Goal: Transaction & Acquisition: Book appointment/travel/reservation

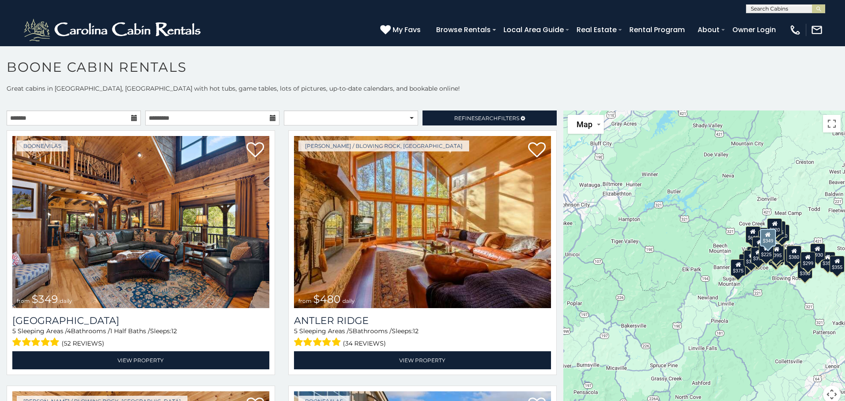
scroll to position [5, 0]
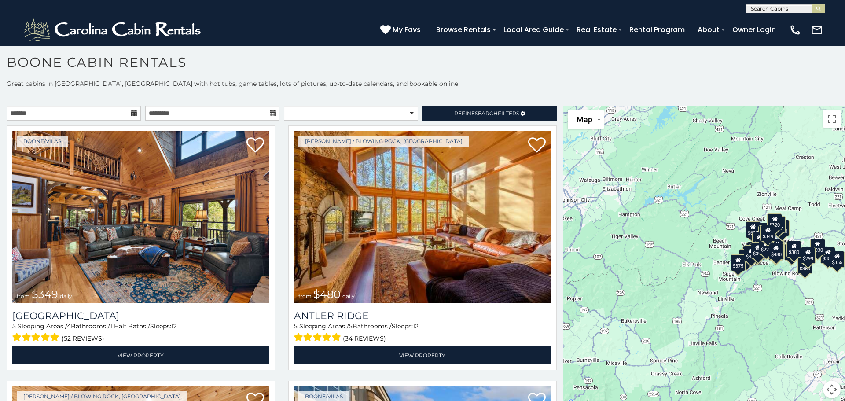
click at [494, 71] on h1 "Boone Cabin Rentals" at bounding box center [422, 66] width 845 height 25
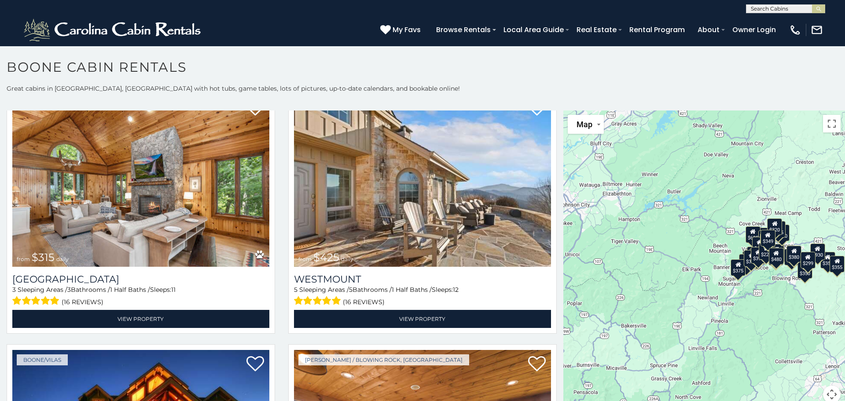
scroll to position [299, 0]
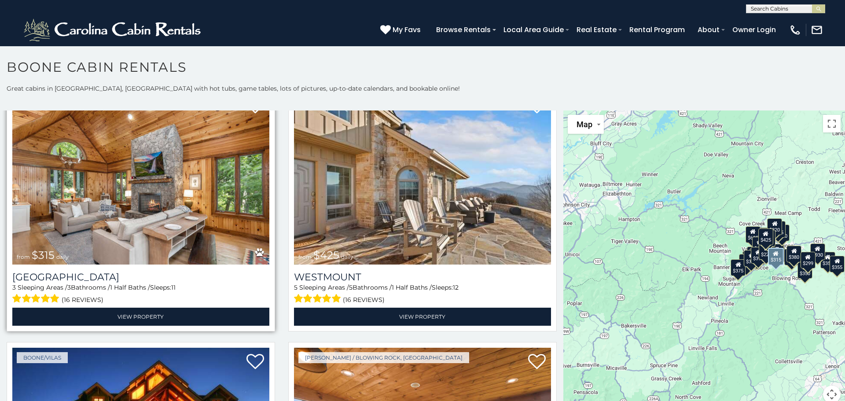
click at [215, 218] on img at bounding box center [140, 178] width 257 height 172
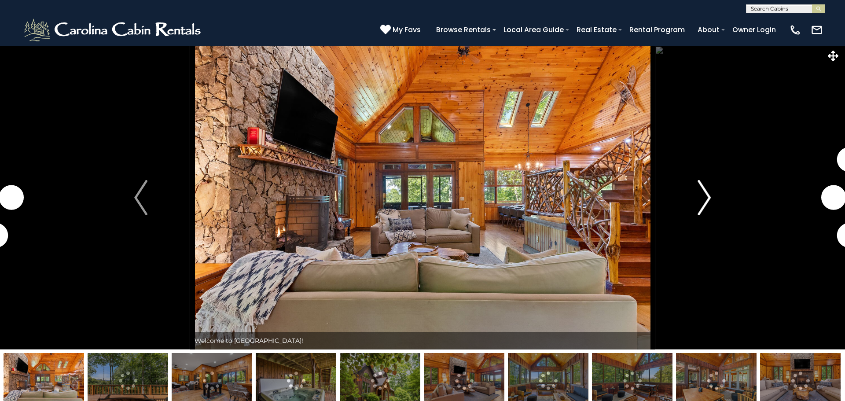
click at [705, 193] on img "Next" at bounding box center [704, 197] width 13 height 35
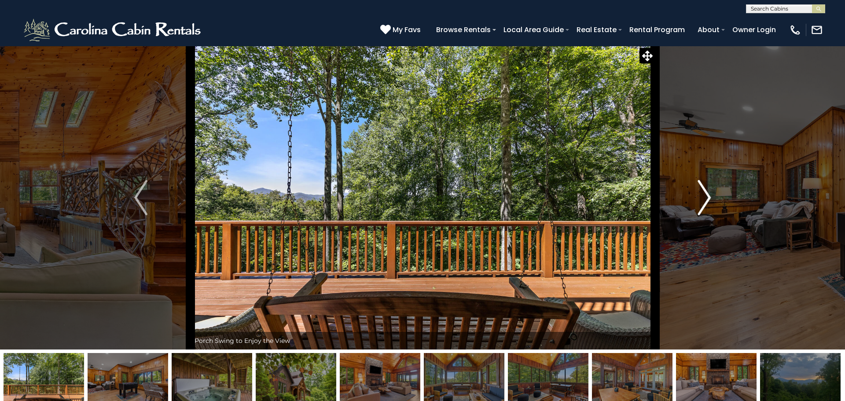
click at [705, 193] on img "Next" at bounding box center [704, 197] width 13 height 35
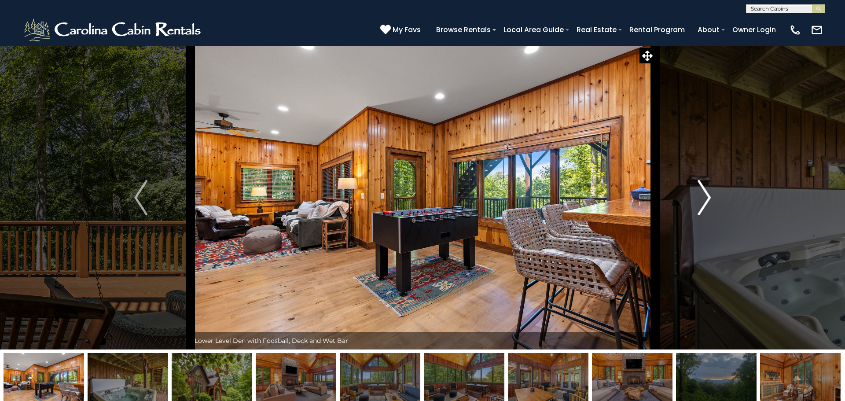
click at [705, 193] on img "Next" at bounding box center [704, 197] width 13 height 35
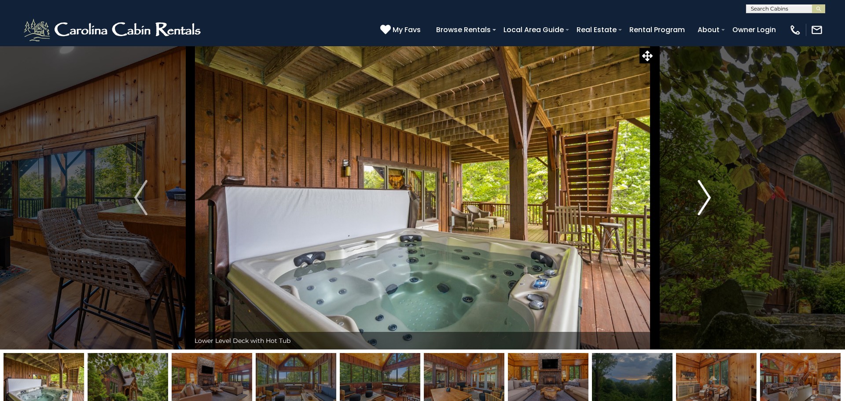
click at [705, 193] on img "Next" at bounding box center [704, 197] width 13 height 35
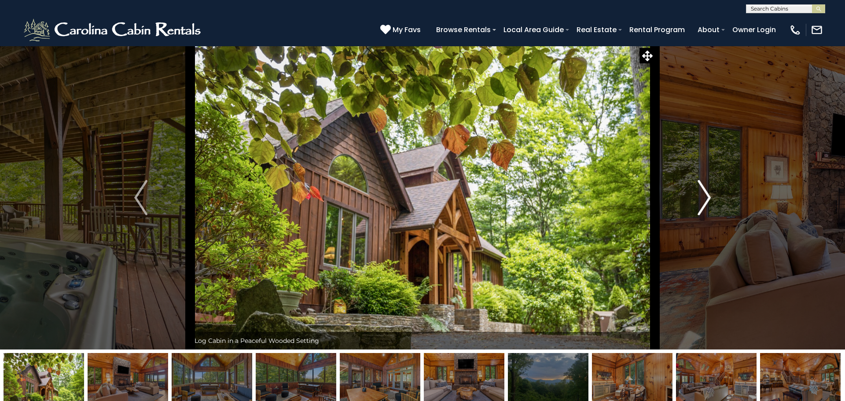
click at [705, 193] on img "Next" at bounding box center [704, 197] width 13 height 35
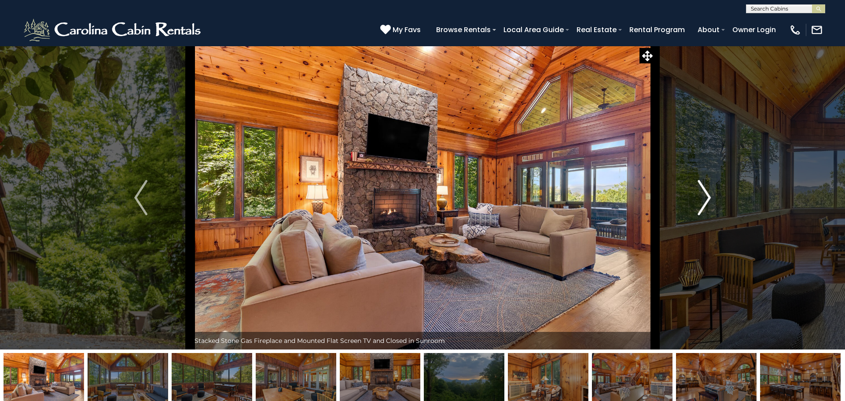
click at [705, 193] on img "Next" at bounding box center [704, 197] width 13 height 35
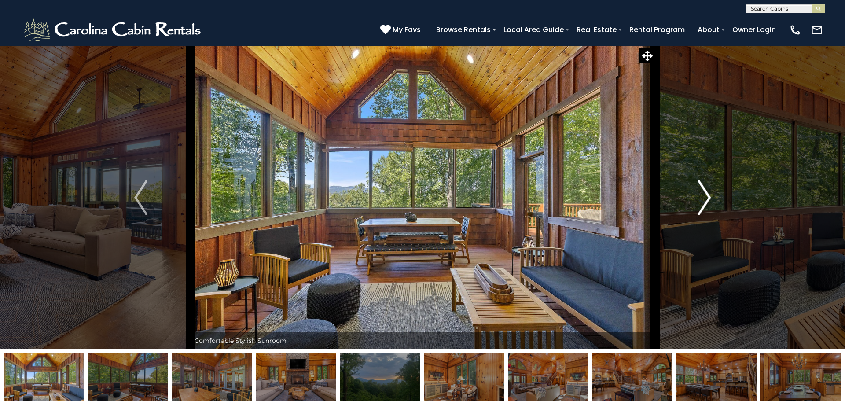
click at [705, 193] on img "Next" at bounding box center [704, 197] width 13 height 35
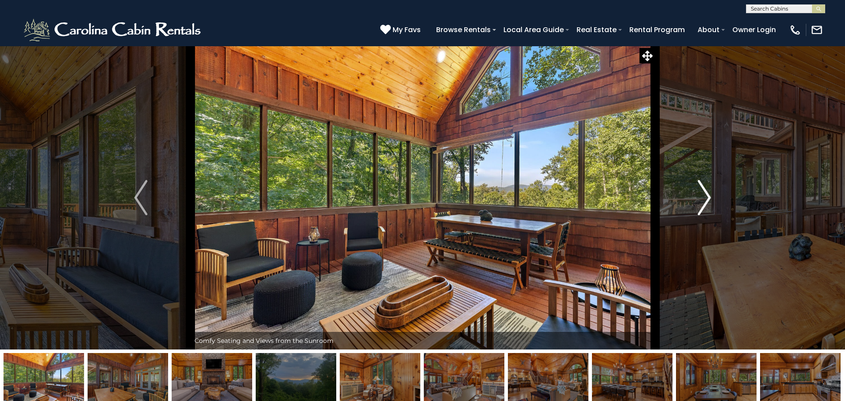
click at [705, 193] on img "Next" at bounding box center [704, 197] width 13 height 35
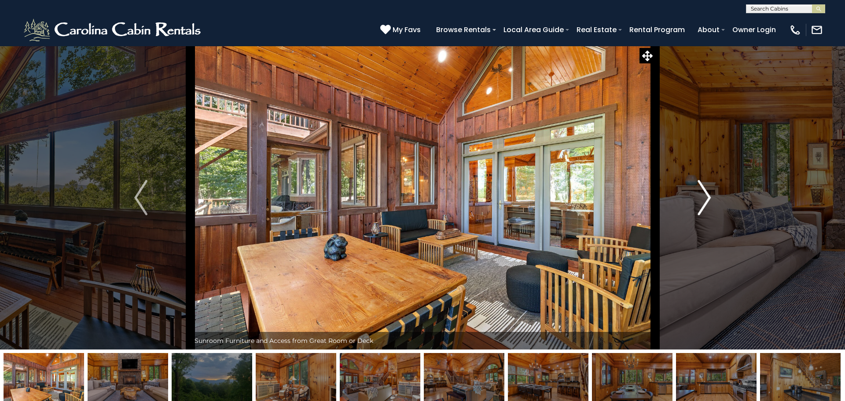
click at [705, 193] on img "Next" at bounding box center [704, 197] width 13 height 35
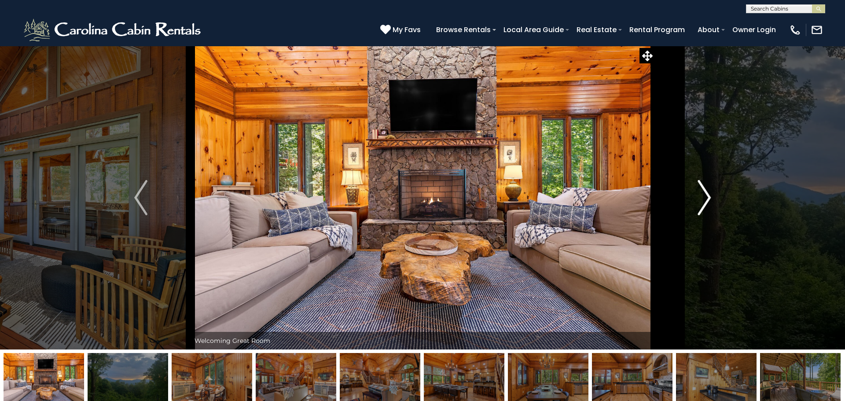
click at [705, 193] on img "Next" at bounding box center [704, 197] width 13 height 35
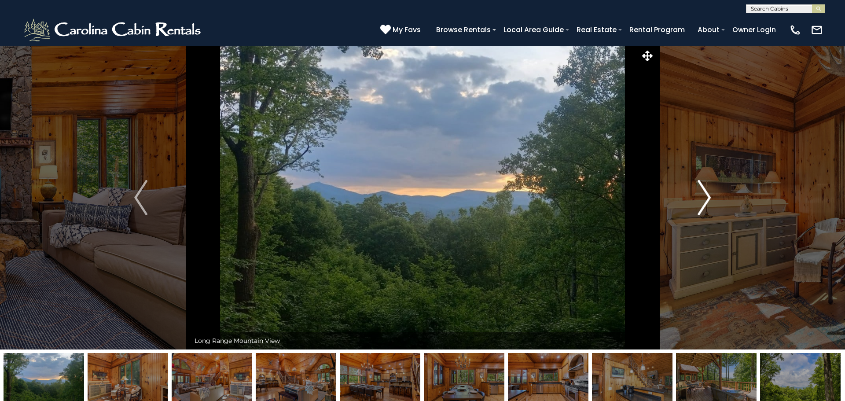
click at [705, 193] on img "Next" at bounding box center [704, 197] width 13 height 35
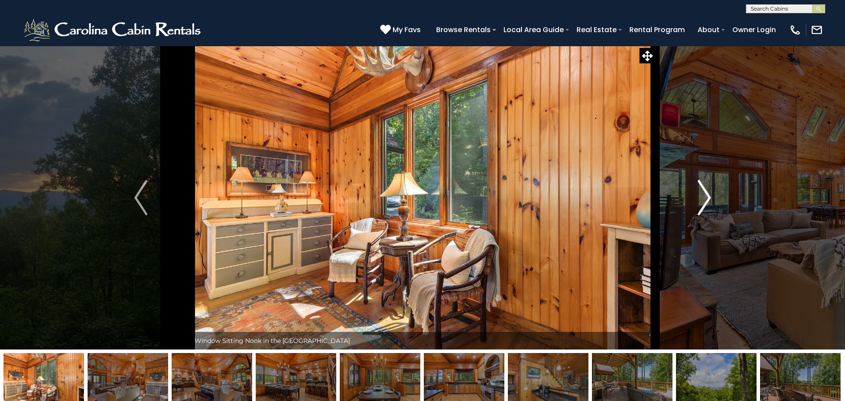
click at [705, 193] on img "Next" at bounding box center [704, 197] width 13 height 35
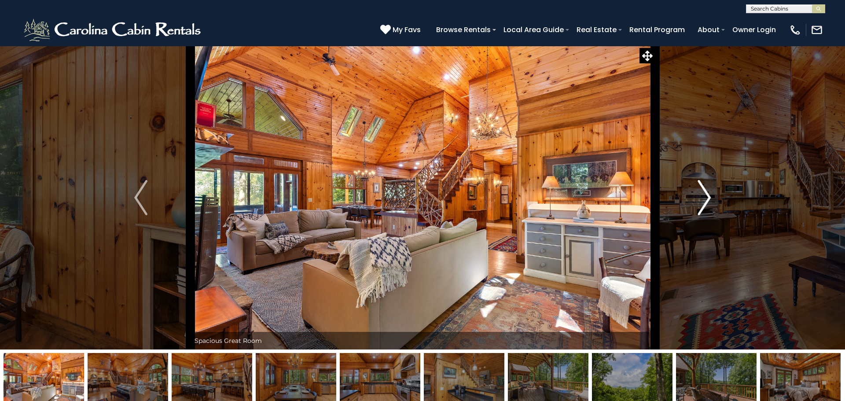
click at [705, 193] on img "Next" at bounding box center [704, 197] width 13 height 35
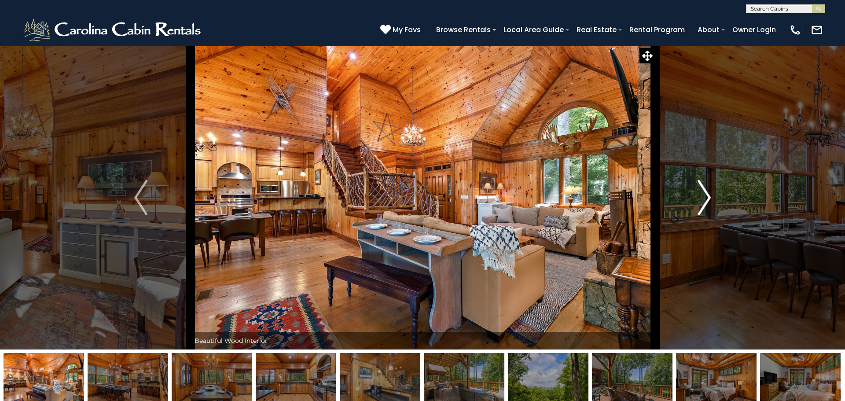
click at [705, 193] on img "Next" at bounding box center [704, 197] width 13 height 35
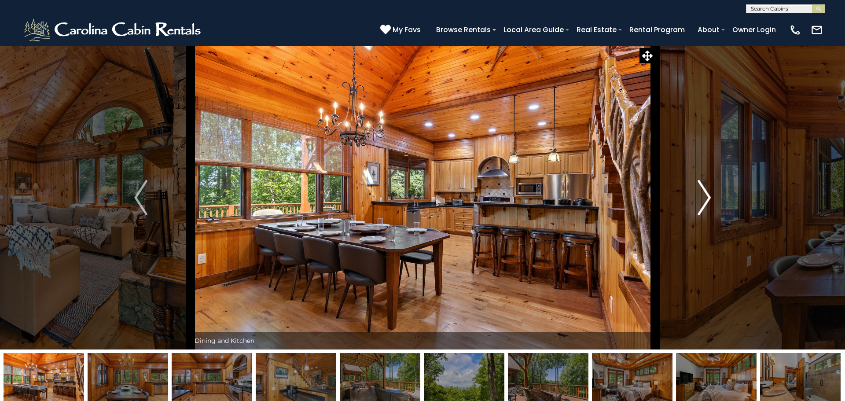
click at [705, 193] on img "Next" at bounding box center [704, 197] width 13 height 35
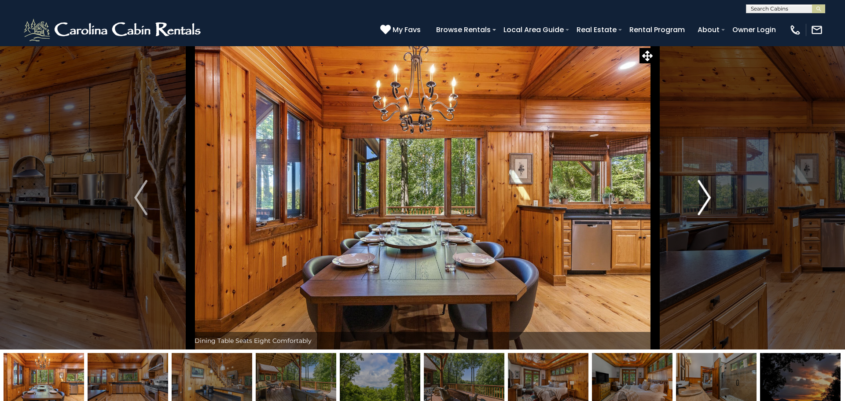
click at [705, 193] on img "Next" at bounding box center [704, 197] width 13 height 35
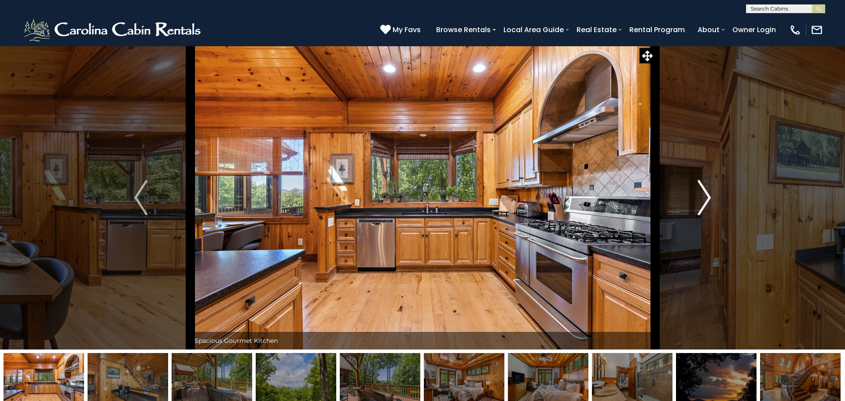
click at [705, 193] on img "Next" at bounding box center [704, 197] width 13 height 35
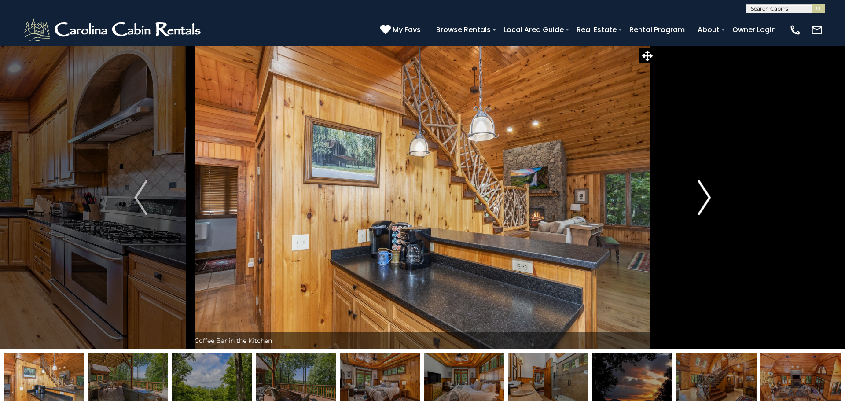
click at [705, 193] on img "Next" at bounding box center [704, 197] width 13 height 35
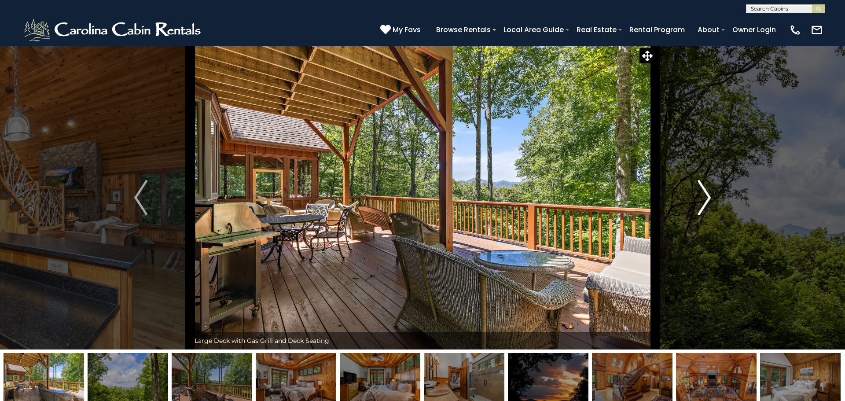
click at [705, 193] on img "Next" at bounding box center [704, 197] width 13 height 35
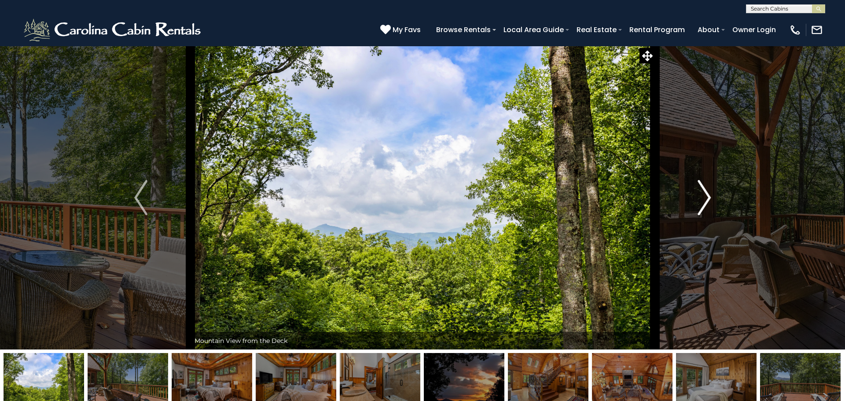
click at [705, 193] on img "Next" at bounding box center [704, 197] width 13 height 35
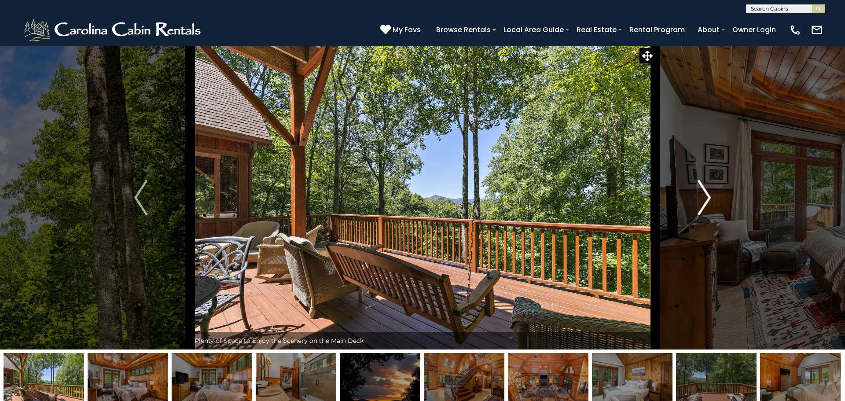
click at [705, 193] on img "Next" at bounding box center [704, 197] width 13 height 35
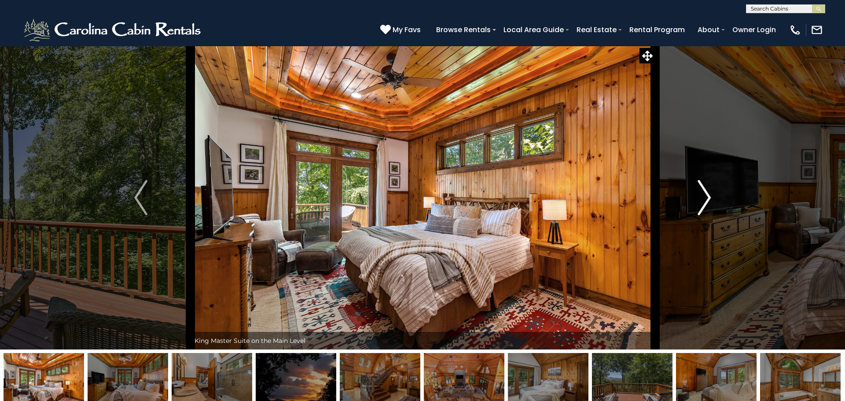
click at [705, 193] on img "Next" at bounding box center [704, 197] width 13 height 35
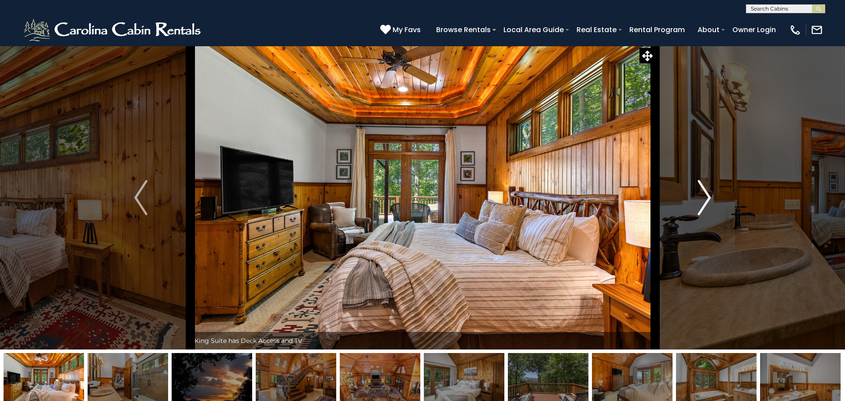
click at [705, 193] on img "Next" at bounding box center [704, 197] width 13 height 35
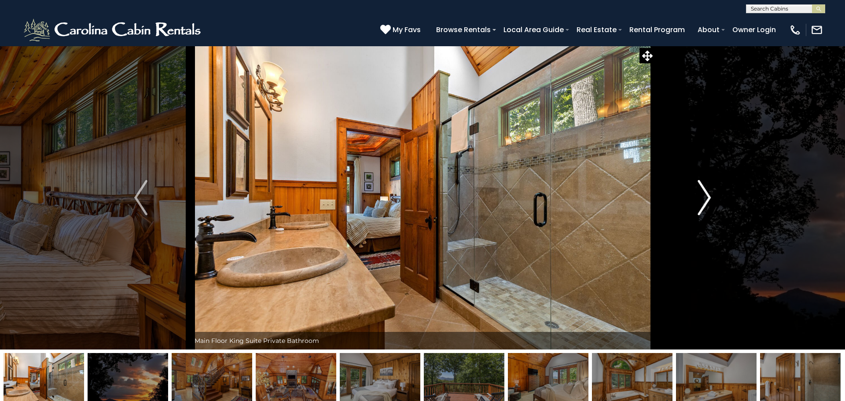
click at [705, 193] on img "Next" at bounding box center [704, 197] width 13 height 35
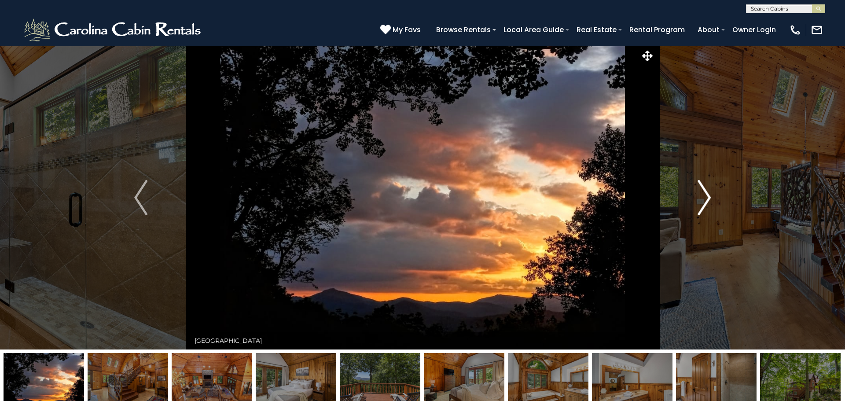
click at [698, 194] on img "Next" at bounding box center [704, 197] width 13 height 35
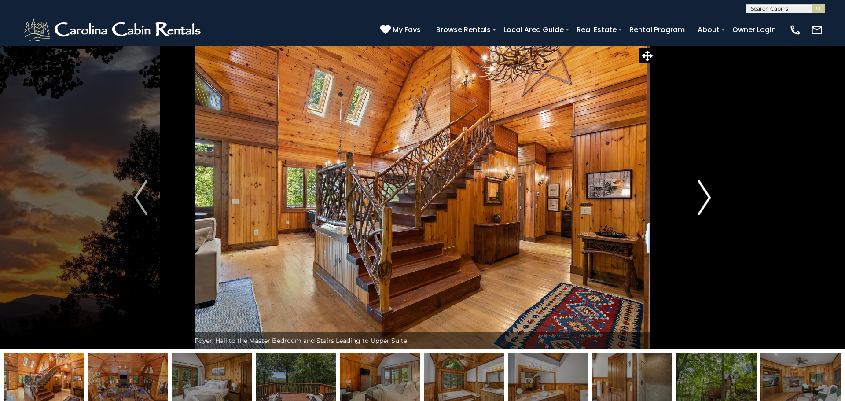
click at [698, 194] on img "Next" at bounding box center [704, 197] width 13 height 35
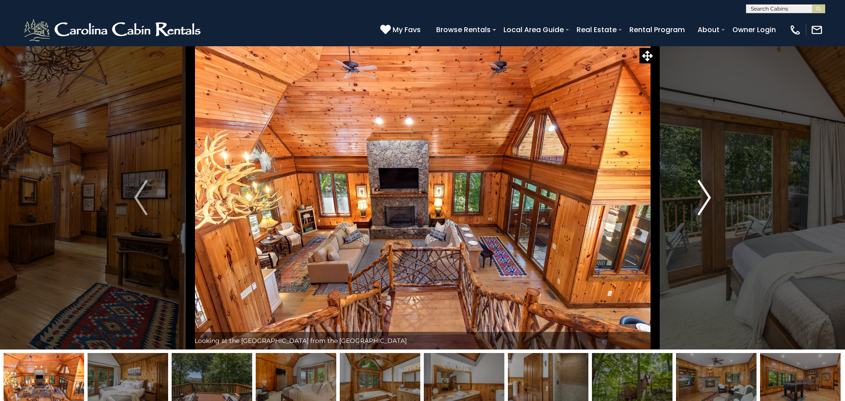
click at [698, 194] on img "Next" at bounding box center [704, 197] width 13 height 35
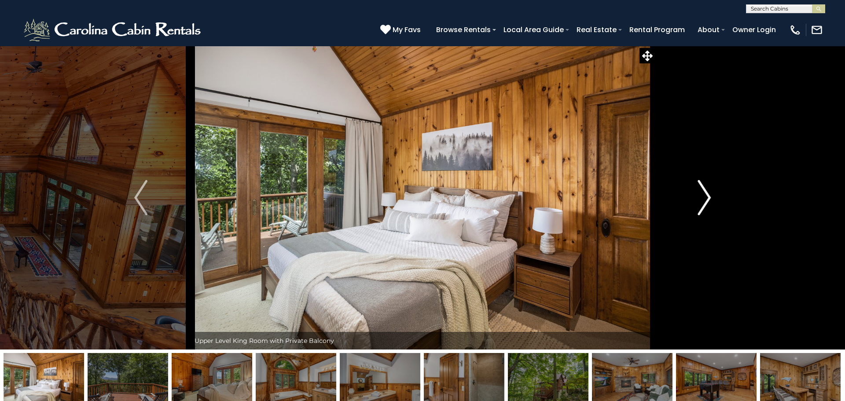
click at [698, 194] on img "Next" at bounding box center [704, 197] width 13 height 35
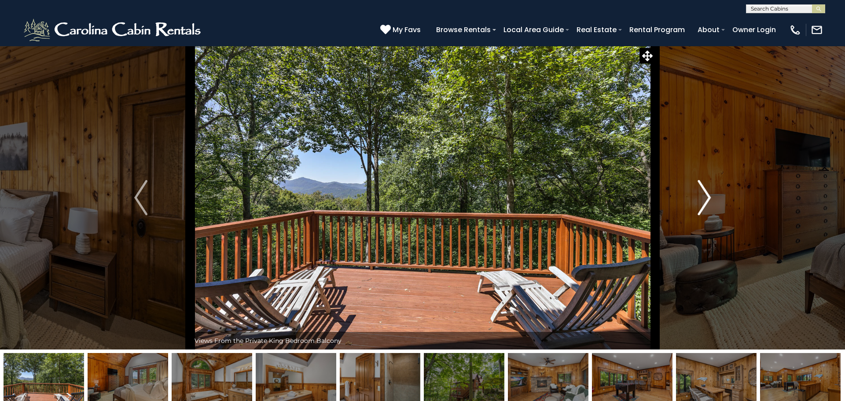
click at [698, 194] on img "Next" at bounding box center [704, 197] width 13 height 35
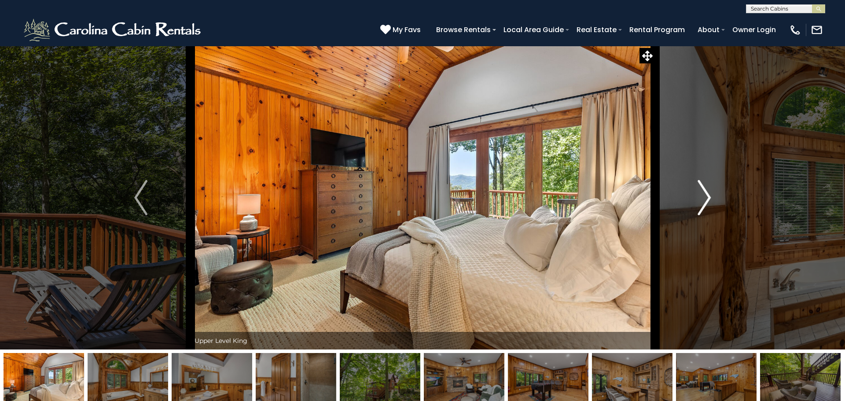
click at [698, 194] on img "Next" at bounding box center [704, 197] width 13 height 35
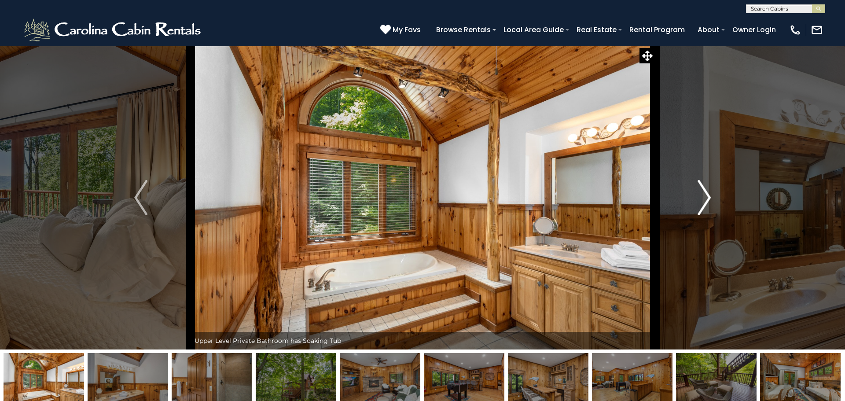
click at [698, 194] on img "Next" at bounding box center [704, 197] width 13 height 35
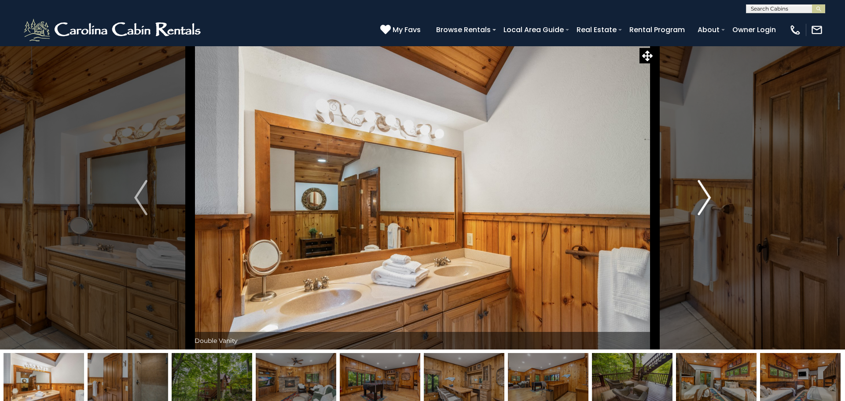
click at [698, 194] on img "Next" at bounding box center [704, 197] width 13 height 35
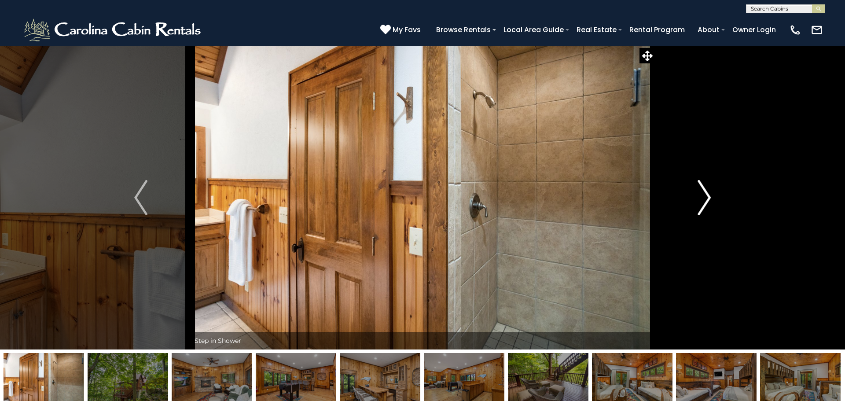
click at [698, 194] on img "Next" at bounding box center [704, 197] width 13 height 35
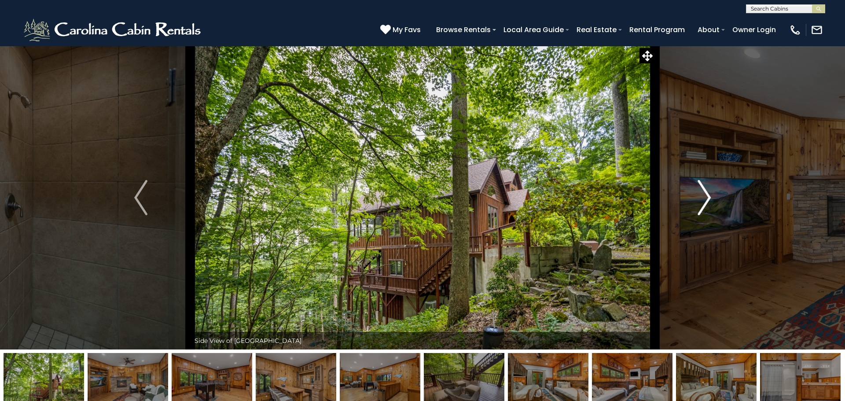
click at [698, 194] on img "Next" at bounding box center [704, 197] width 13 height 35
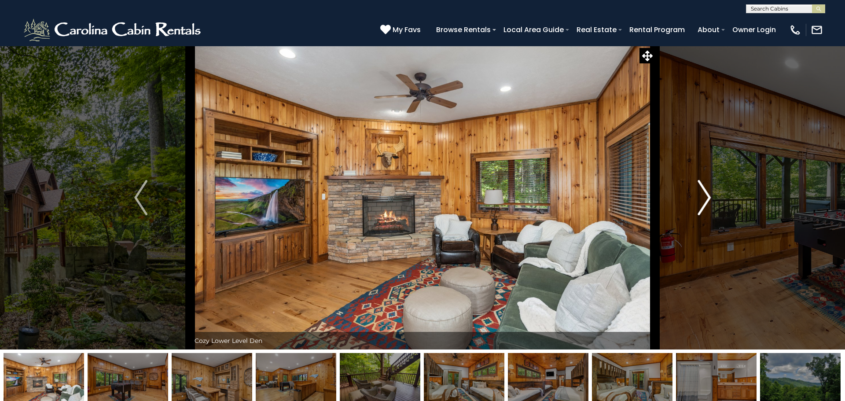
click at [698, 194] on img "Next" at bounding box center [704, 197] width 13 height 35
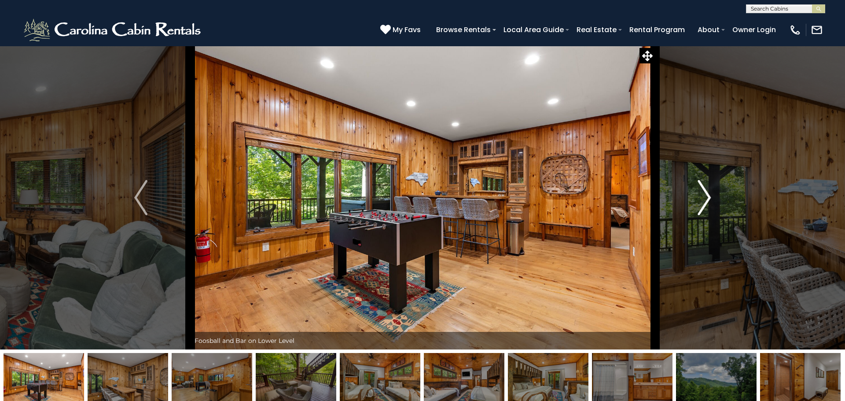
click at [698, 194] on img "Next" at bounding box center [704, 197] width 13 height 35
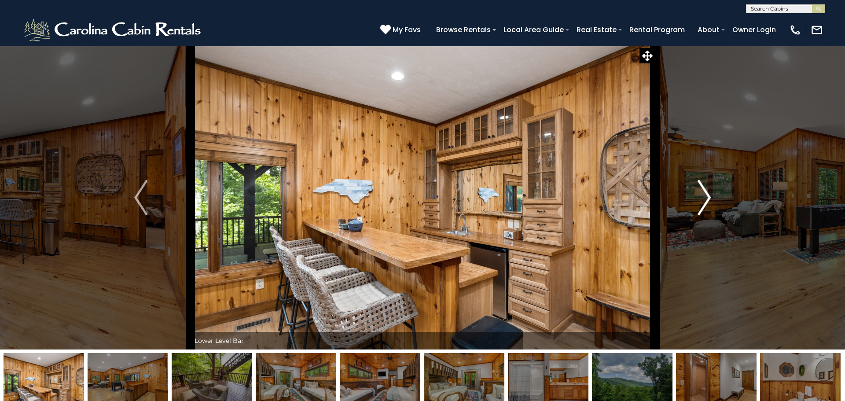
click at [698, 194] on img "Next" at bounding box center [704, 197] width 13 height 35
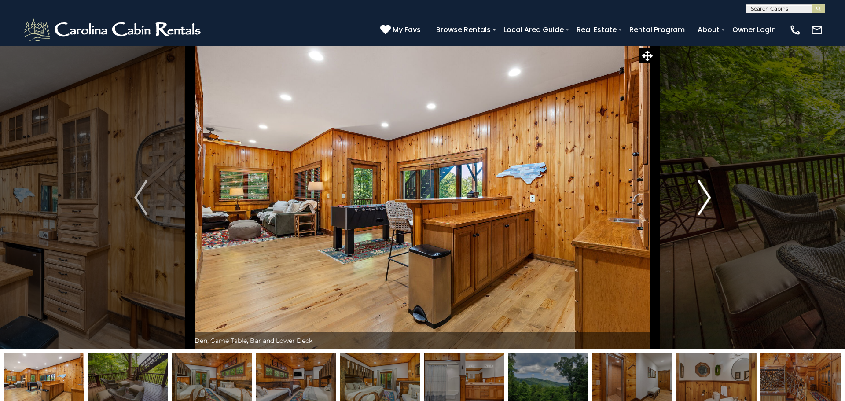
click at [698, 194] on img "Next" at bounding box center [704, 197] width 13 height 35
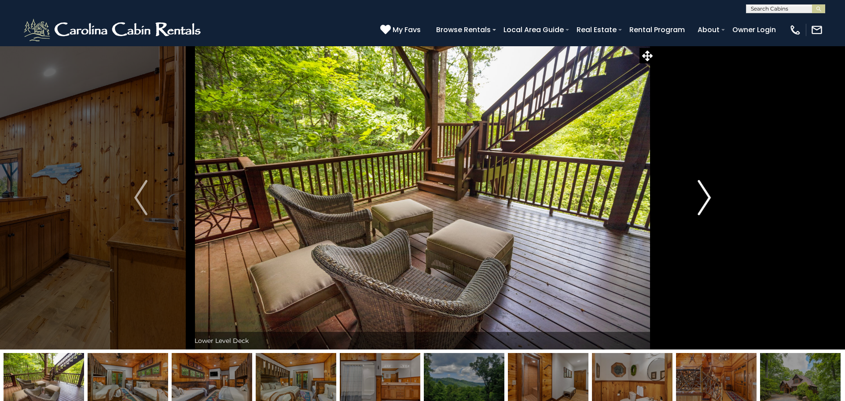
click at [698, 194] on img "Next" at bounding box center [704, 197] width 13 height 35
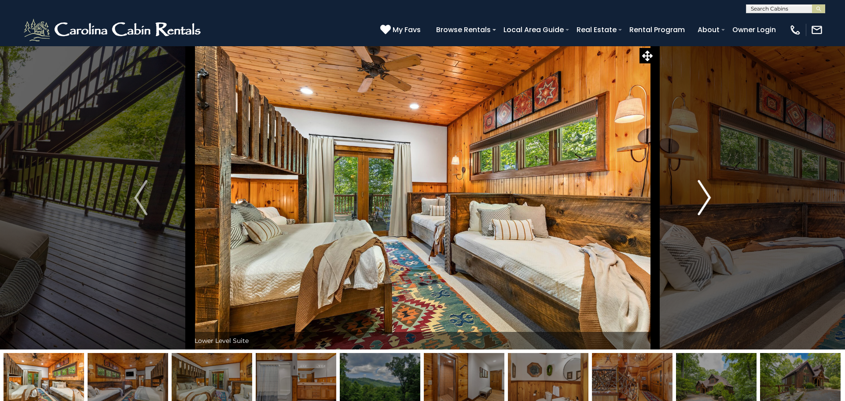
click at [698, 194] on img "Next" at bounding box center [704, 197] width 13 height 35
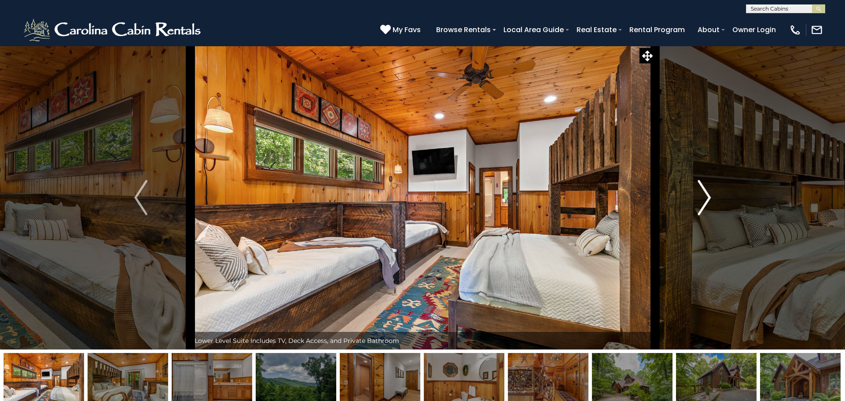
click at [698, 194] on img "Next" at bounding box center [704, 197] width 13 height 35
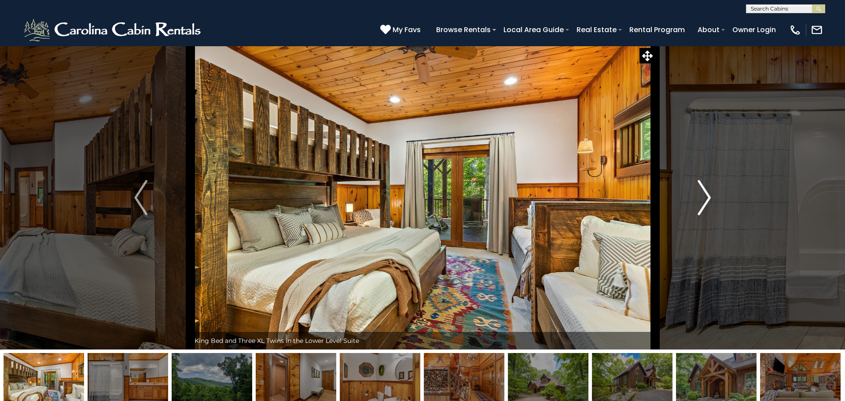
click at [698, 194] on img "Next" at bounding box center [704, 197] width 13 height 35
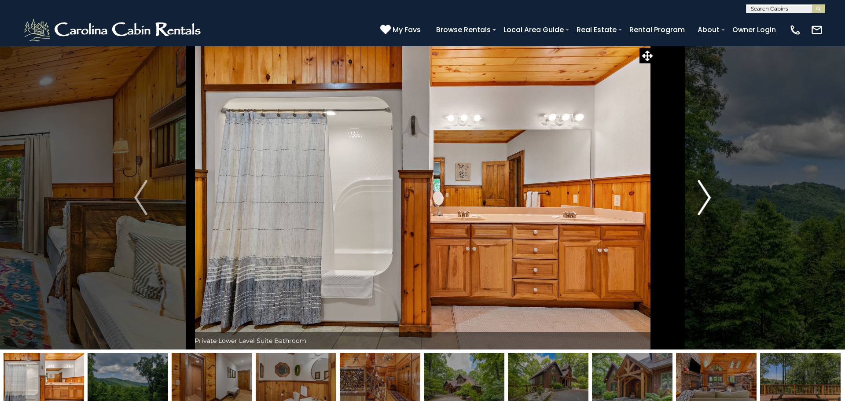
click at [698, 194] on img "Next" at bounding box center [704, 197] width 13 height 35
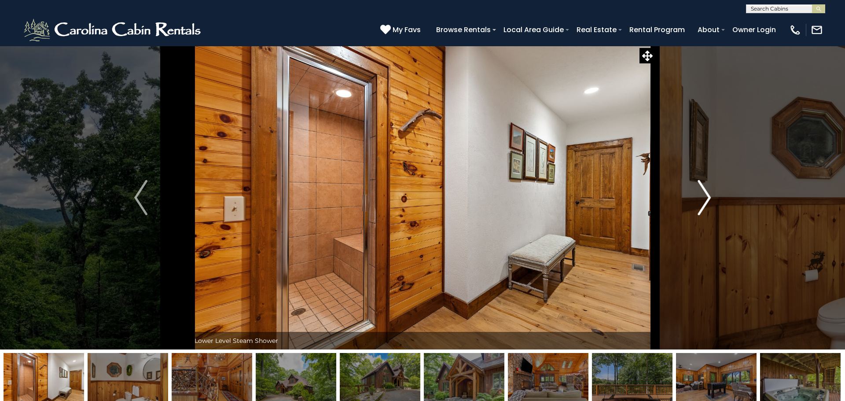
click at [698, 194] on img "Next" at bounding box center [704, 197] width 13 height 35
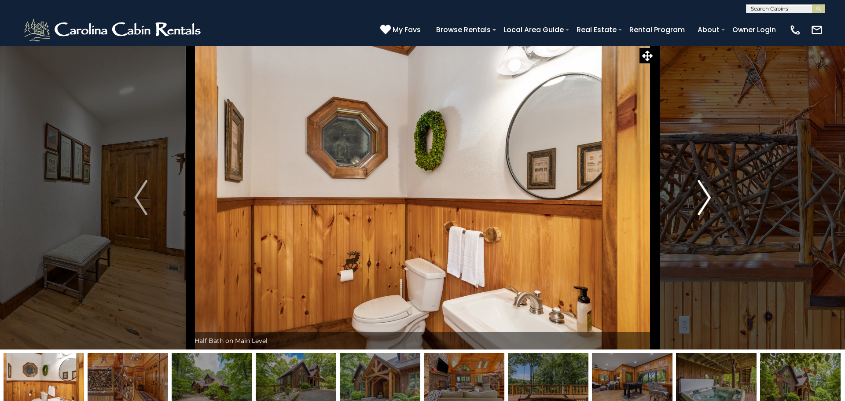
click at [698, 194] on img "Next" at bounding box center [704, 197] width 13 height 35
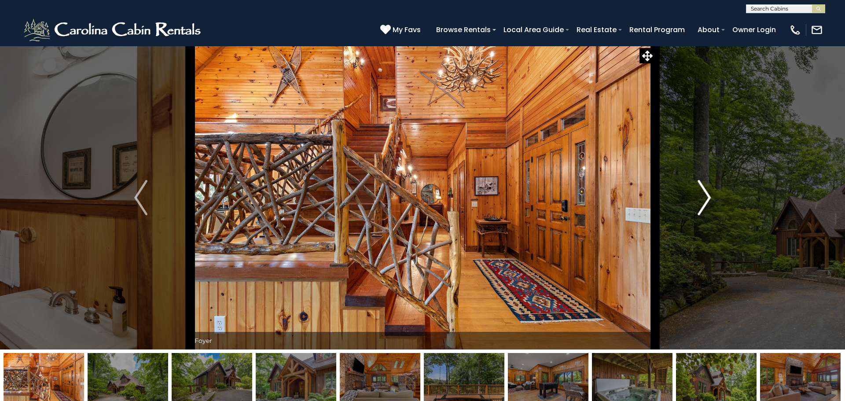
click at [698, 194] on img "Next" at bounding box center [704, 197] width 13 height 35
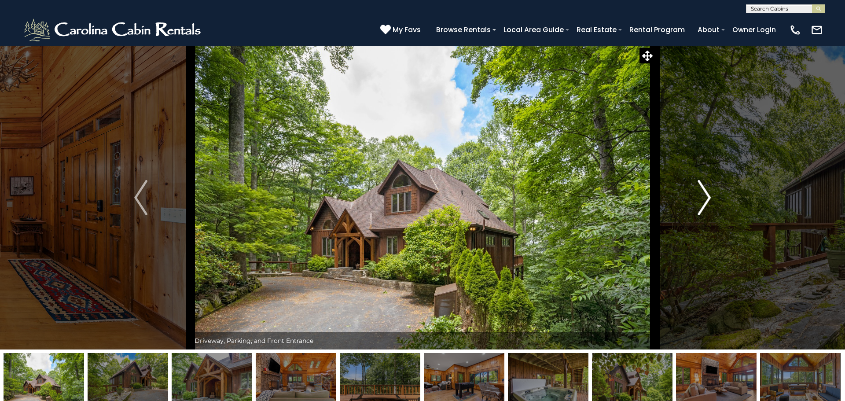
click at [698, 194] on img "Next" at bounding box center [704, 197] width 13 height 35
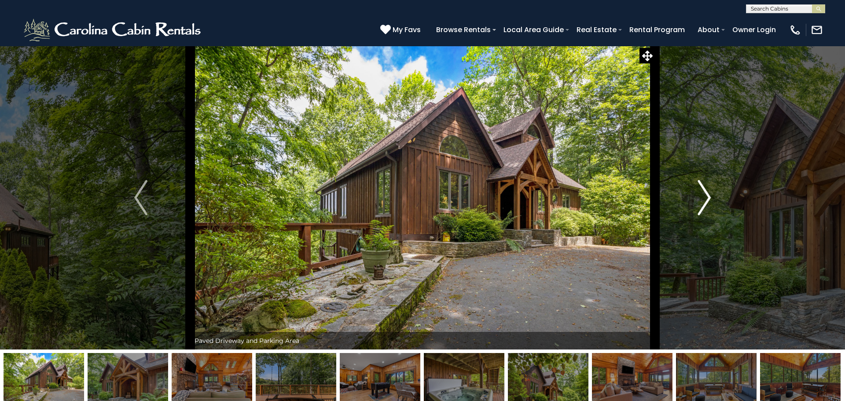
click at [698, 194] on img "Next" at bounding box center [704, 197] width 13 height 35
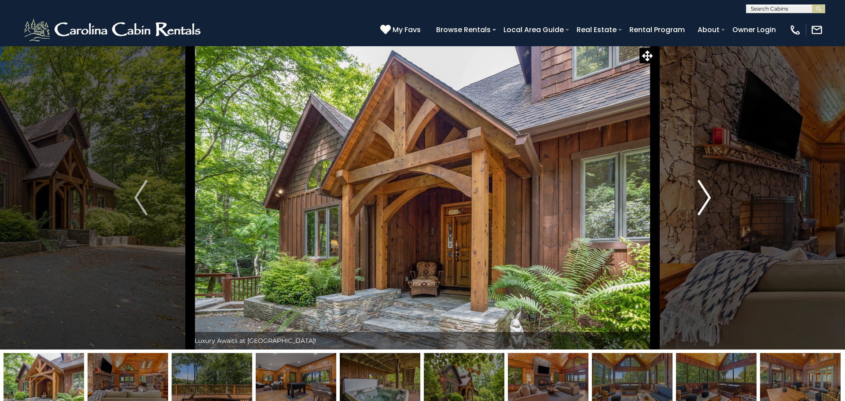
click at [698, 194] on img "Next" at bounding box center [704, 197] width 13 height 35
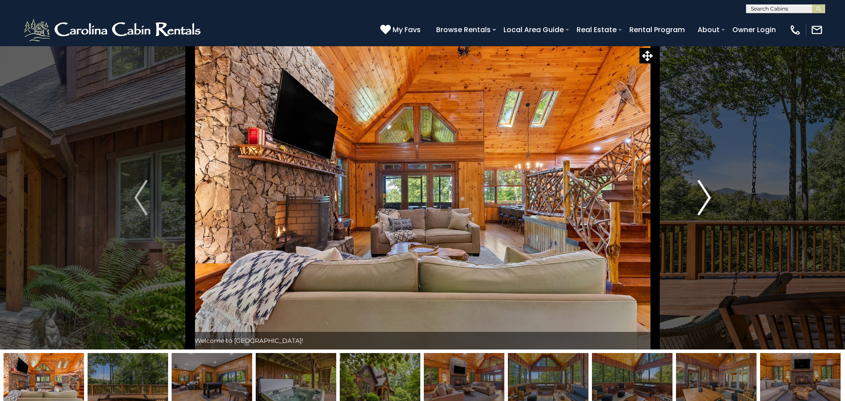
click at [698, 194] on img "Next" at bounding box center [704, 197] width 13 height 35
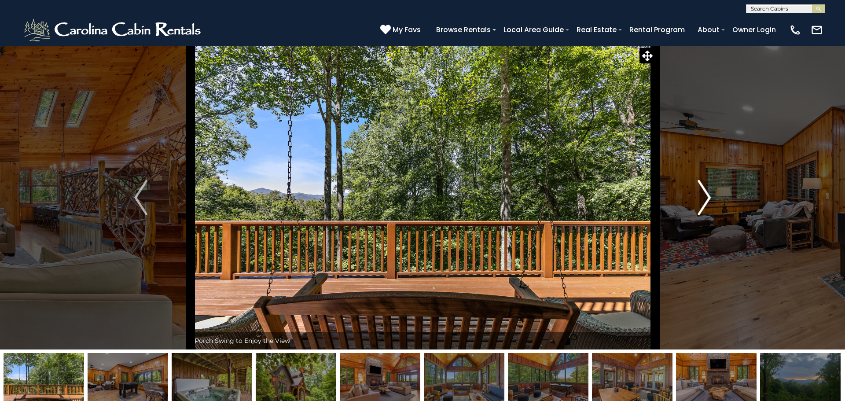
click at [698, 194] on img "Next" at bounding box center [704, 197] width 13 height 35
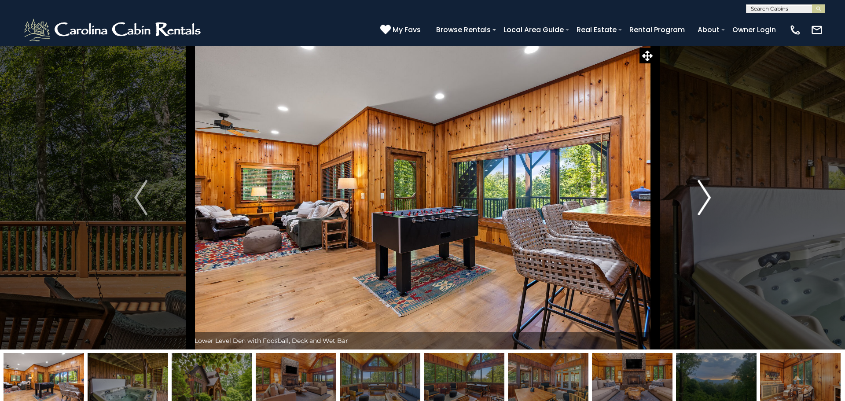
click at [698, 194] on img "Next" at bounding box center [704, 197] width 13 height 35
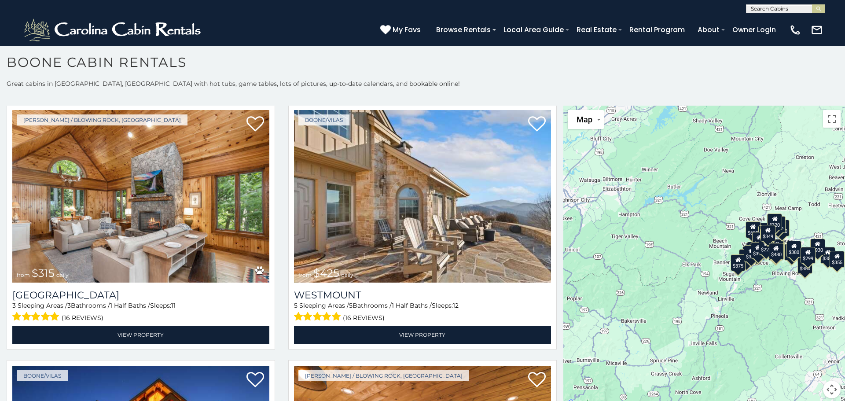
scroll to position [282, 0]
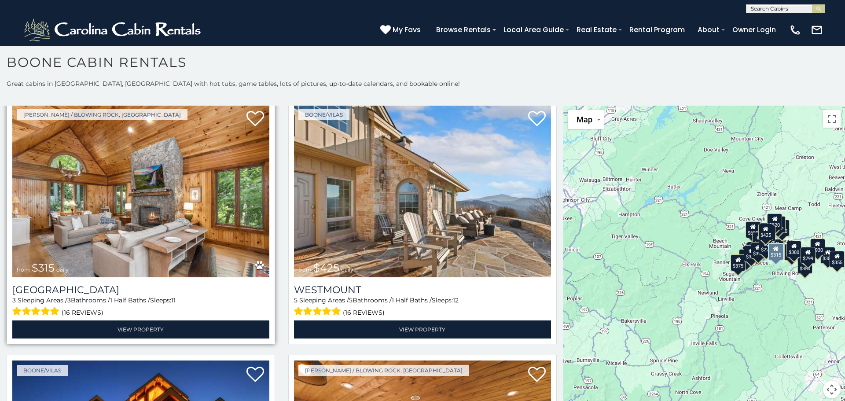
click at [183, 188] on img at bounding box center [140, 191] width 257 height 172
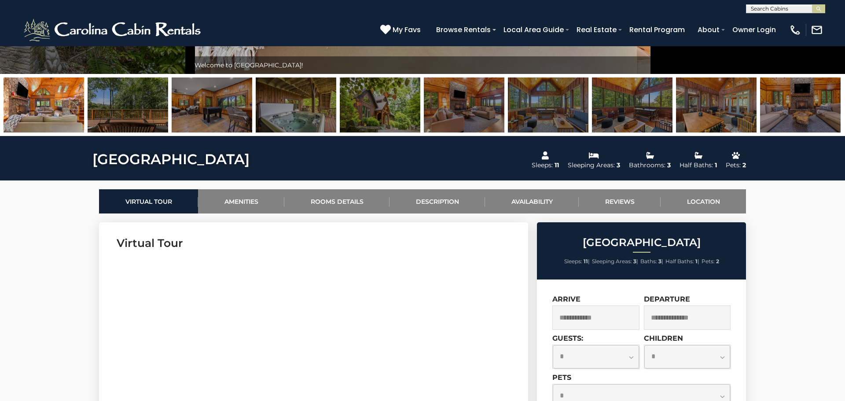
scroll to position [287, 0]
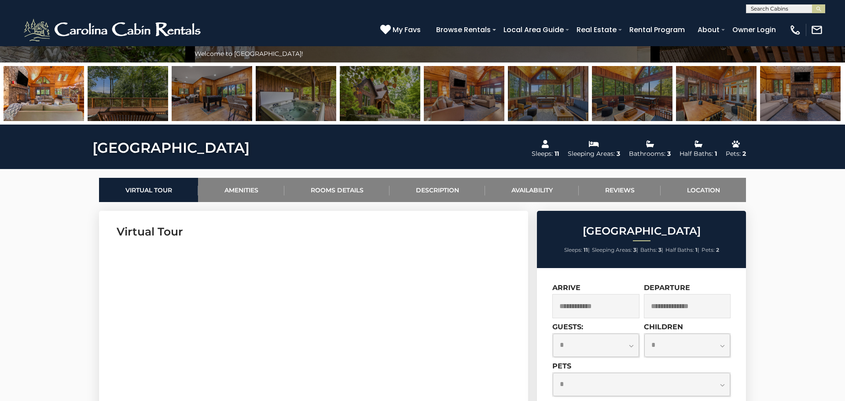
click at [562, 313] on input "text" at bounding box center [595, 306] width 87 height 24
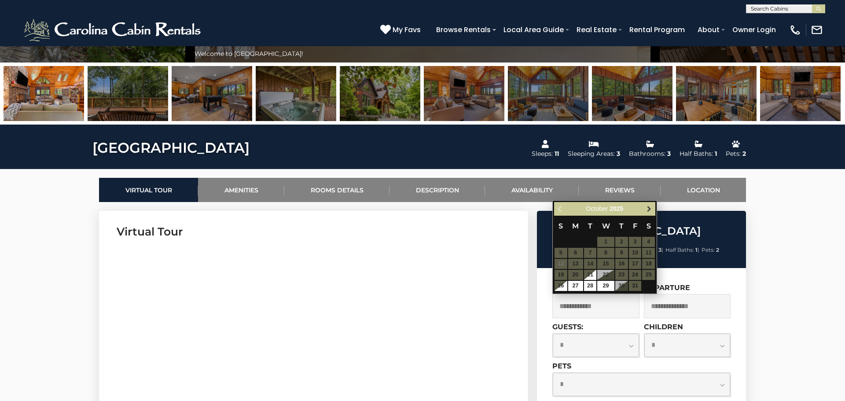
click at [652, 209] on span "Next" at bounding box center [649, 209] width 7 height 7
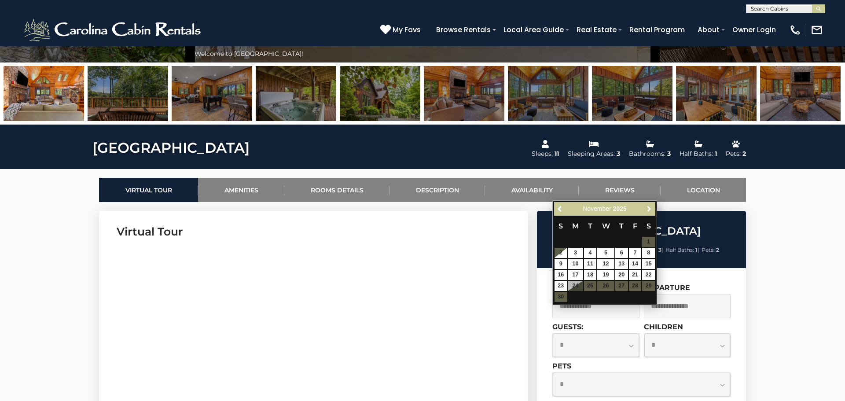
click at [652, 209] on span "Next" at bounding box center [649, 209] width 7 height 7
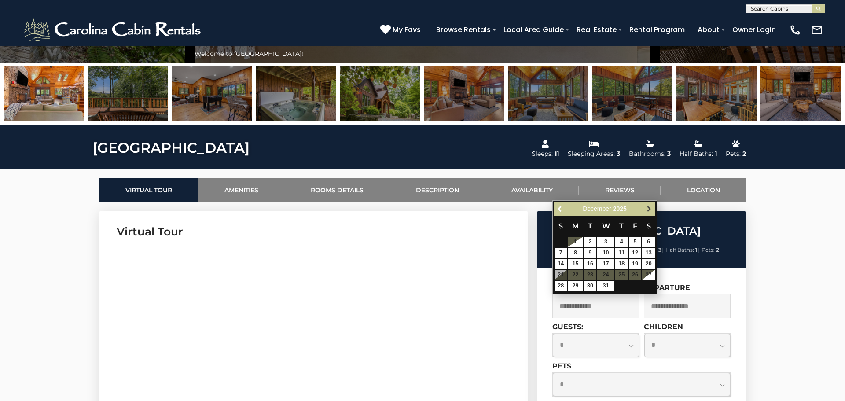
click at [650, 210] on span "Next" at bounding box center [649, 209] width 7 height 7
click at [560, 212] on span "Previous" at bounding box center [560, 209] width 7 height 7
click at [559, 286] on link "28" at bounding box center [561, 286] width 13 height 10
type input "**********"
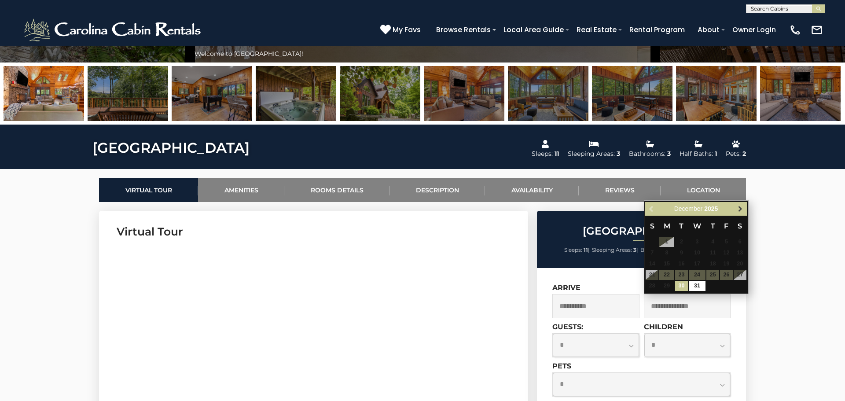
click at [741, 209] on span "Next" at bounding box center [740, 209] width 7 height 7
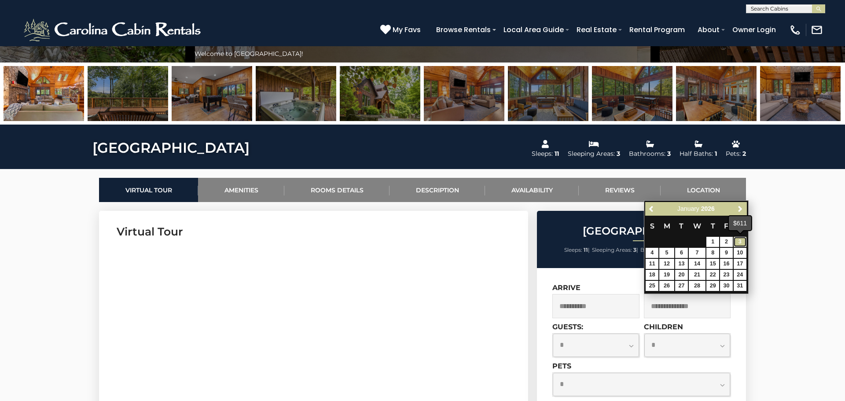
click at [738, 241] on link "3" at bounding box center [740, 242] width 13 height 10
type input "**********"
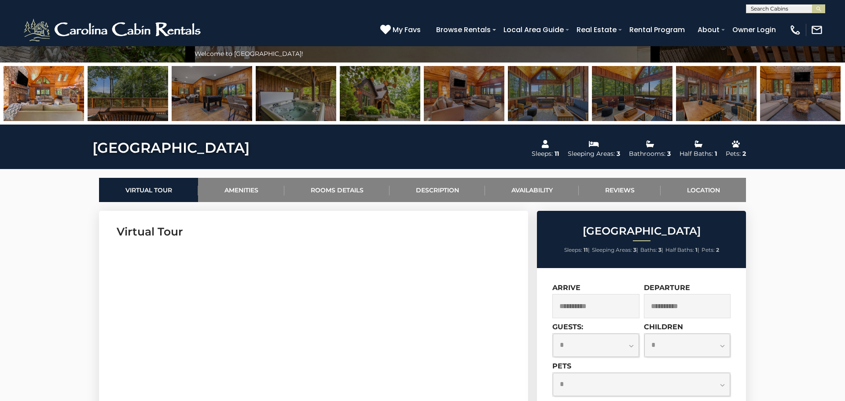
click at [632, 345] on select "**********" at bounding box center [596, 345] width 86 height 23
select select "*"
click at [553, 334] on select "**********" at bounding box center [596, 345] width 86 height 23
click at [721, 346] on select "**********" at bounding box center [687, 345] width 86 height 23
select select "*"
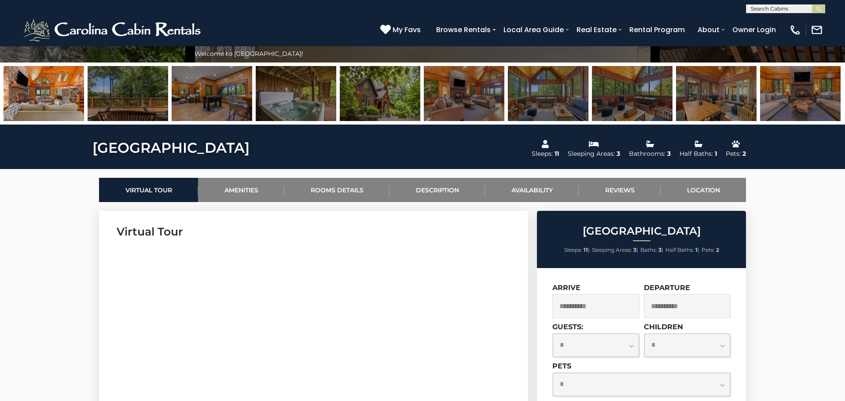
click at [644, 334] on select "**********" at bounding box center [687, 345] width 86 height 23
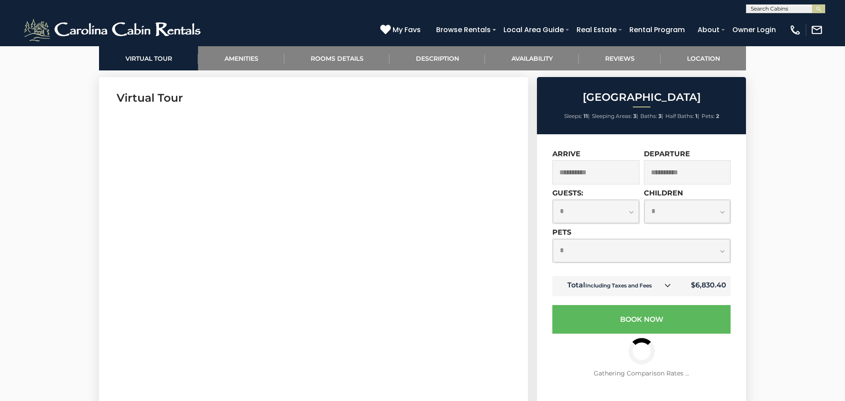
scroll to position [428, 0]
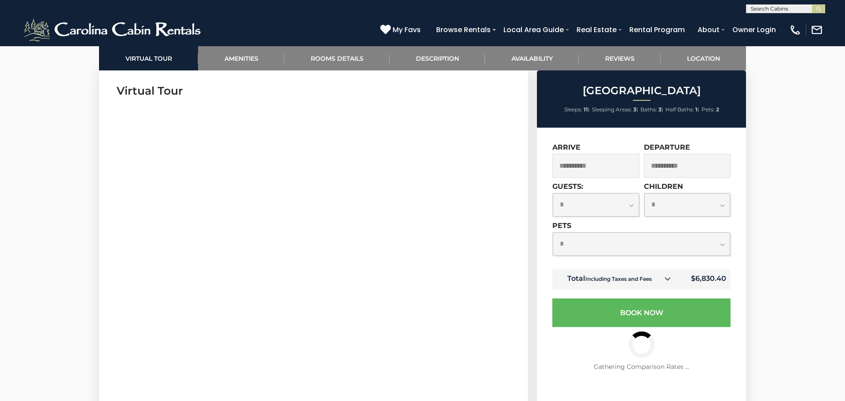
click at [723, 245] on select "**********" at bounding box center [641, 243] width 177 height 23
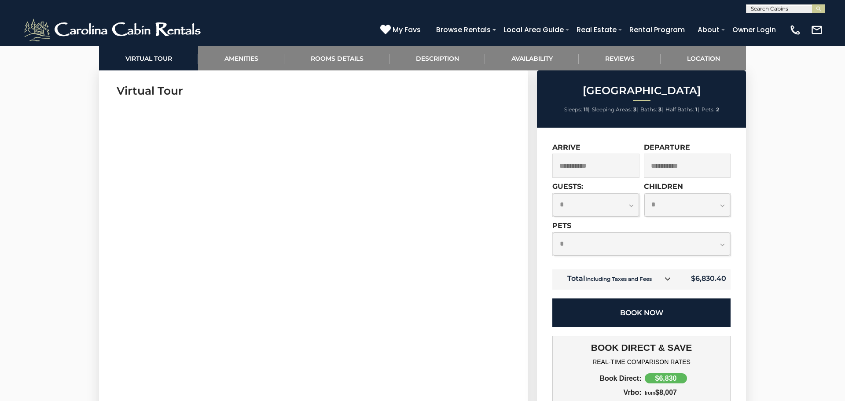
select select "*"
click at [553, 232] on select "**********" at bounding box center [641, 243] width 177 height 23
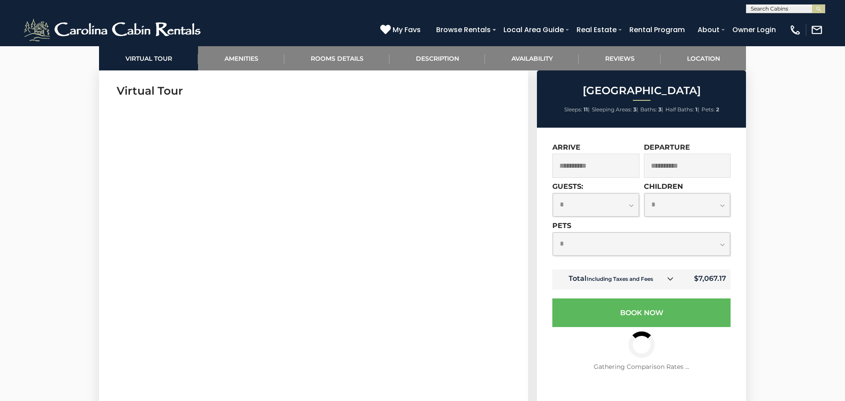
click at [722, 243] on select "**********" at bounding box center [641, 243] width 177 height 23
click at [553, 232] on select "**********" at bounding box center [641, 243] width 177 height 23
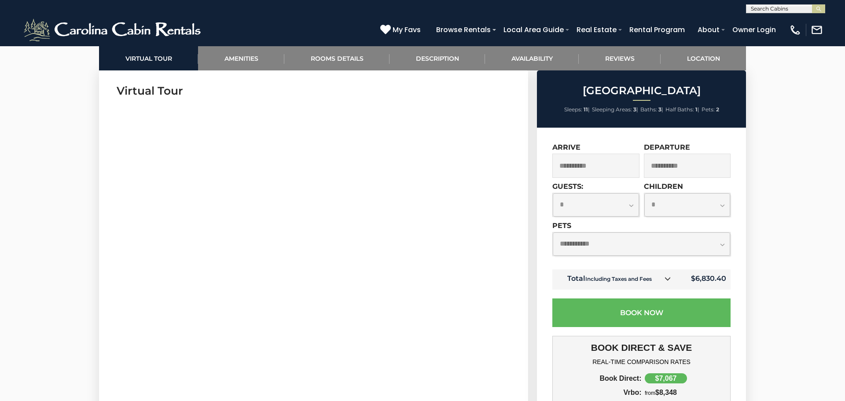
click at [722, 245] on select "**********" at bounding box center [641, 243] width 177 height 23
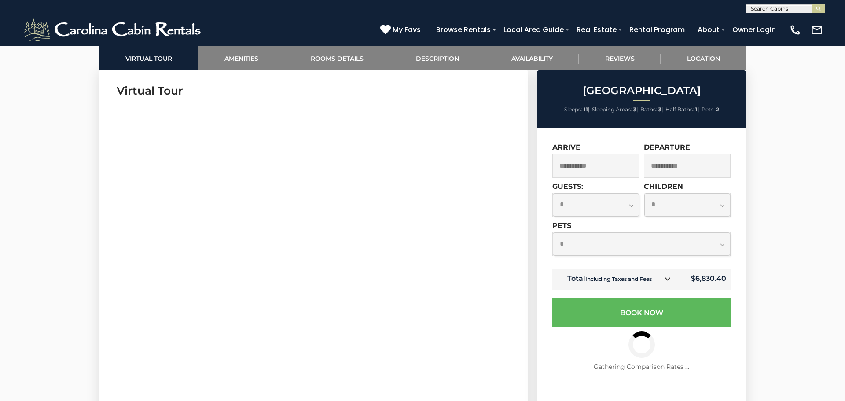
click at [553, 232] on select "**********" at bounding box center [641, 243] width 177 height 23
select select "*"
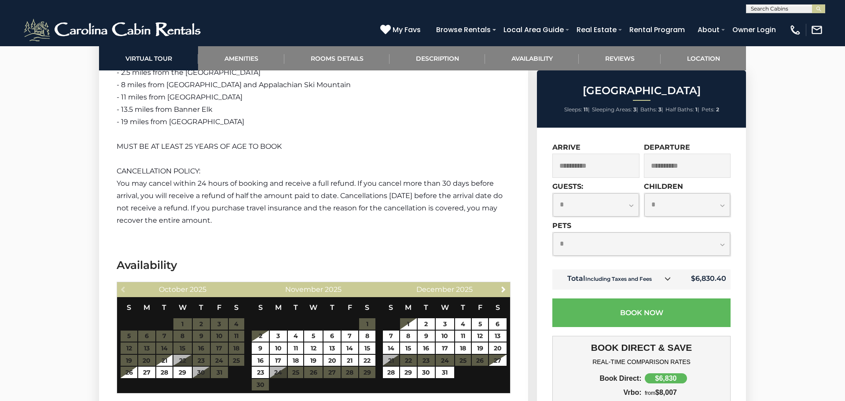
scroll to position [1730, 0]
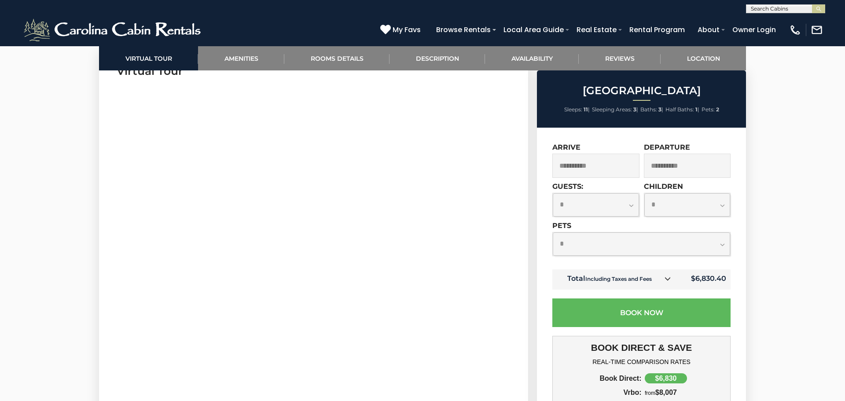
scroll to position [457, 0]
click at [512, 354] on section "Virtual Tour" at bounding box center [313, 282] width 429 height 482
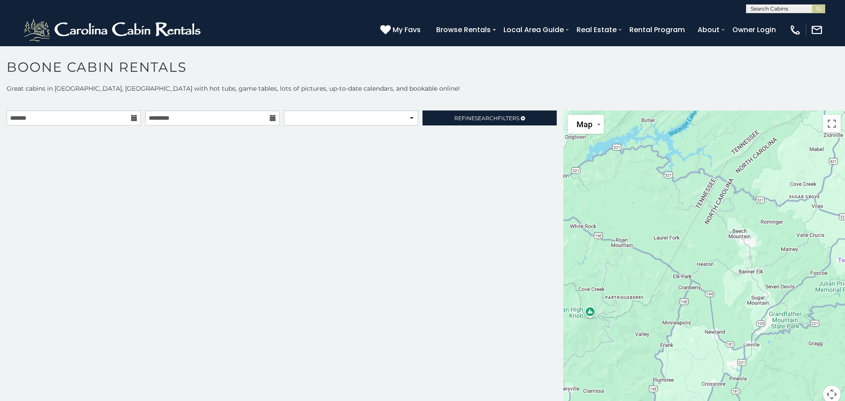
scroll to position [5, 0]
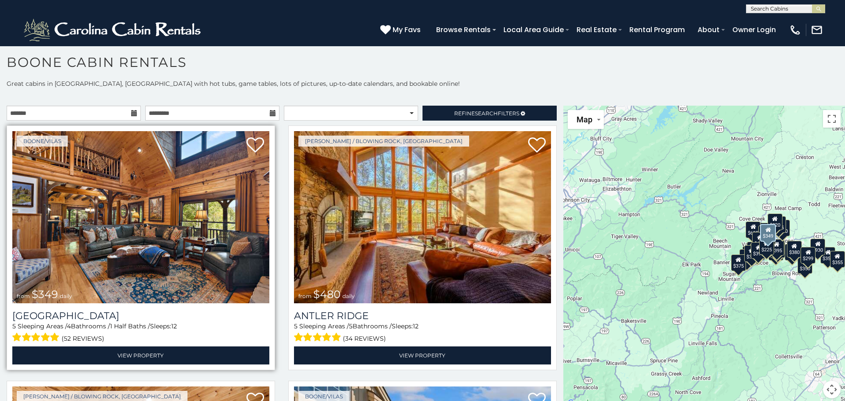
click at [193, 253] on img at bounding box center [140, 217] width 257 height 172
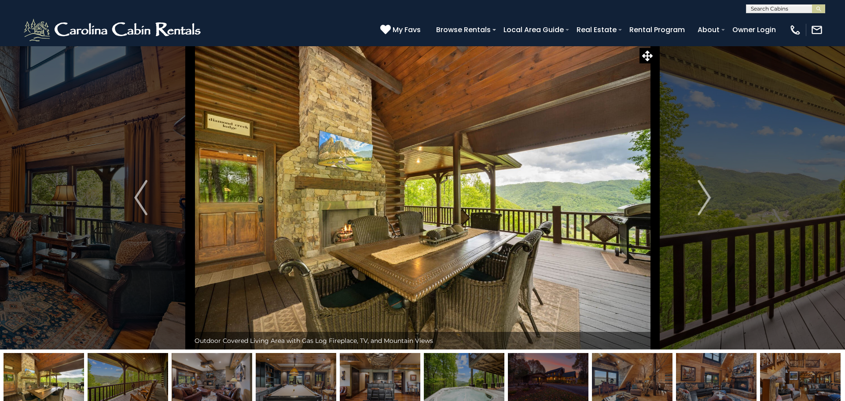
click at [711, 198] on button "Next" at bounding box center [704, 198] width 99 height 304
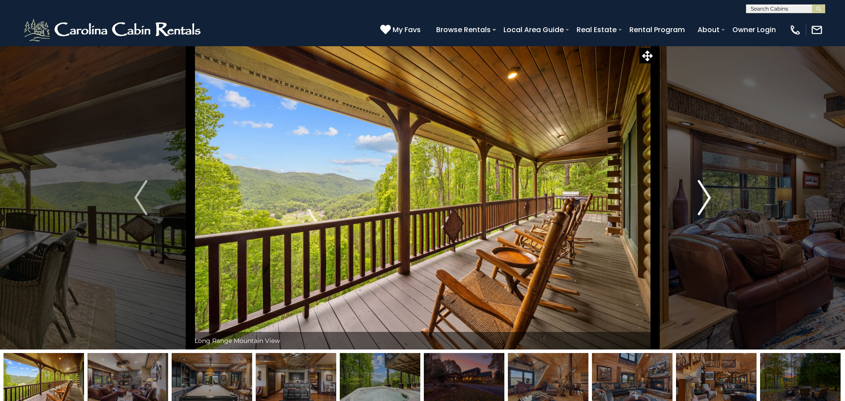
click at [711, 198] on button "Next" at bounding box center [704, 198] width 99 height 304
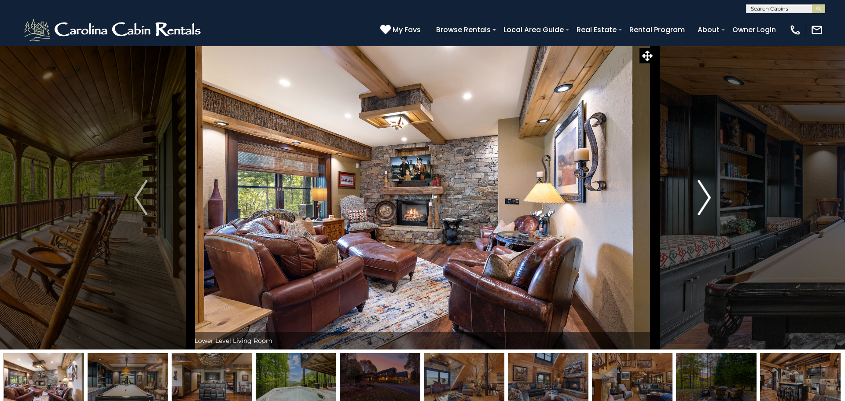
click at [711, 198] on button "Next" at bounding box center [704, 198] width 99 height 304
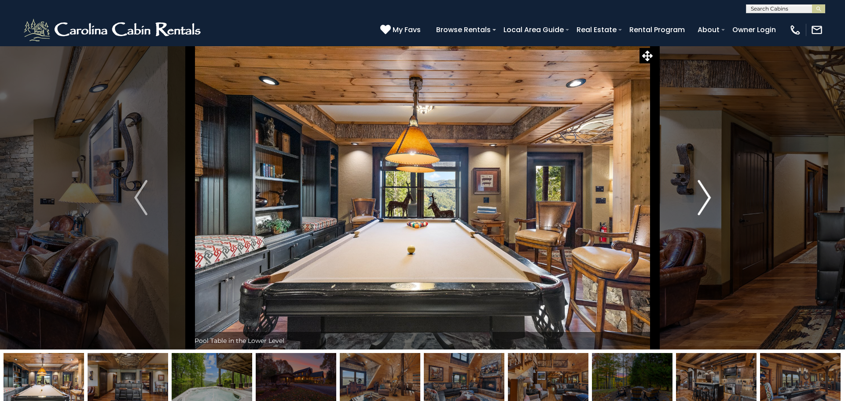
click at [711, 198] on button "Next" at bounding box center [704, 198] width 99 height 304
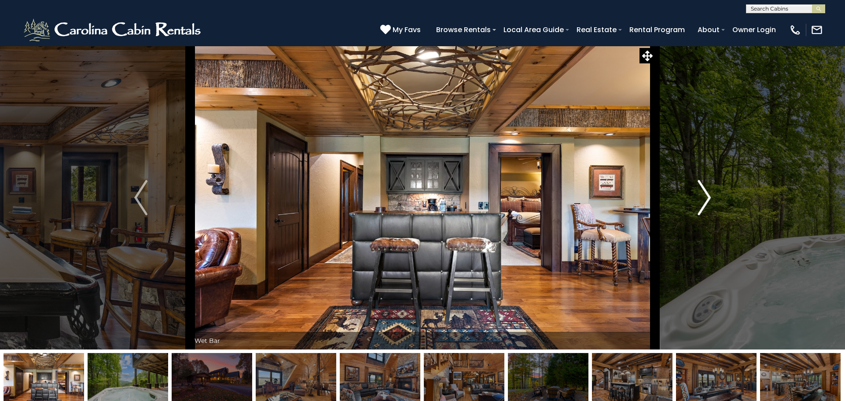
click at [709, 191] on img "Next" at bounding box center [704, 197] width 13 height 35
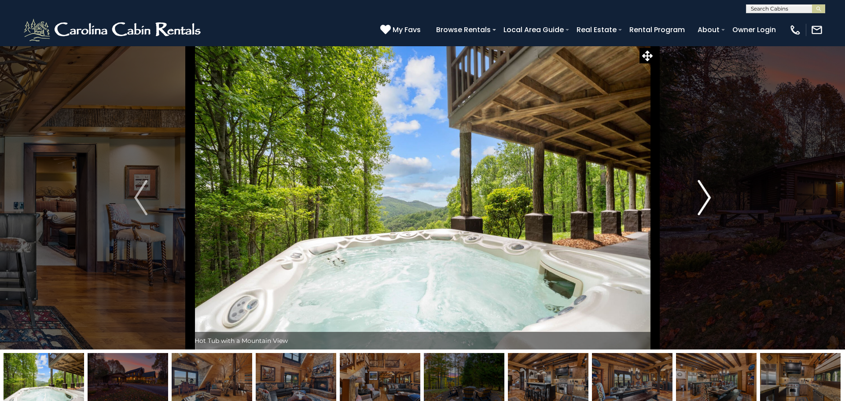
click at [709, 191] on img "Next" at bounding box center [704, 197] width 13 height 35
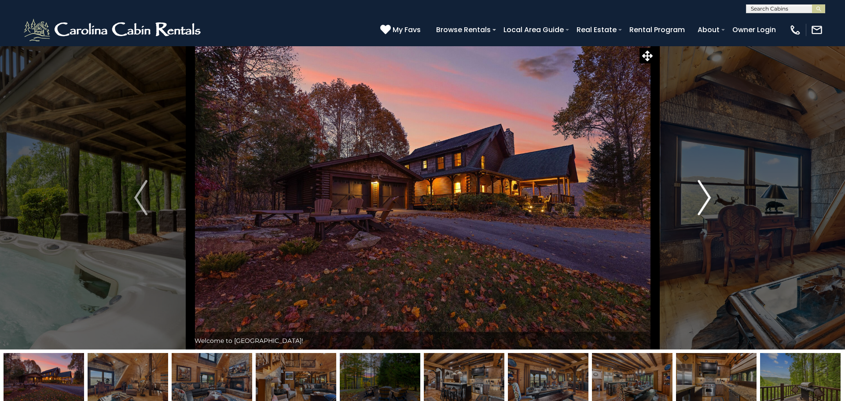
click at [709, 191] on img "Next" at bounding box center [704, 197] width 13 height 35
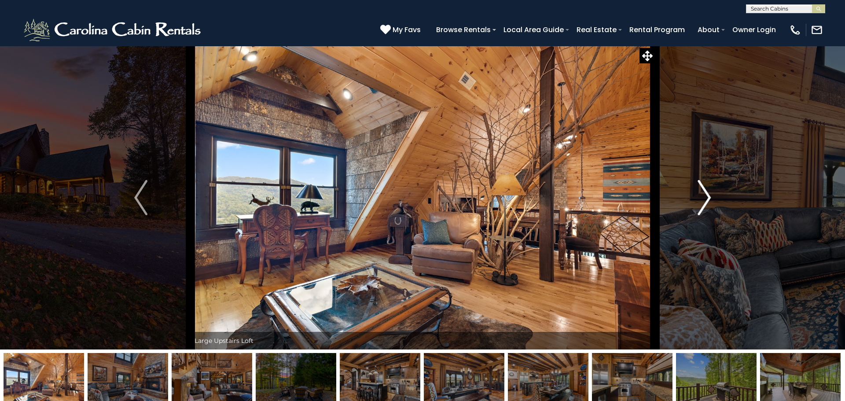
click at [709, 191] on img "Next" at bounding box center [704, 197] width 13 height 35
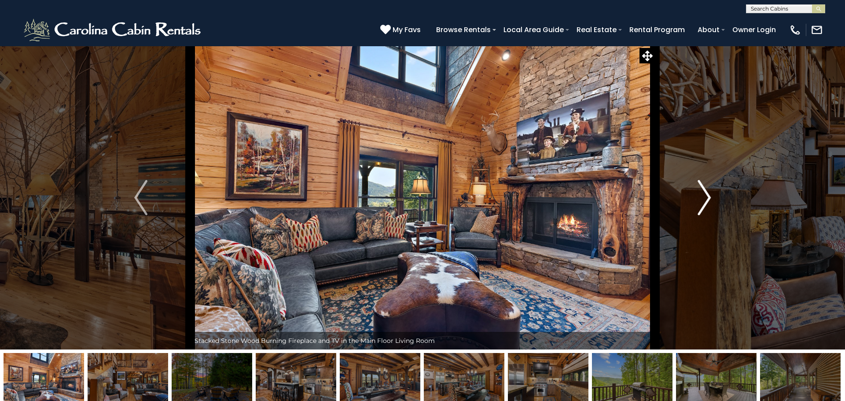
click at [709, 191] on img "Next" at bounding box center [704, 197] width 13 height 35
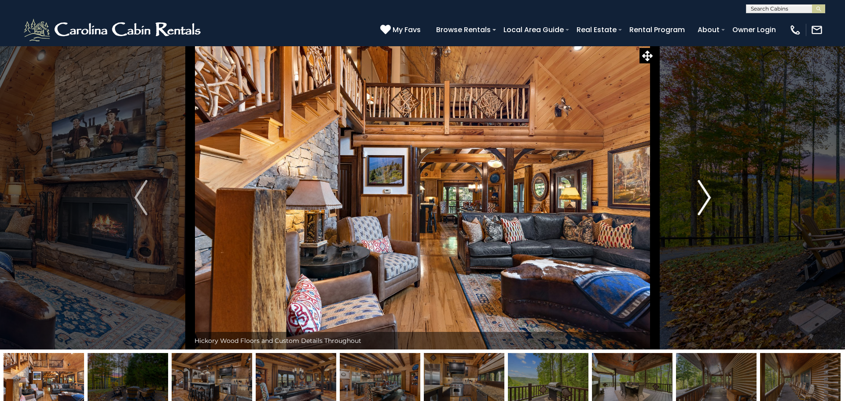
click at [709, 191] on img "Next" at bounding box center [704, 197] width 13 height 35
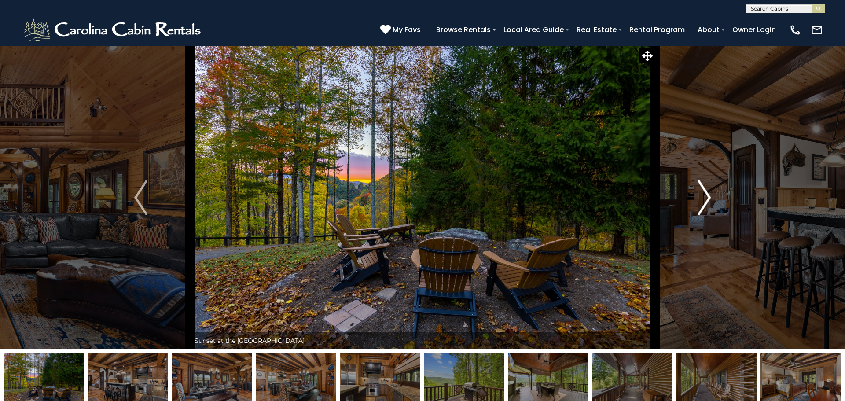
click at [709, 191] on img "Next" at bounding box center [704, 197] width 13 height 35
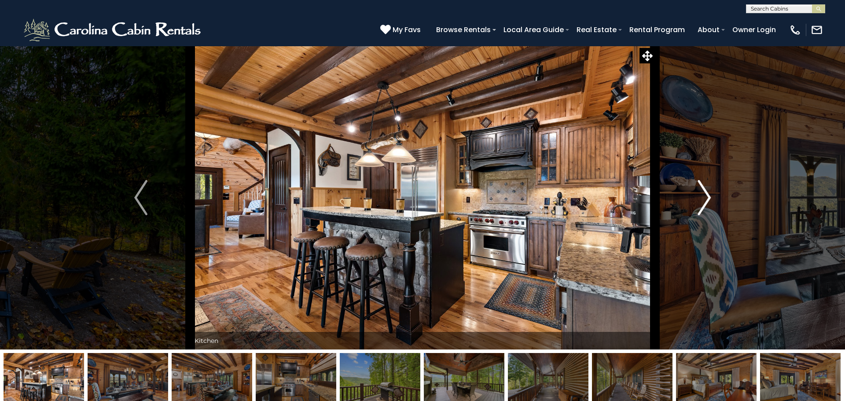
click at [709, 191] on img "Next" at bounding box center [704, 197] width 13 height 35
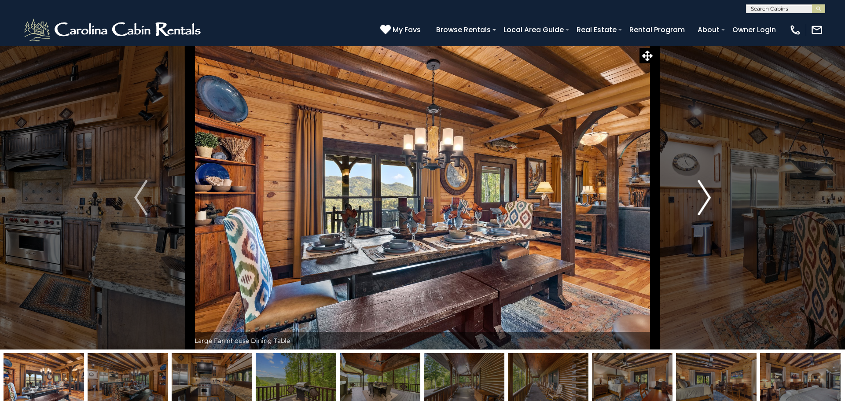
click at [709, 191] on img "Next" at bounding box center [704, 197] width 13 height 35
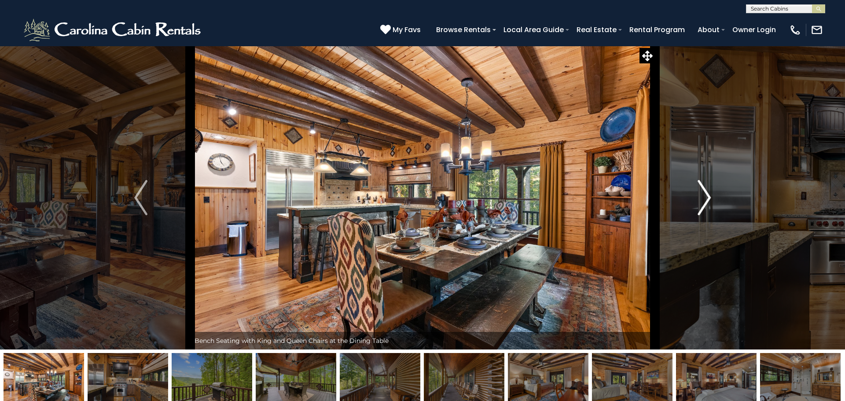
click at [709, 191] on img "Next" at bounding box center [704, 197] width 13 height 35
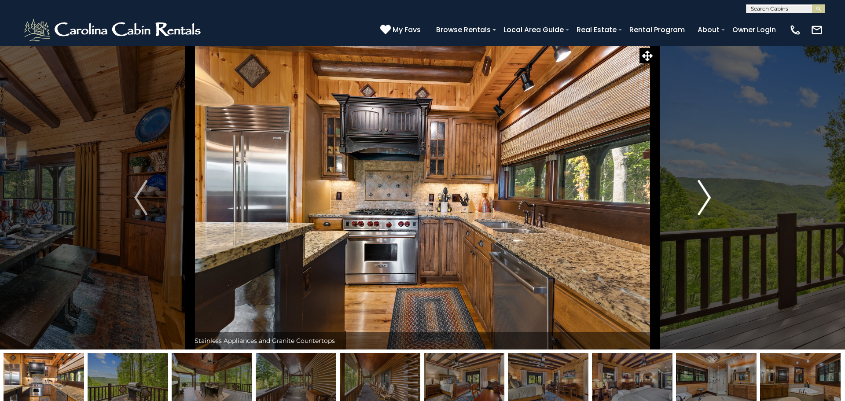
click at [709, 191] on img "Next" at bounding box center [704, 197] width 13 height 35
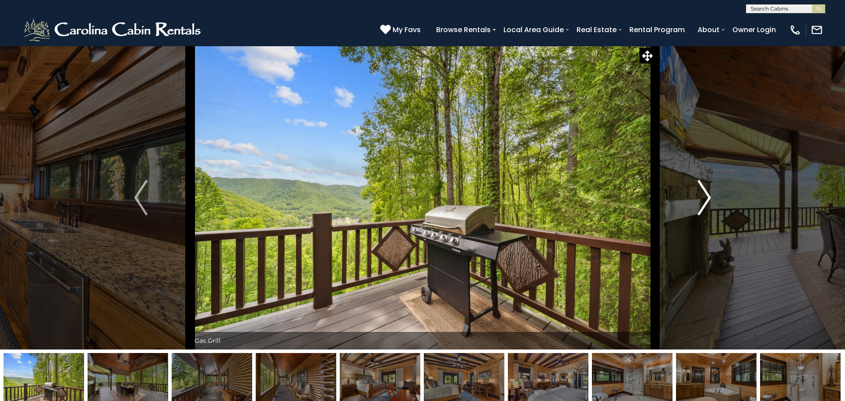
click at [709, 191] on img "Next" at bounding box center [704, 197] width 13 height 35
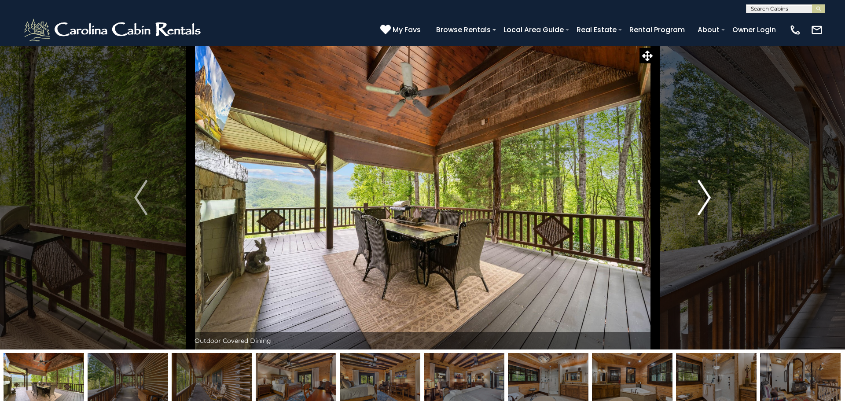
click at [709, 191] on img "Next" at bounding box center [704, 197] width 13 height 35
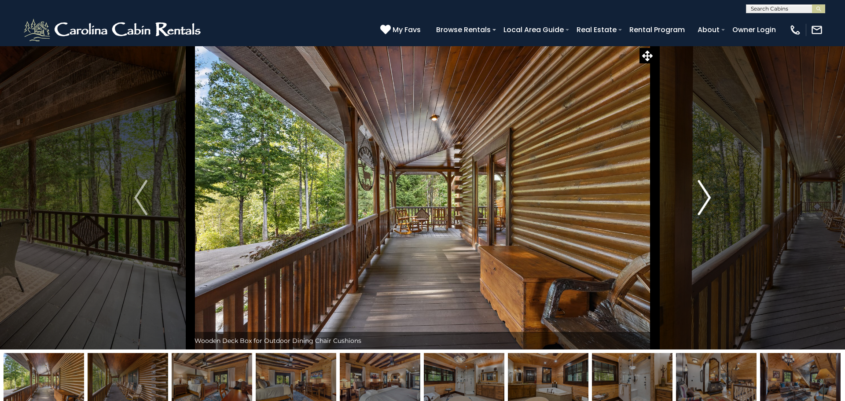
click at [709, 191] on img "Next" at bounding box center [704, 197] width 13 height 35
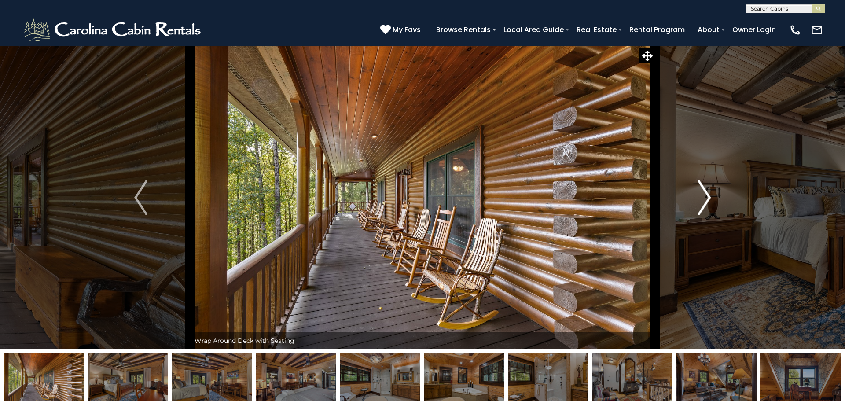
click at [709, 191] on img "Next" at bounding box center [704, 197] width 13 height 35
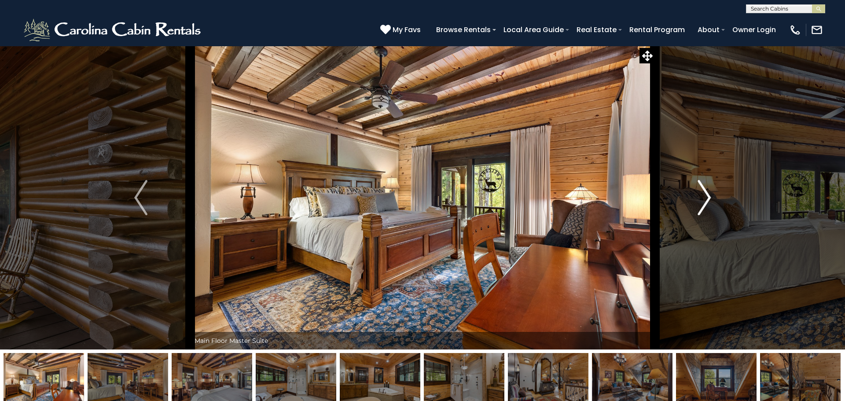
click at [709, 191] on img "Next" at bounding box center [704, 197] width 13 height 35
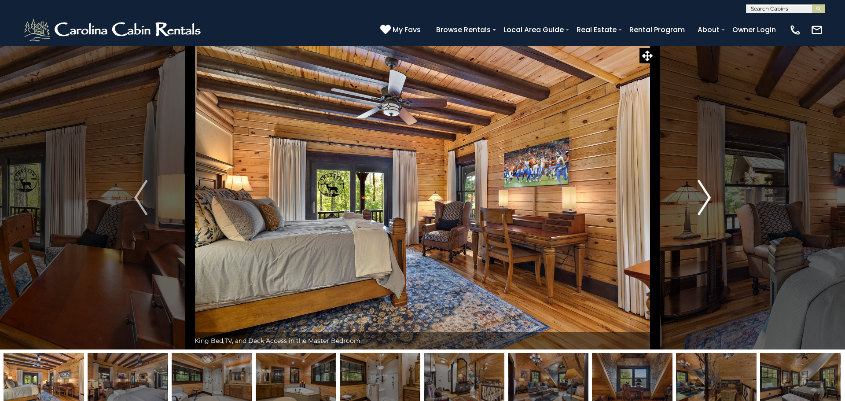
click at [709, 191] on img "Next" at bounding box center [704, 197] width 13 height 35
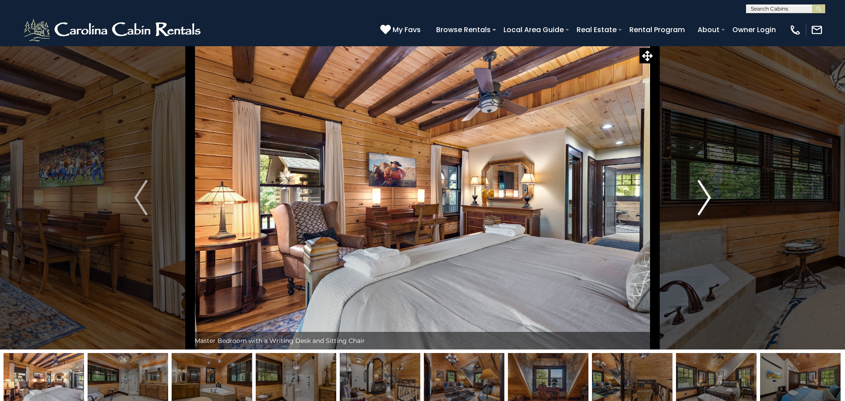
click at [709, 191] on img "Next" at bounding box center [704, 197] width 13 height 35
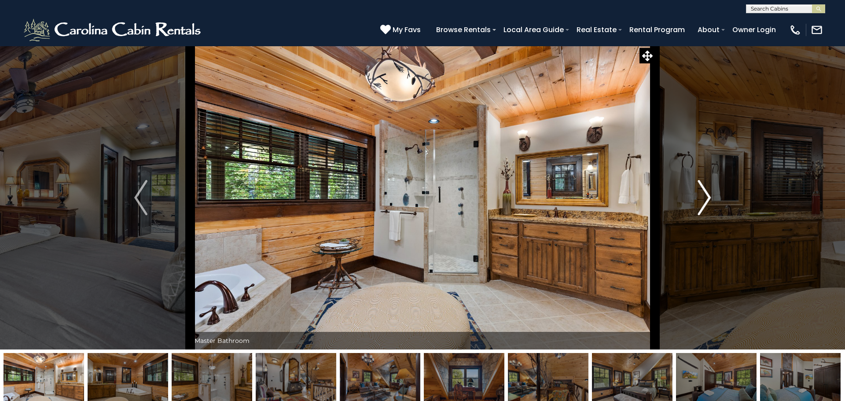
click at [709, 191] on img "Next" at bounding box center [704, 197] width 13 height 35
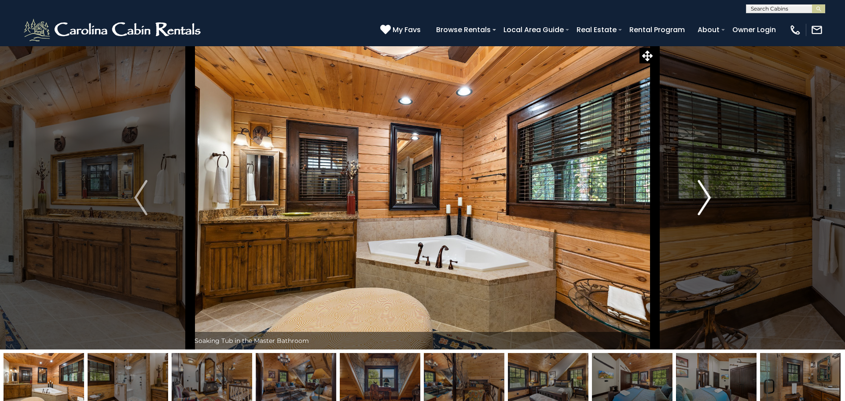
click at [709, 191] on img "Next" at bounding box center [704, 197] width 13 height 35
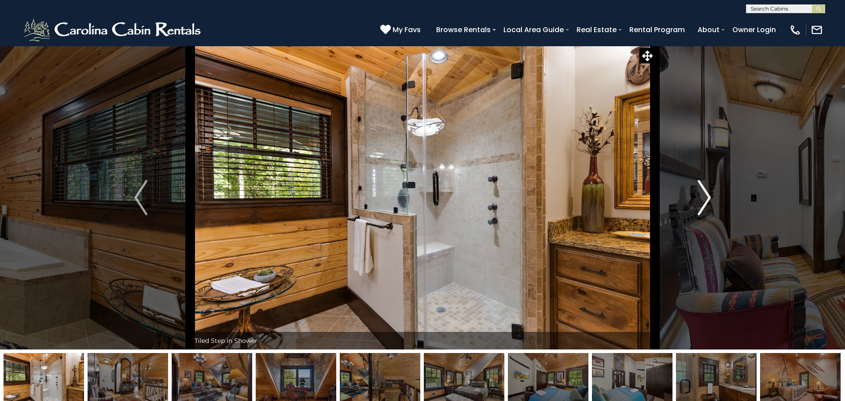
click at [709, 191] on img "Next" at bounding box center [704, 197] width 13 height 35
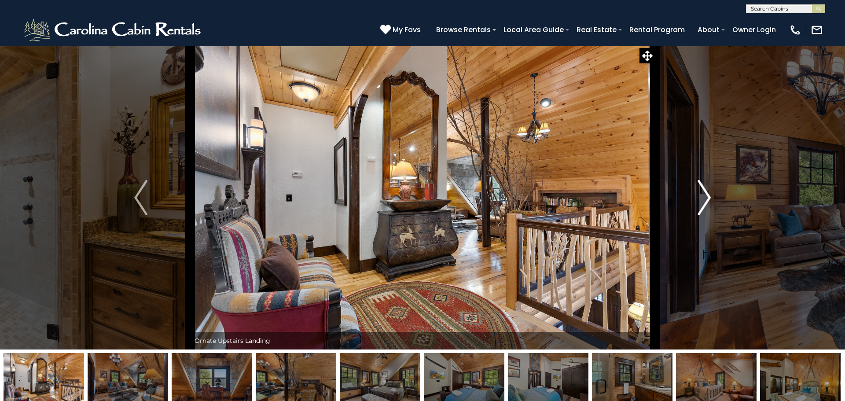
click at [709, 191] on img "Next" at bounding box center [704, 197] width 13 height 35
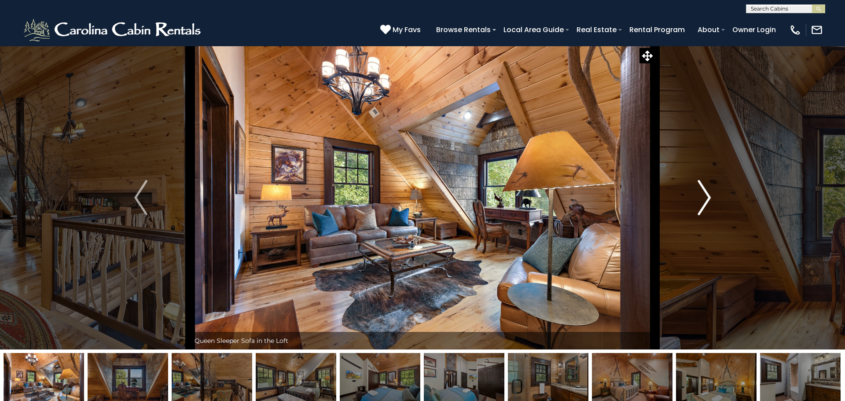
click at [709, 191] on img "Next" at bounding box center [704, 197] width 13 height 35
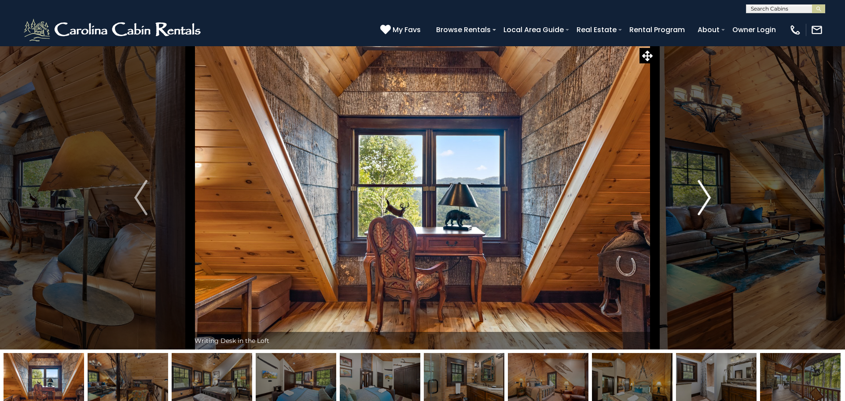
click at [709, 191] on img "Next" at bounding box center [704, 197] width 13 height 35
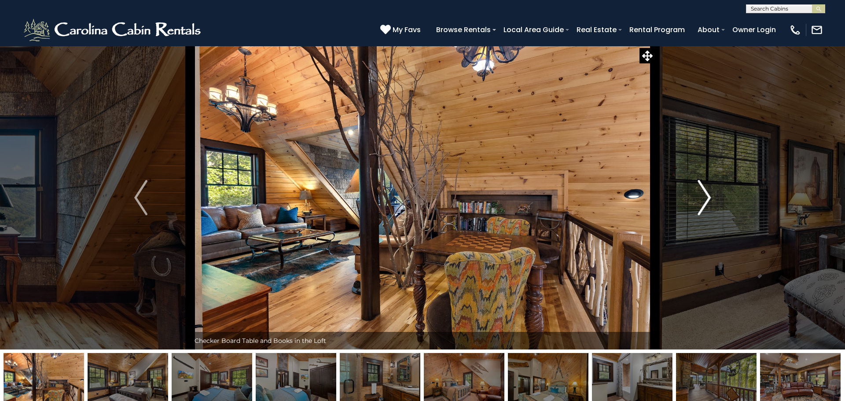
click at [709, 191] on img "Next" at bounding box center [704, 197] width 13 height 35
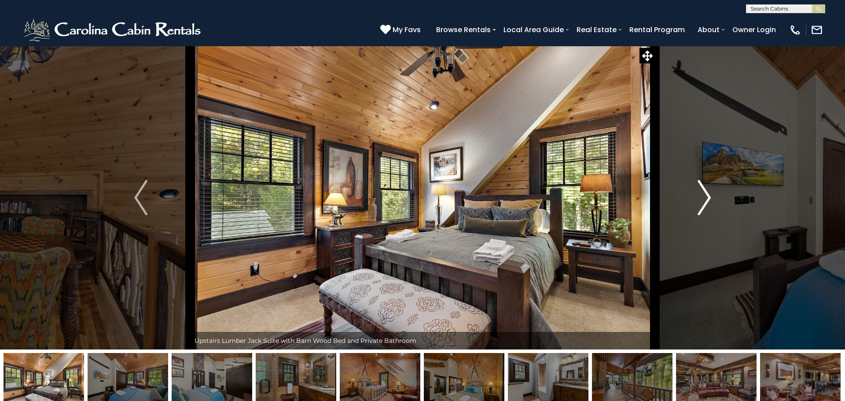
click at [709, 191] on img "Next" at bounding box center [704, 197] width 13 height 35
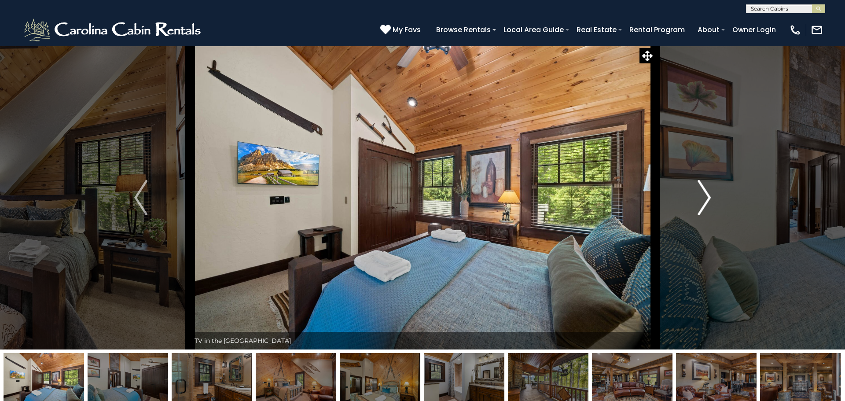
click at [709, 191] on img "Next" at bounding box center [704, 197] width 13 height 35
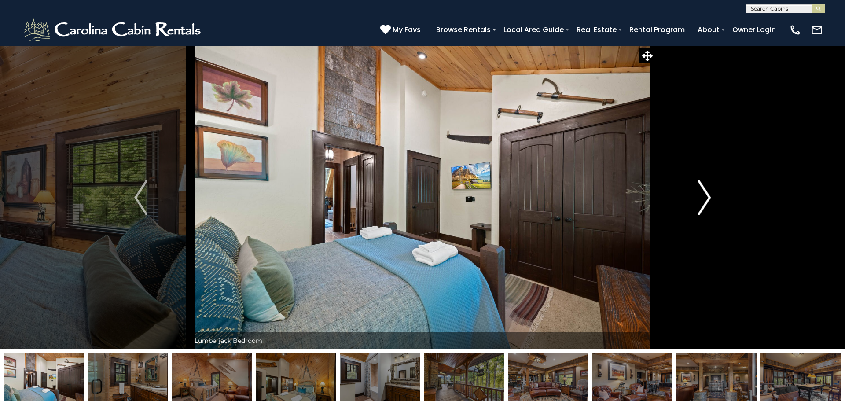
click at [709, 191] on img "Next" at bounding box center [704, 197] width 13 height 35
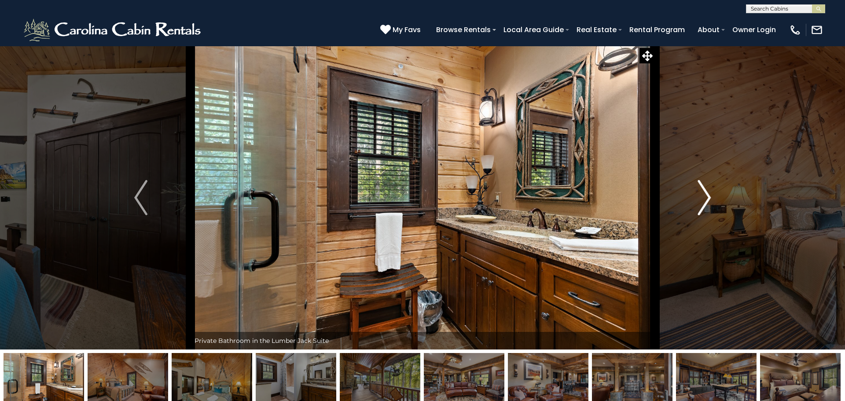
click at [709, 191] on img "Next" at bounding box center [704, 197] width 13 height 35
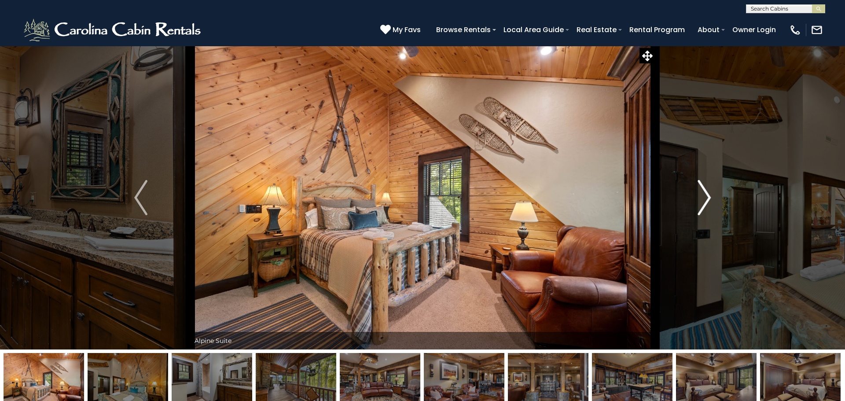
click at [709, 191] on img "Next" at bounding box center [704, 197] width 13 height 35
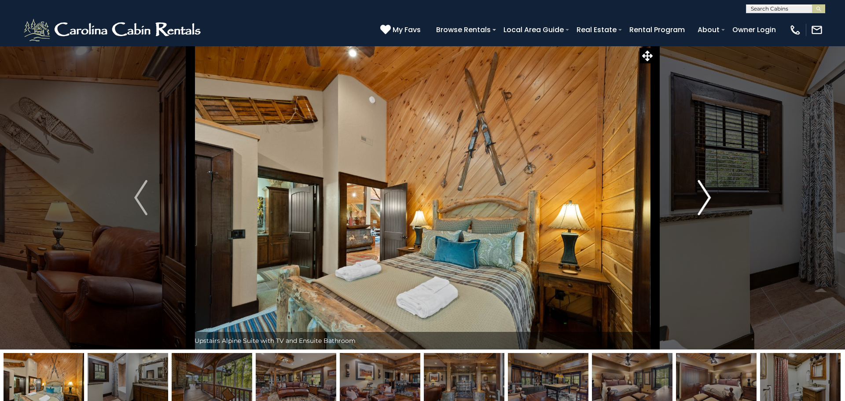
click at [709, 191] on img "Next" at bounding box center [704, 197] width 13 height 35
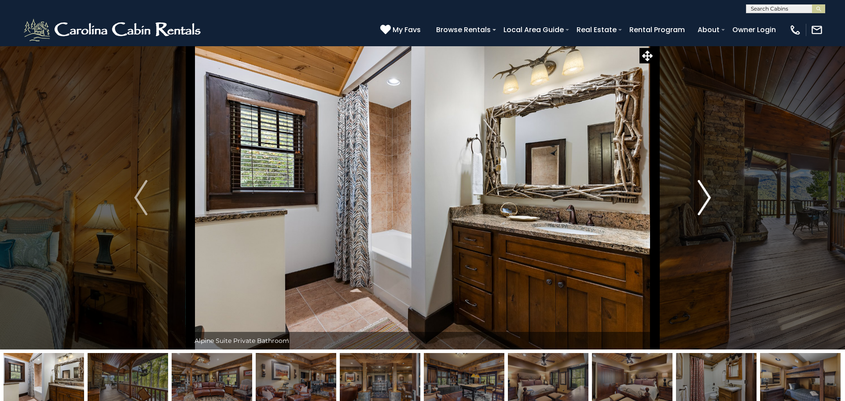
click at [709, 191] on img "Next" at bounding box center [704, 197] width 13 height 35
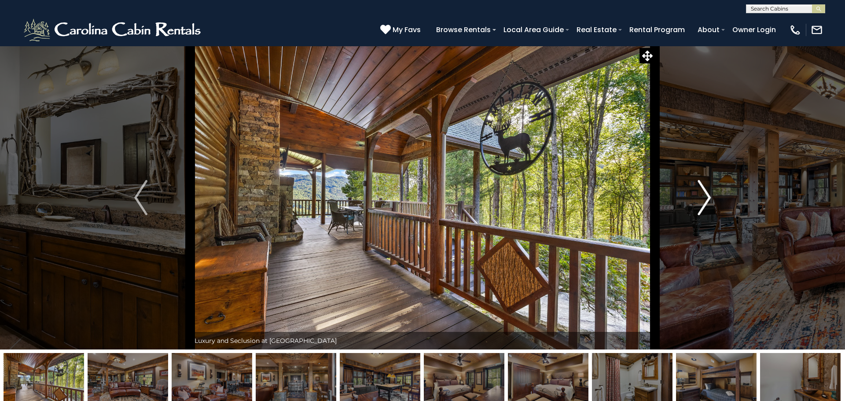
click at [709, 191] on img "Next" at bounding box center [704, 197] width 13 height 35
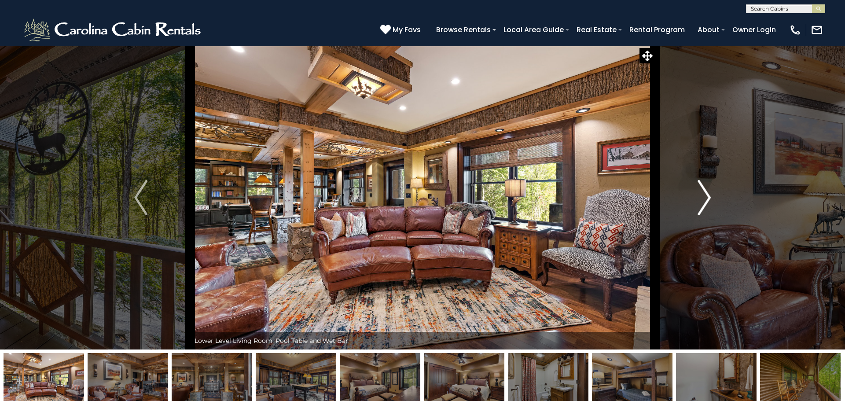
click at [709, 191] on img "Next" at bounding box center [704, 197] width 13 height 35
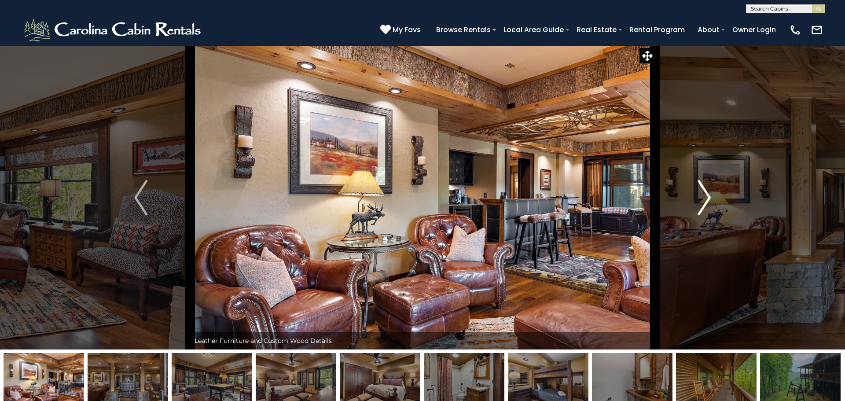
click at [709, 191] on img "Next" at bounding box center [704, 197] width 13 height 35
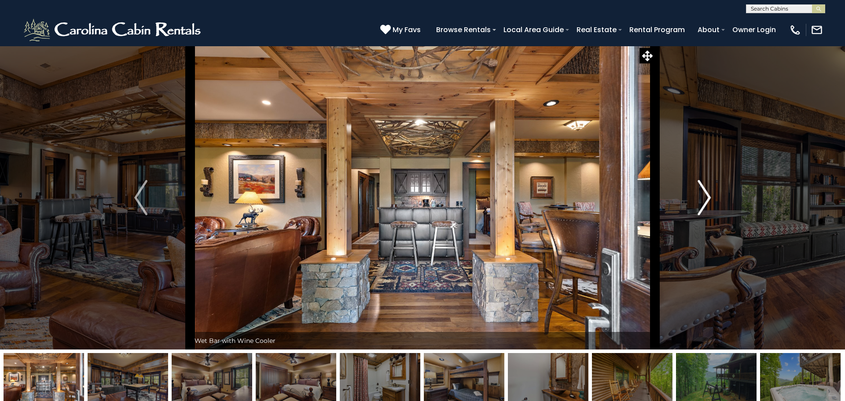
click at [709, 191] on img "Next" at bounding box center [704, 197] width 13 height 35
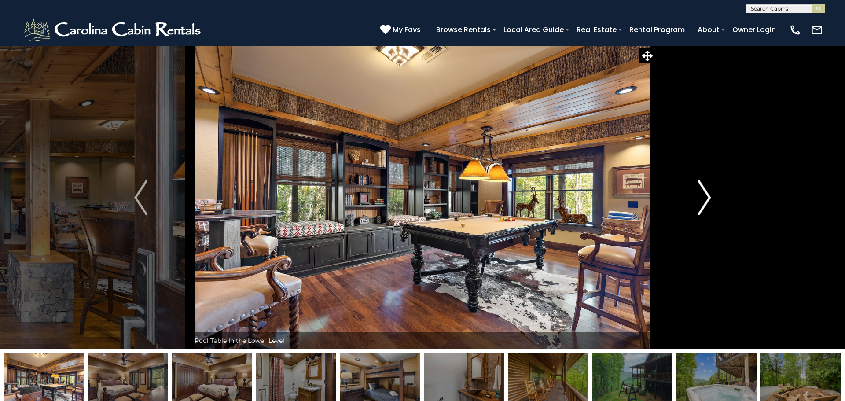
click at [709, 191] on img "Next" at bounding box center [704, 197] width 13 height 35
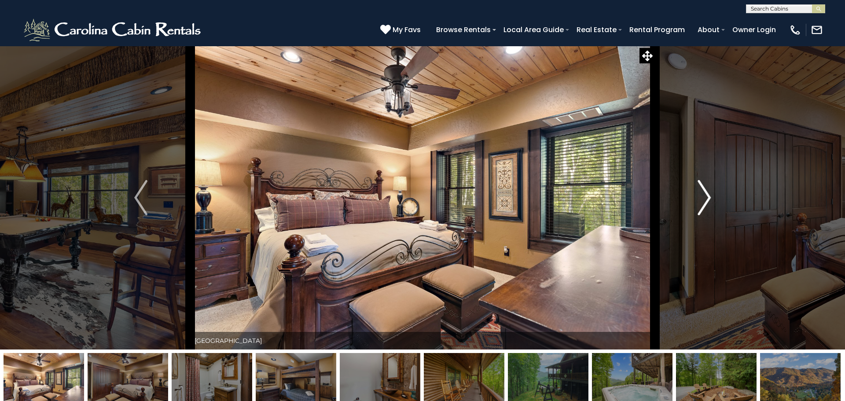
click at [709, 191] on img "Next" at bounding box center [704, 197] width 13 height 35
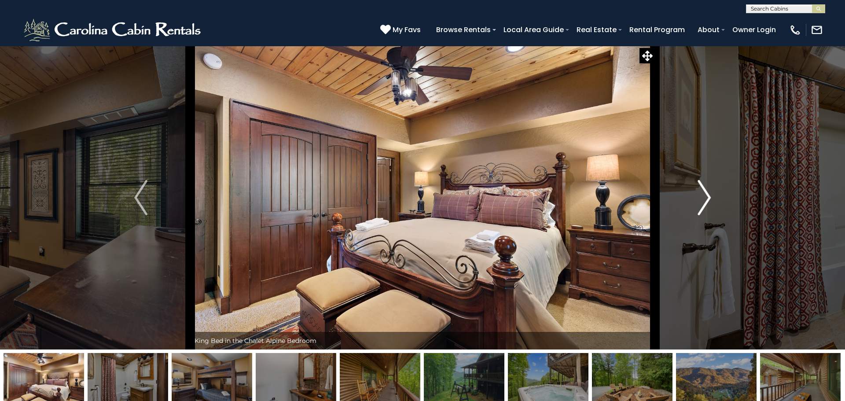
click at [709, 191] on img "Next" at bounding box center [704, 197] width 13 height 35
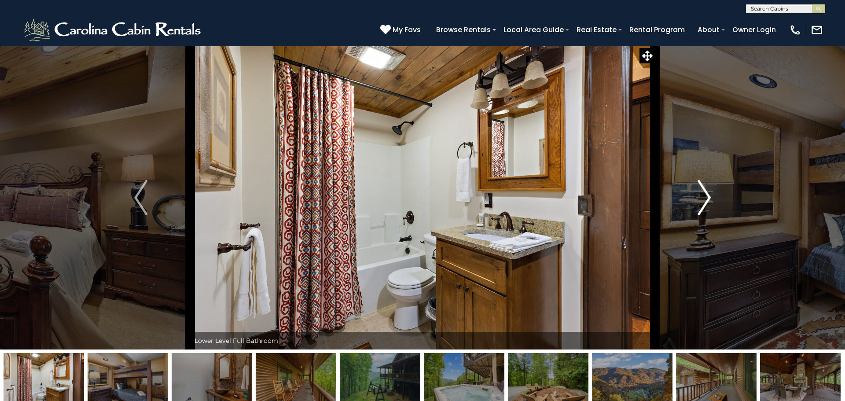
click at [709, 191] on img "Next" at bounding box center [704, 197] width 13 height 35
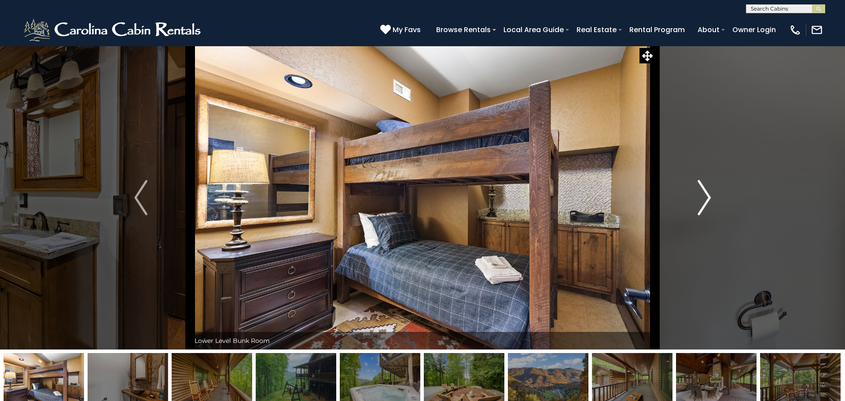
click at [709, 191] on img "Next" at bounding box center [704, 197] width 13 height 35
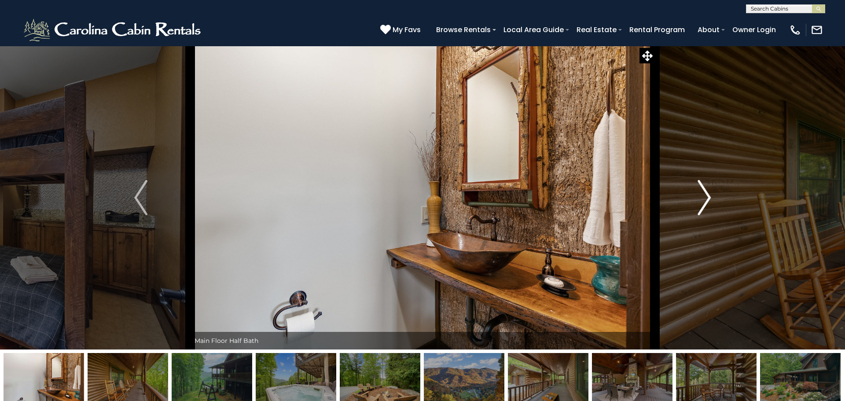
click at [709, 191] on img "Next" at bounding box center [704, 197] width 13 height 35
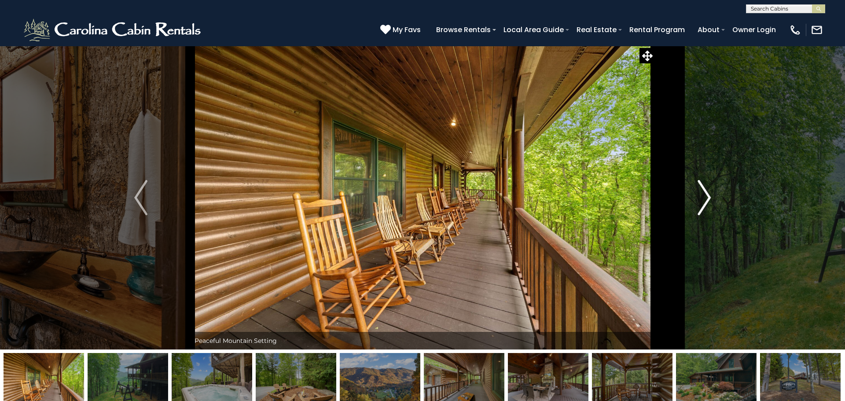
click at [709, 191] on img "Next" at bounding box center [704, 197] width 13 height 35
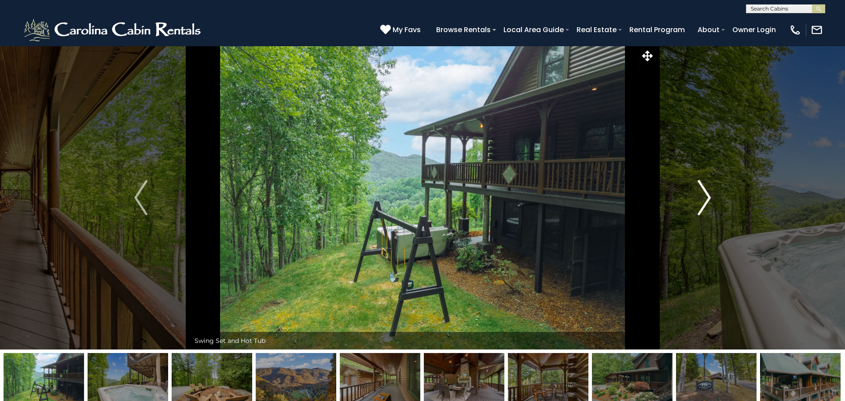
click at [709, 191] on img "Next" at bounding box center [704, 197] width 13 height 35
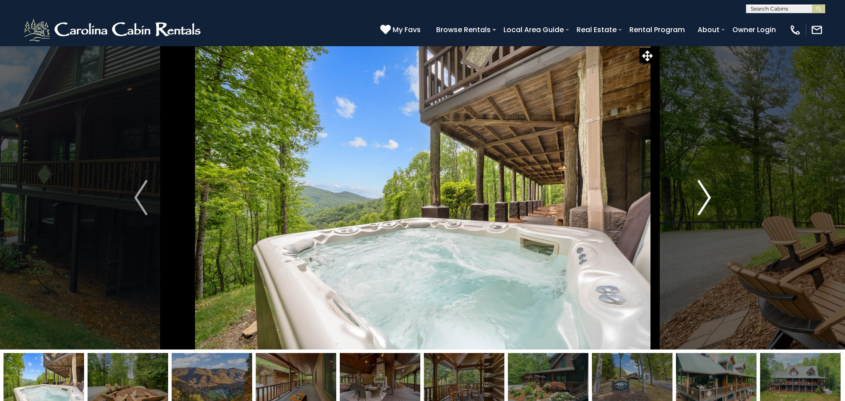
click at [709, 191] on img "Next" at bounding box center [704, 197] width 13 height 35
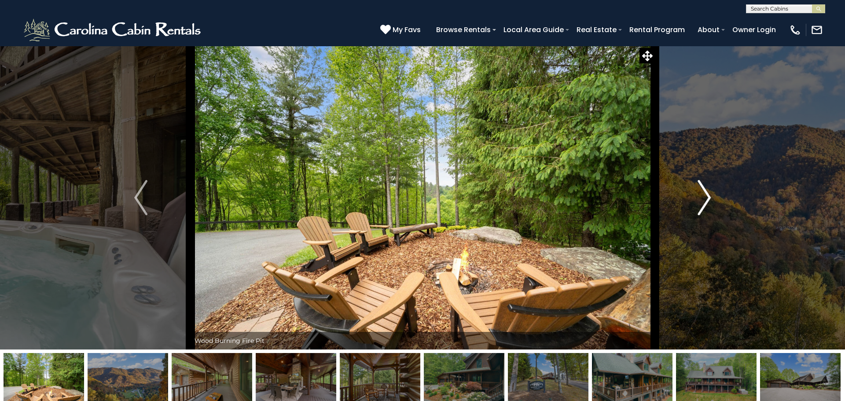
click at [709, 191] on img "Next" at bounding box center [704, 197] width 13 height 35
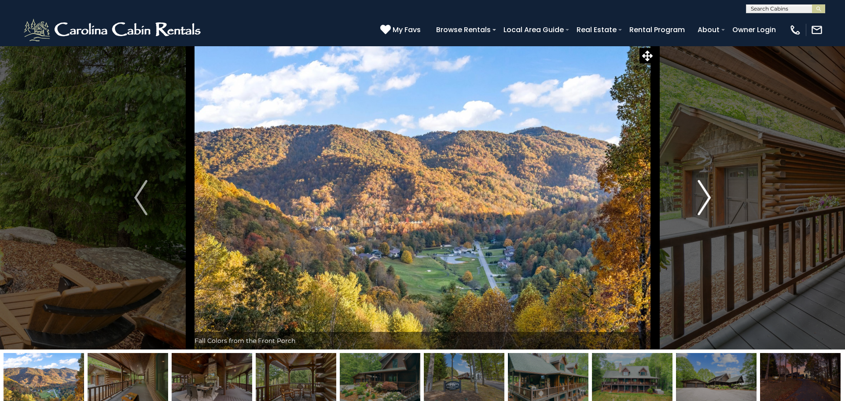
click at [709, 191] on img "Next" at bounding box center [704, 197] width 13 height 35
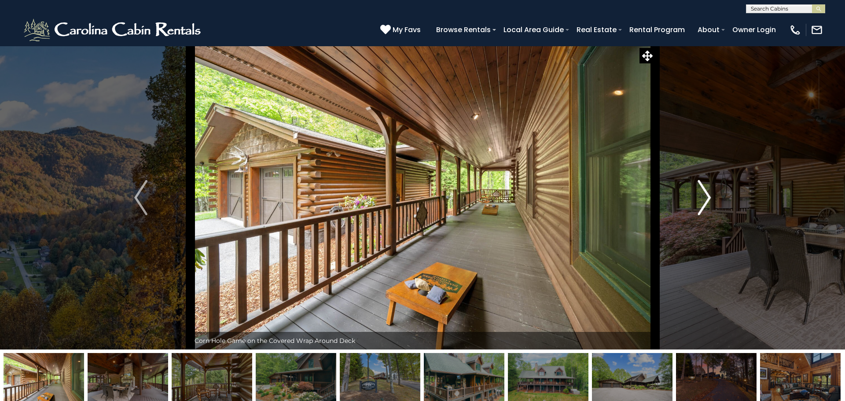
click at [709, 191] on img "Next" at bounding box center [704, 197] width 13 height 35
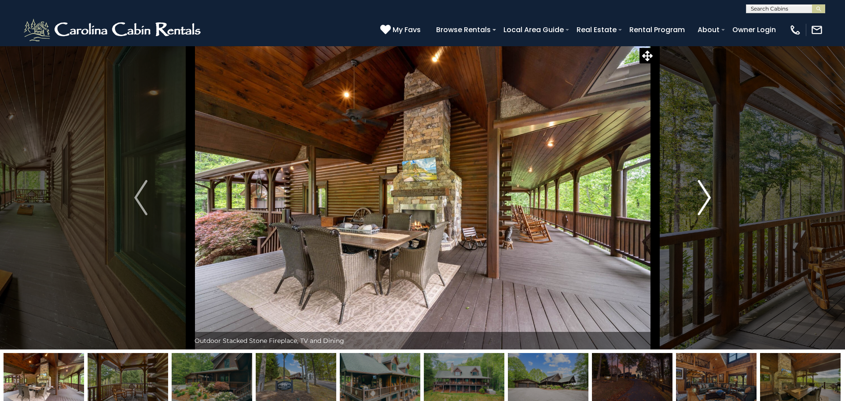
click at [709, 191] on img "Next" at bounding box center [704, 197] width 13 height 35
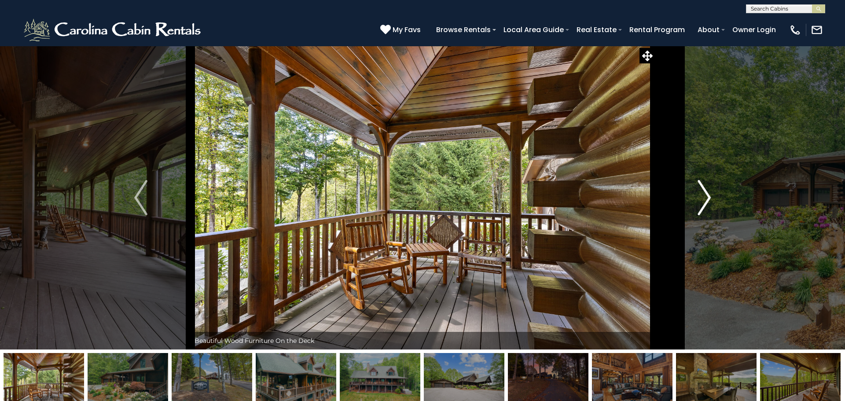
click at [709, 191] on img "Next" at bounding box center [704, 197] width 13 height 35
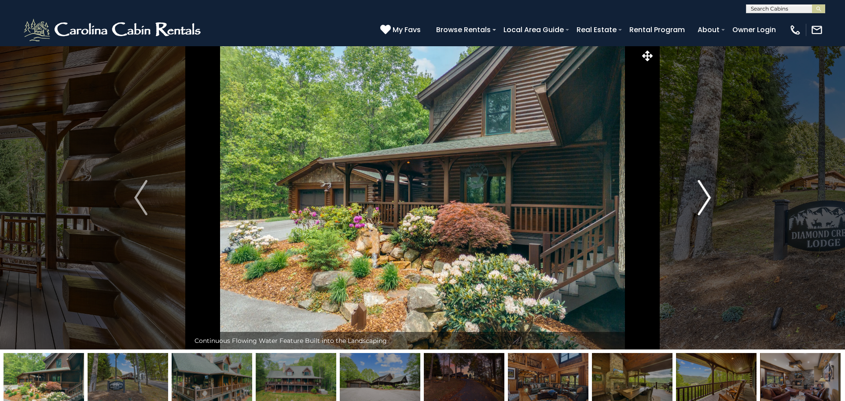
click at [709, 191] on img "Next" at bounding box center [704, 197] width 13 height 35
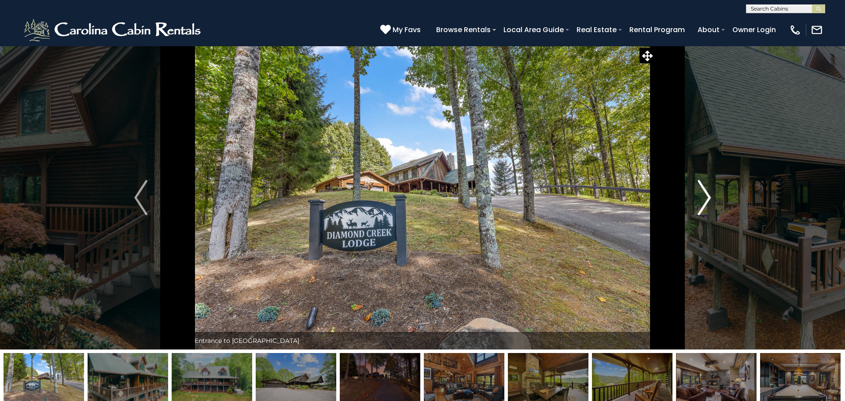
click at [709, 191] on img "Next" at bounding box center [704, 197] width 13 height 35
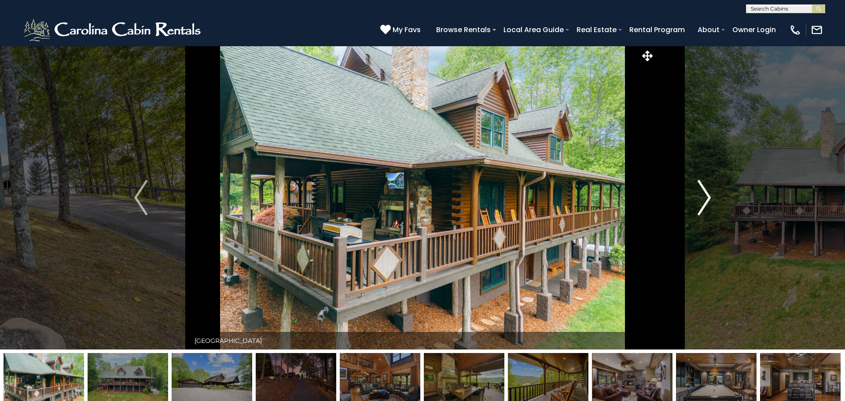
click at [709, 191] on img "Next" at bounding box center [704, 197] width 13 height 35
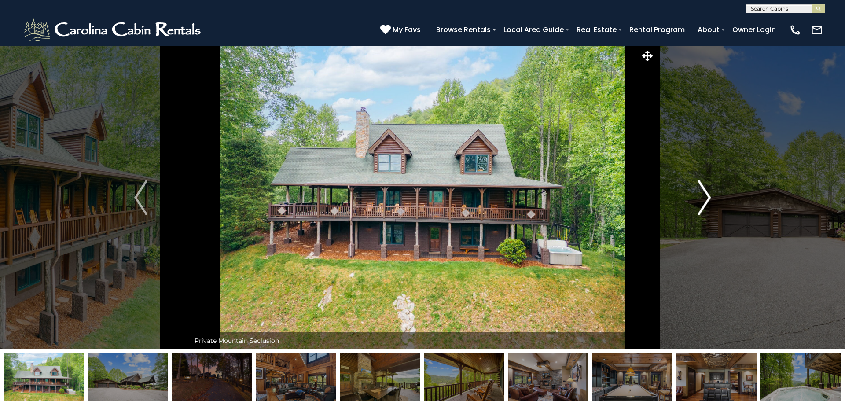
click at [709, 191] on img "Next" at bounding box center [704, 197] width 13 height 35
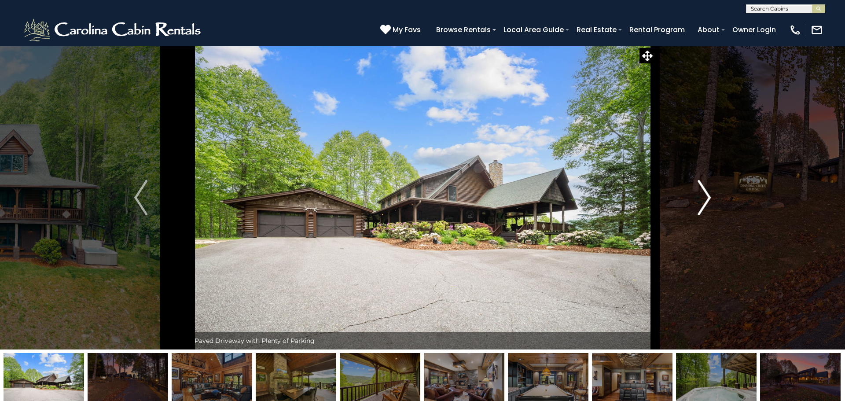
click at [709, 191] on img "Next" at bounding box center [704, 197] width 13 height 35
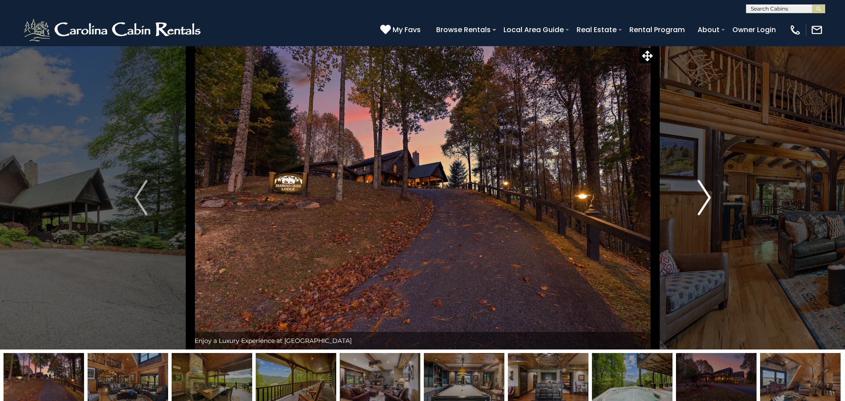
click at [709, 191] on img "Next" at bounding box center [704, 197] width 13 height 35
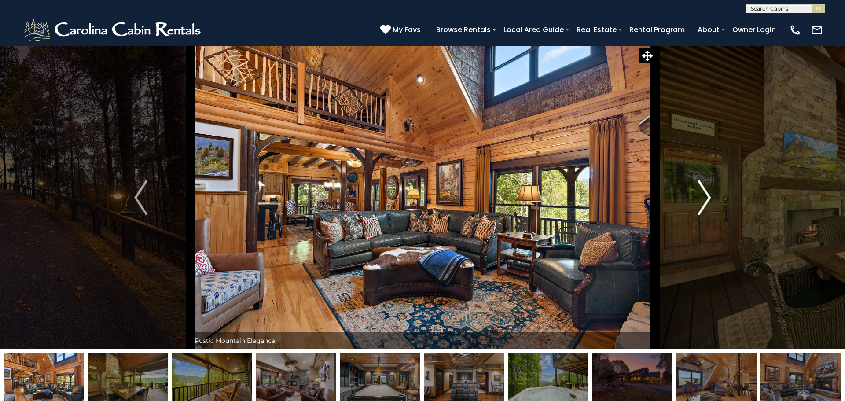
click at [709, 191] on img "Next" at bounding box center [704, 197] width 13 height 35
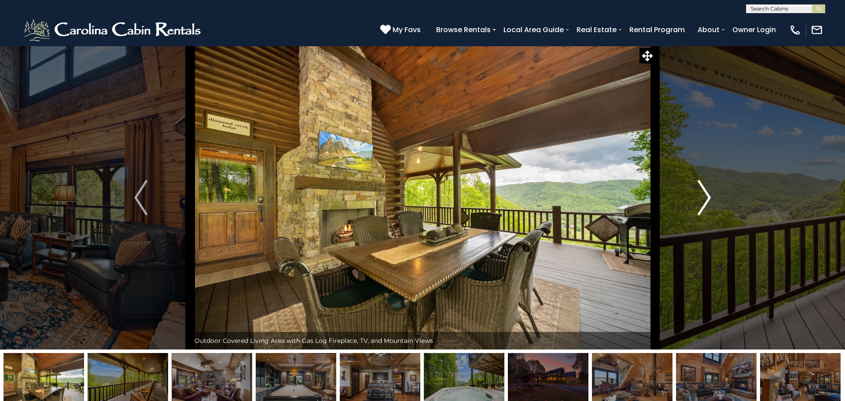
click at [709, 191] on img "Next" at bounding box center [704, 197] width 13 height 35
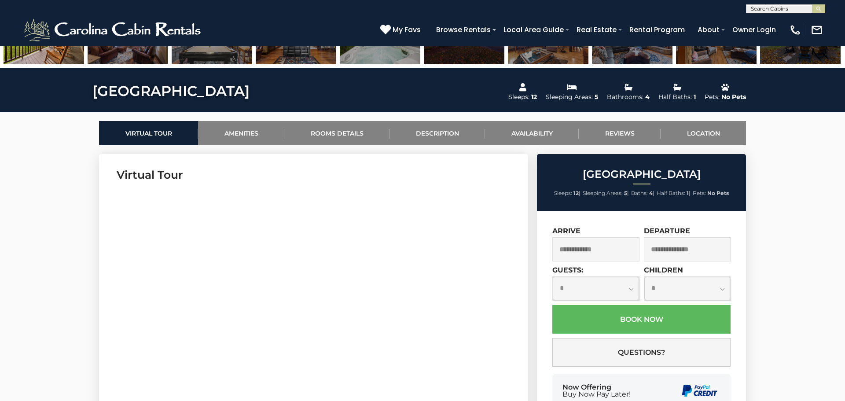
scroll to position [352, 0]
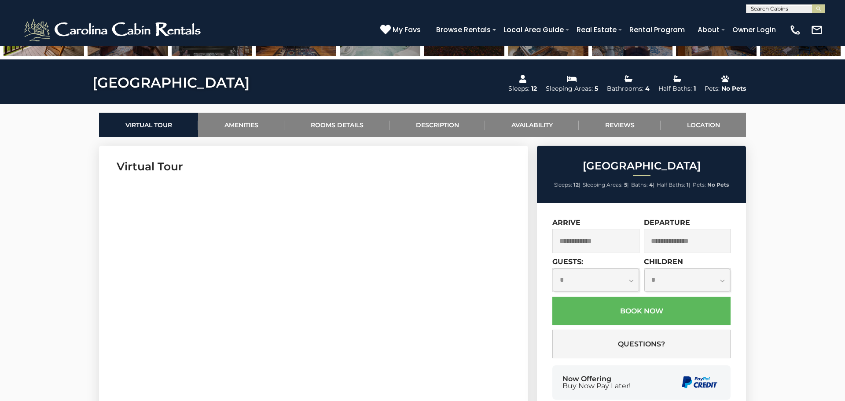
click at [592, 226] on div "Arrive" at bounding box center [595, 235] width 87 height 35
click at [586, 239] on input "text" at bounding box center [595, 241] width 87 height 24
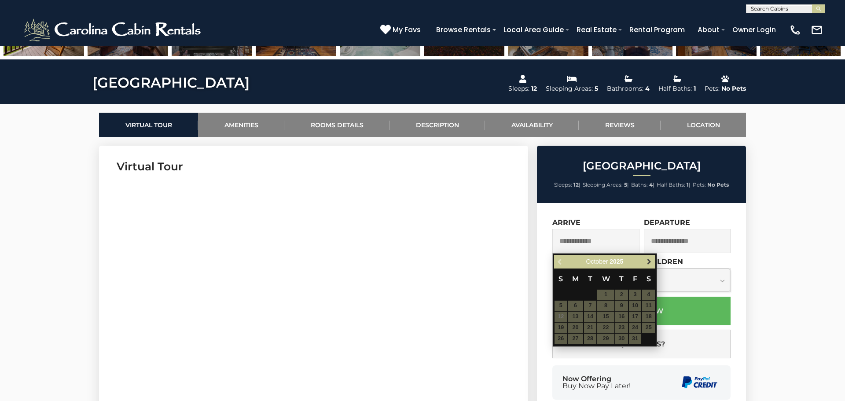
click at [647, 261] on span "Next" at bounding box center [649, 261] width 7 height 7
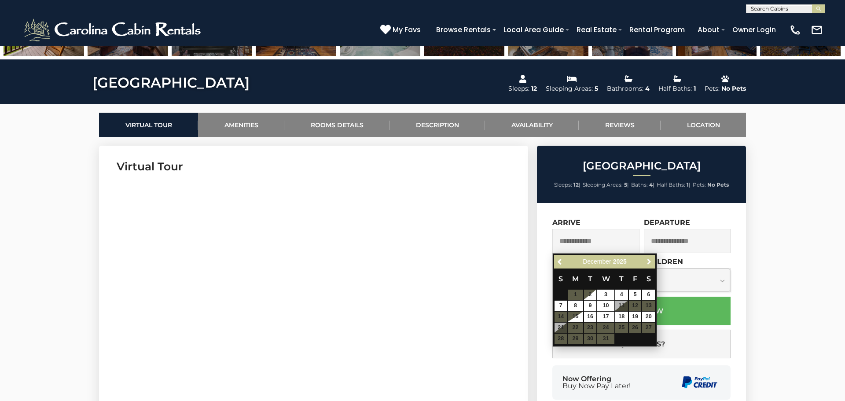
click at [647, 261] on span "Next" at bounding box center [649, 261] width 7 height 7
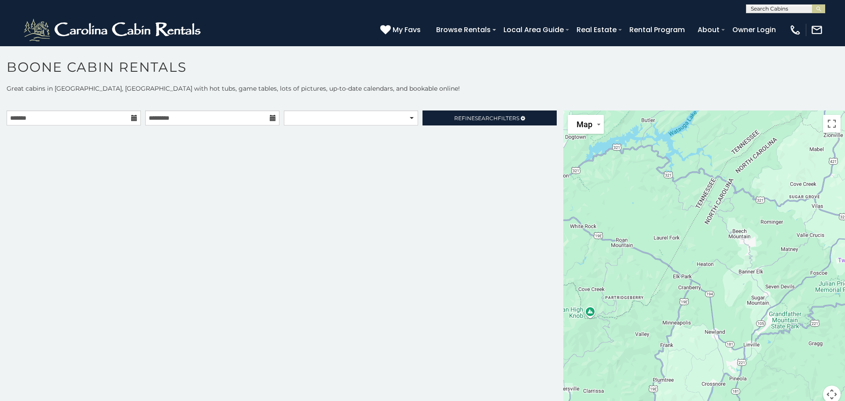
click at [133, 117] on icon at bounding box center [134, 118] width 6 height 6
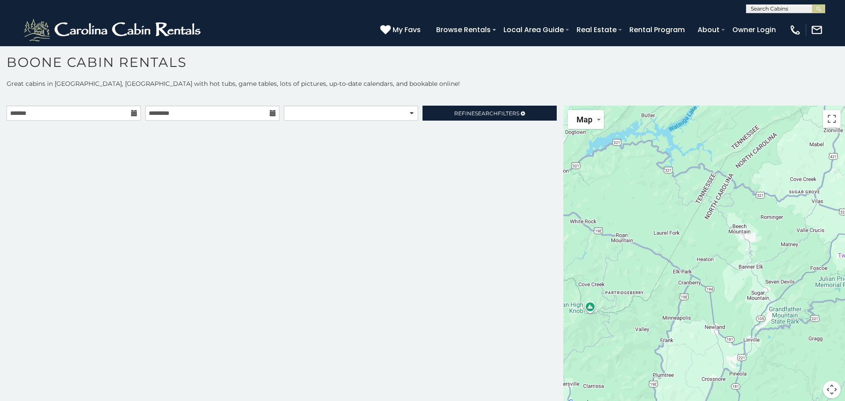
click at [136, 114] on icon at bounding box center [134, 113] width 6 height 6
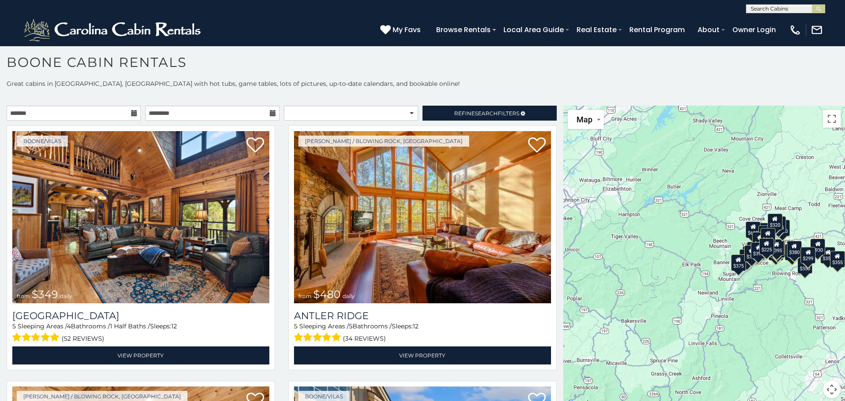
click at [136, 114] on icon at bounding box center [134, 113] width 6 height 6
click at [136, 113] on icon at bounding box center [134, 113] width 6 height 6
click at [29, 114] on input "text" at bounding box center [74, 113] width 134 height 15
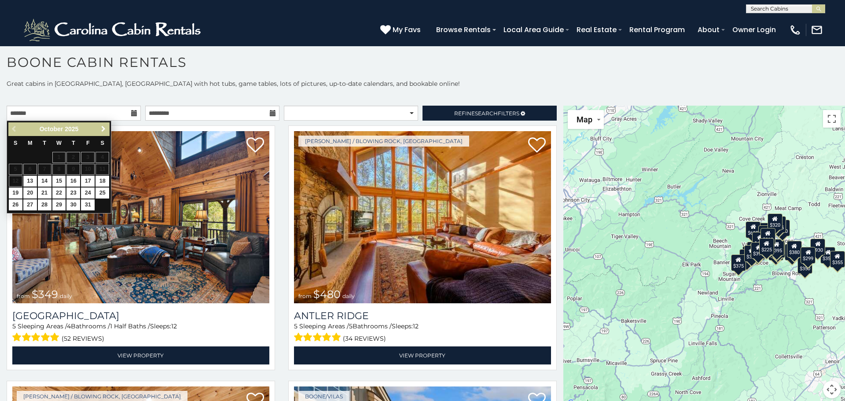
click at [102, 130] on span "Next" at bounding box center [103, 128] width 7 height 7
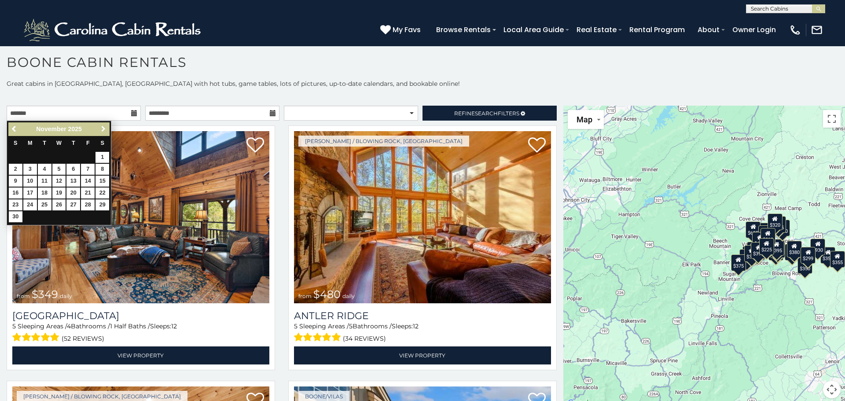
click at [102, 130] on span "Next" at bounding box center [103, 128] width 7 height 7
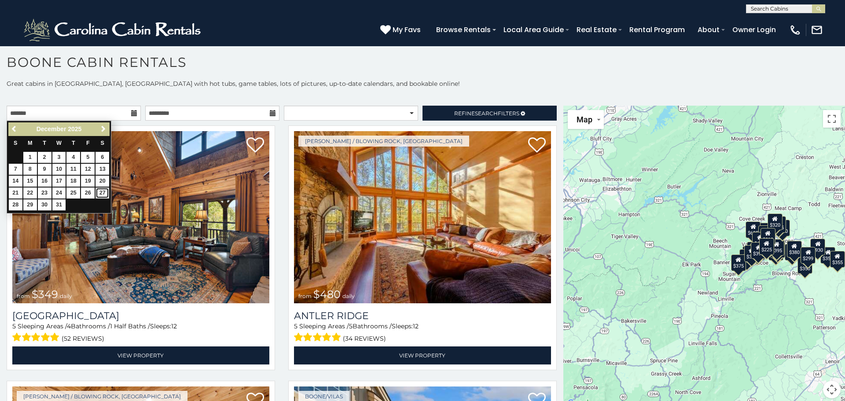
click at [104, 193] on link "27" at bounding box center [102, 192] width 14 height 11
type input "**********"
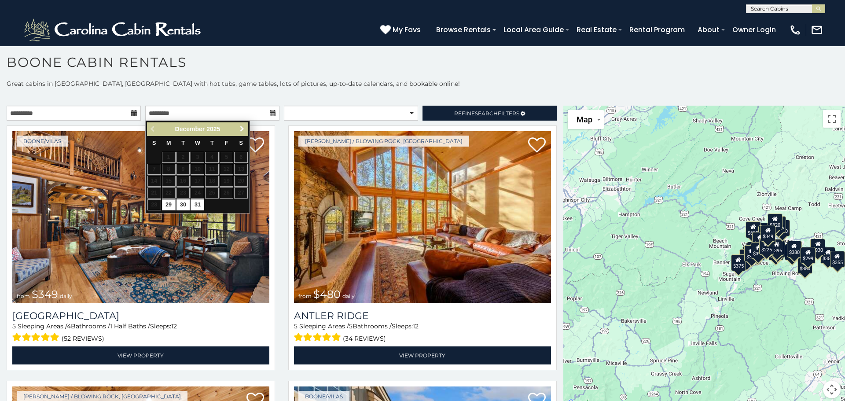
click at [242, 128] on span "Next" at bounding box center [242, 128] width 7 height 7
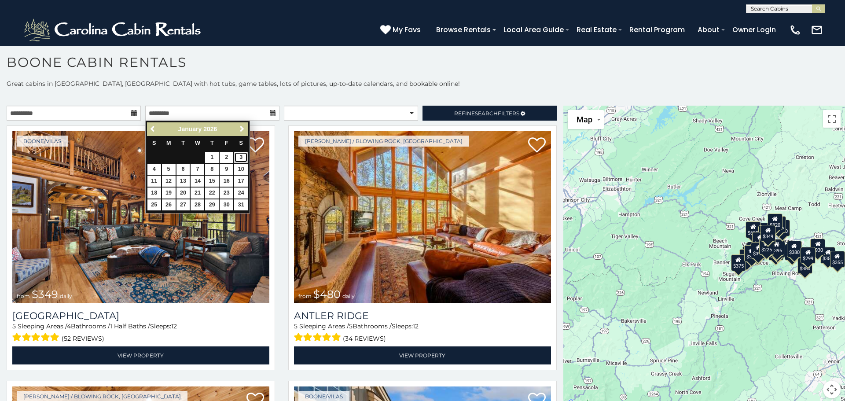
click at [242, 158] on link "3" at bounding box center [241, 157] width 14 height 11
type input "**********"
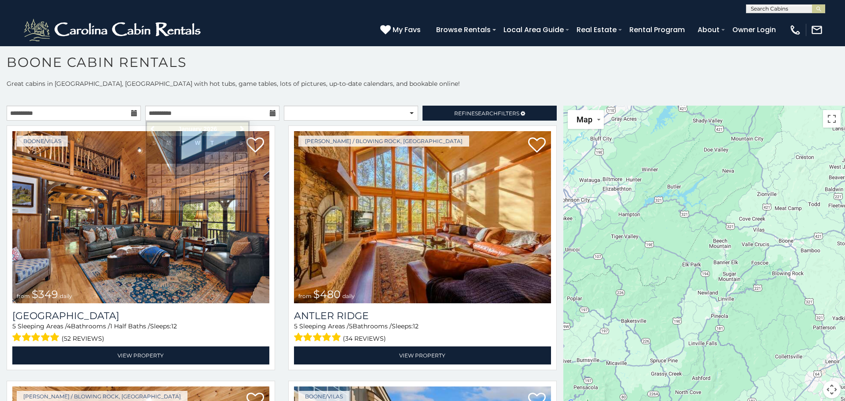
click at [242, 158] on link "3" at bounding box center [241, 157] width 14 height 11
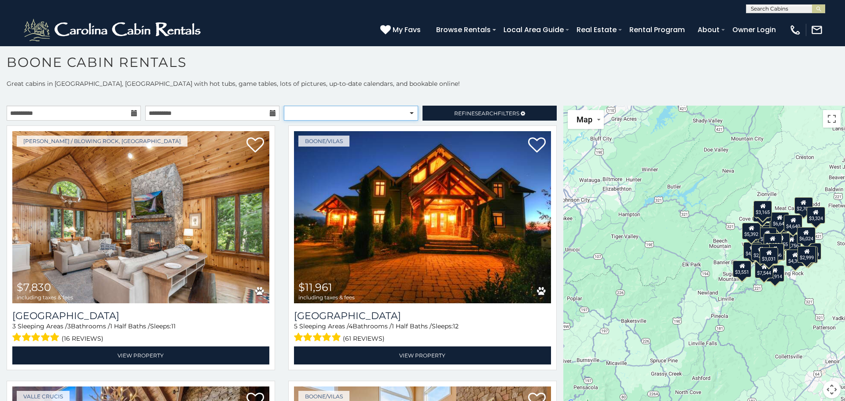
click at [411, 112] on select "**********" at bounding box center [351, 113] width 134 height 15
click at [391, 88] on div "**********" at bounding box center [422, 244] width 845 height 330
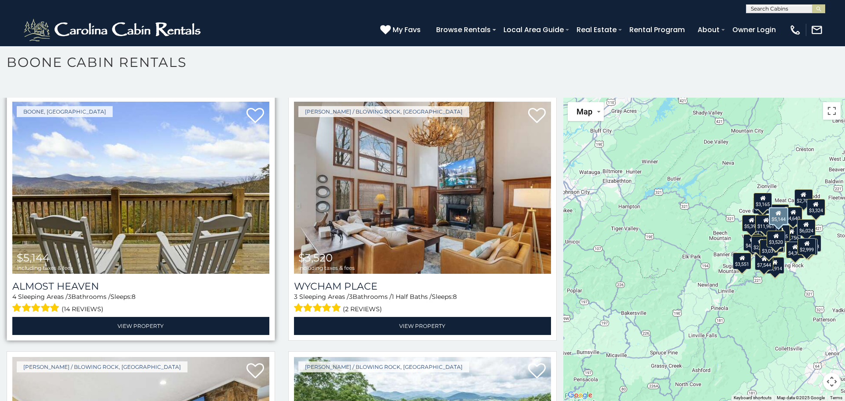
scroll to position [546, 0]
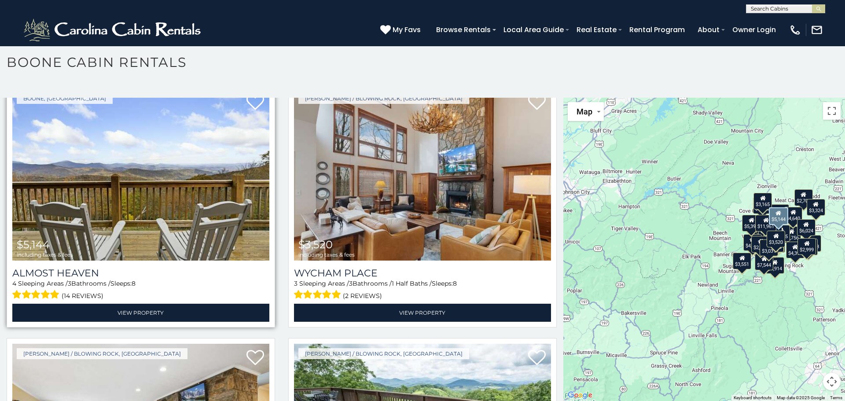
click at [237, 192] on img at bounding box center [140, 174] width 257 height 172
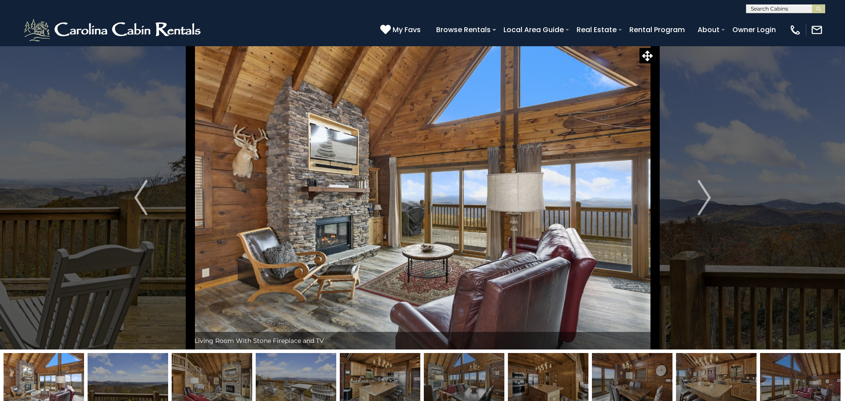
click at [704, 195] on img "Next" at bounding box center [704, 197] width 13 height 35
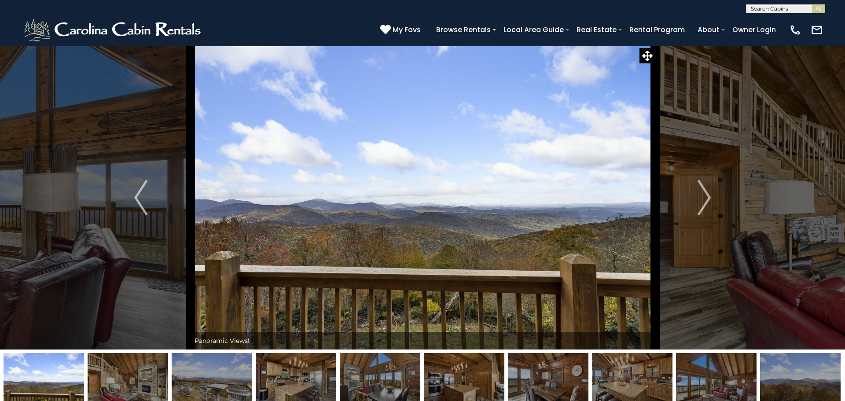
click at [704, 195] on img "Next" at bounding box center [704, 197] width 13 height 35
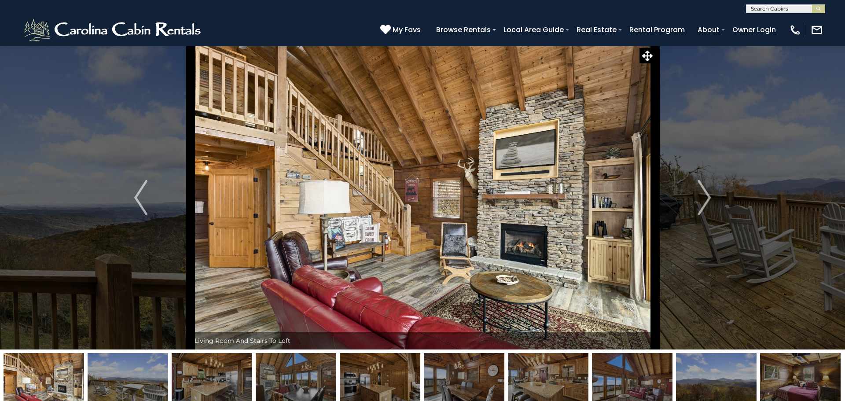
click at [704, 195] on img "Next" at bounding box center [704, 197] width 13 height 35
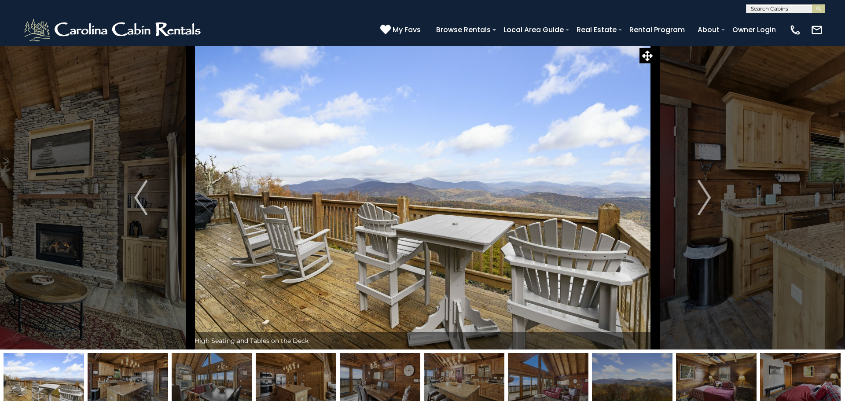
click at [704, 195] on img "Next" at bounding box center [704, 197] width 13 height 35
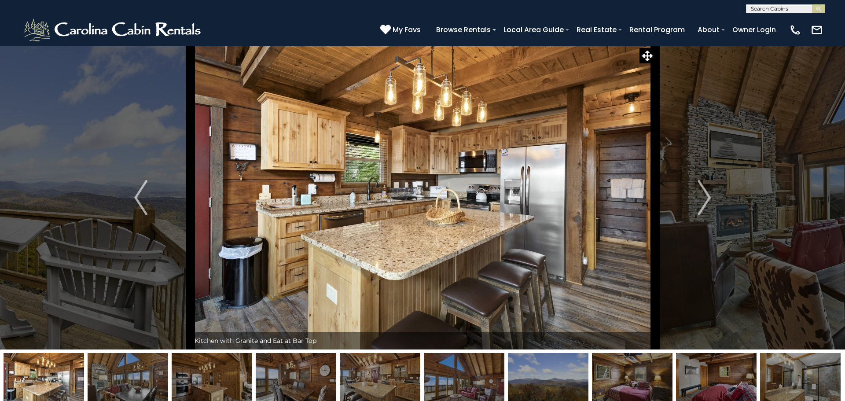
click at [704, 195] on img "Next" at bounding box center [704, 197] width 13 height 35
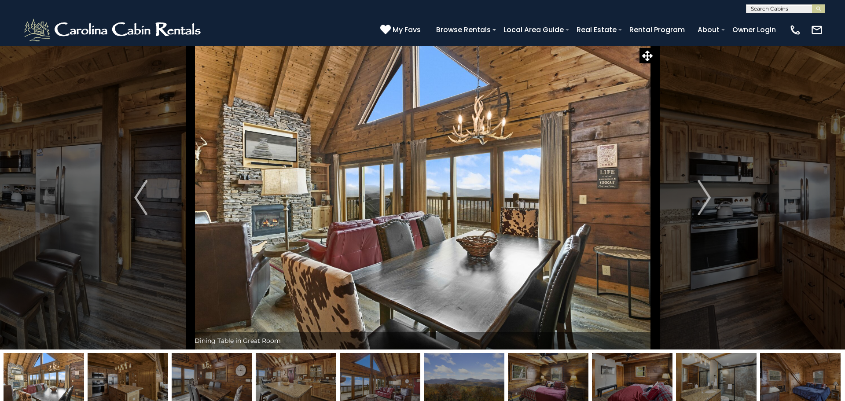
click at [704, 195] on img "Next" at bounding box center [704, 197] width 13 height 35
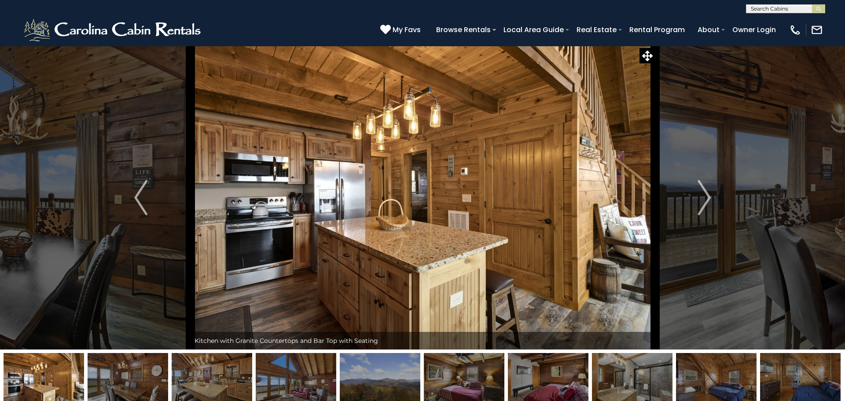
click at [704, 195] on img "Next" at bounding box center [704, 197] width 13 height 35
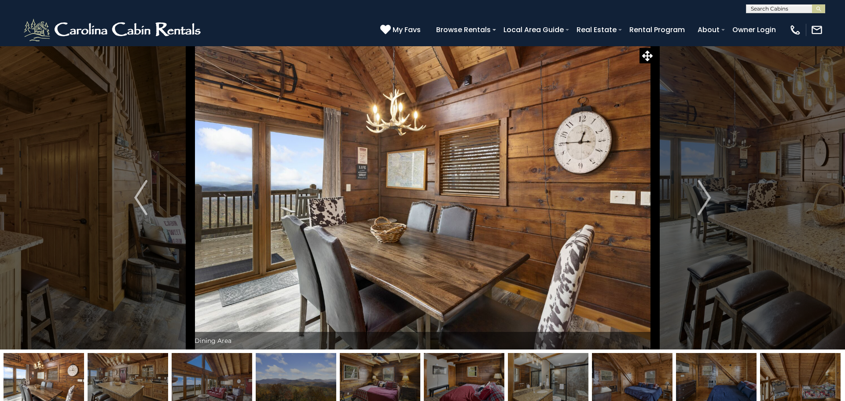
click at [704, 195] on img "Next" at bounding box center [704, 197] width 13 height 35
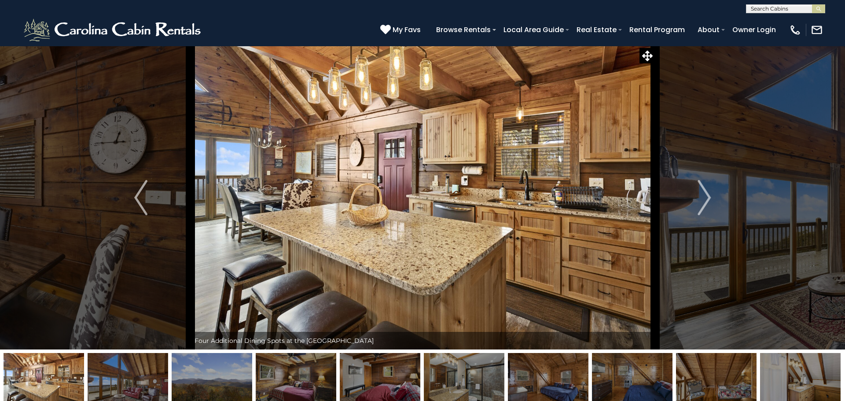
click at [704, 195] on img "Next" at bounding box center [704, 197] width 13 height 35
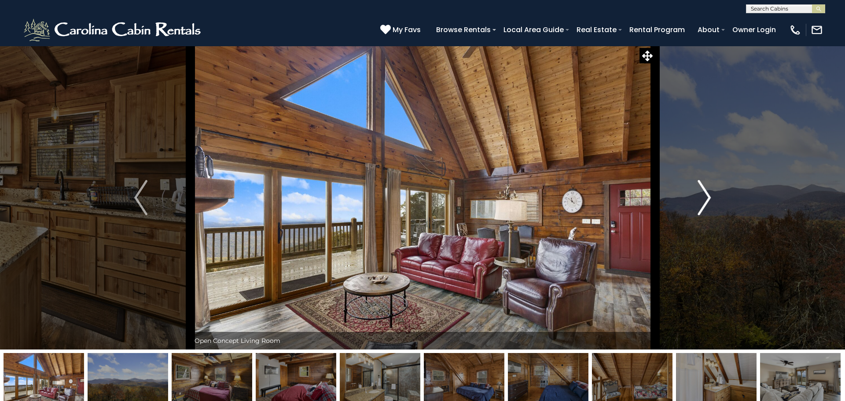
click at [704, 196] on img "Next" at bounding box center [704, 197] width 13 height 35
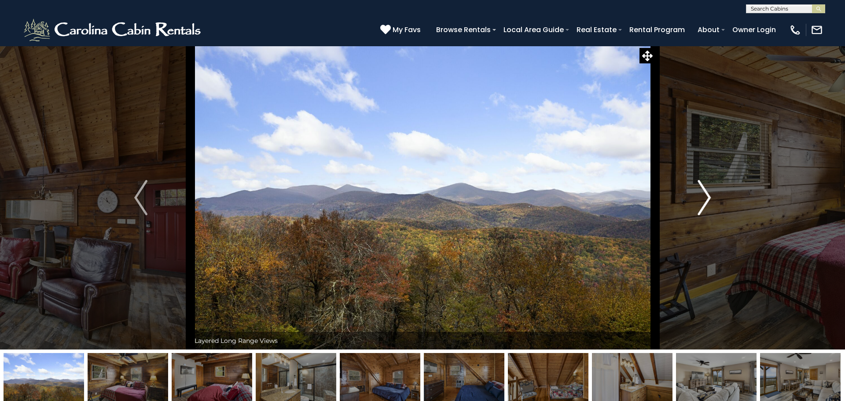
click at [704, 196] on img "Next" at bounding box center [704, 197] width 13 height 35
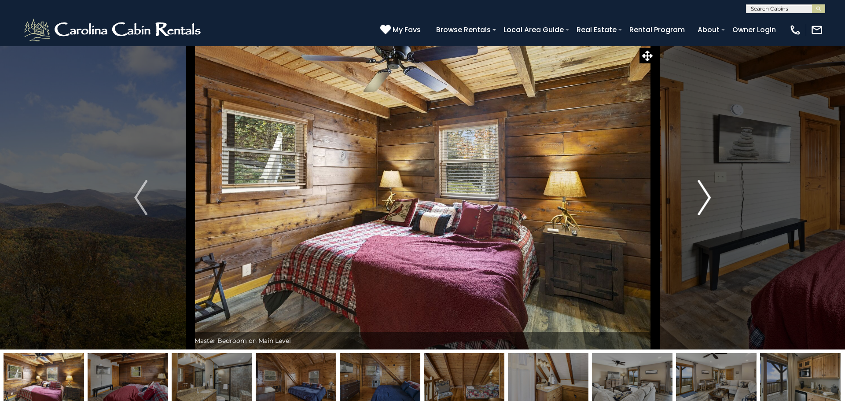
click at [704, 196] on img "Next" at bounding box center [704, 197] width 13 height 35
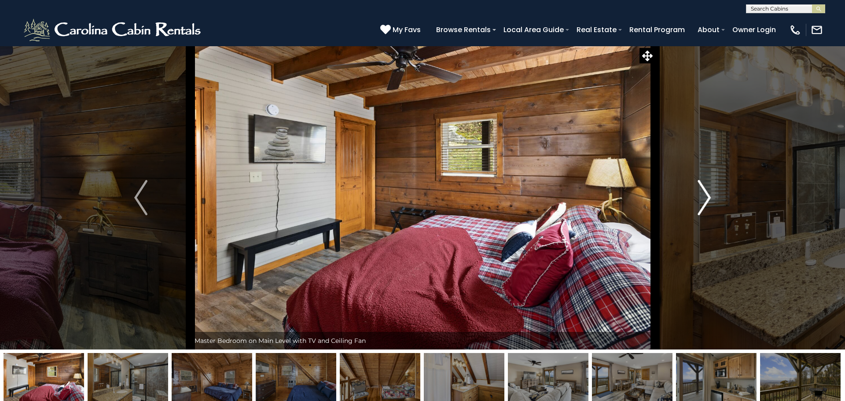
click at [704, 196] on img "Next" at bounding box center [704, 197] width 13 height 35
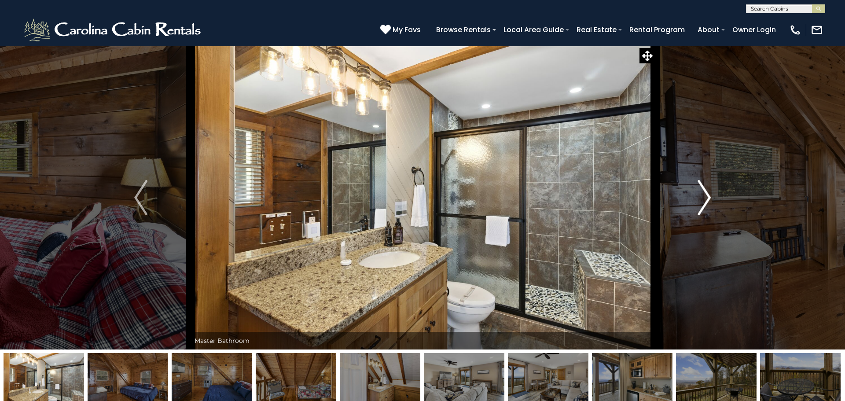
click at [704, 196] on img "Next" at bounding box center [704, 197] width 13 height 35
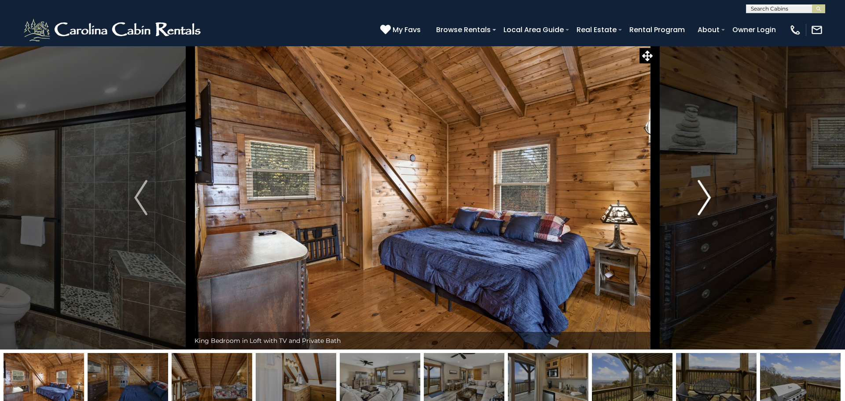
click at [704, 196] on img "Next" at bounding box center [704, 197] width 13 height 35
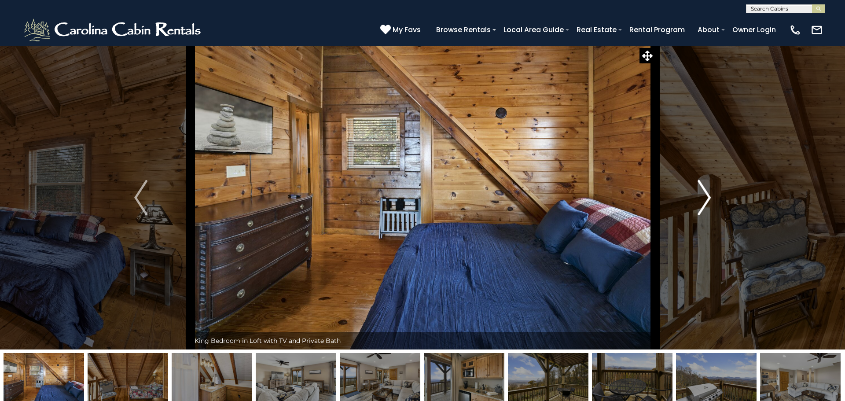
click at [704, 196] on img "Next" at bounding box center [704, 197] width 13 height 35
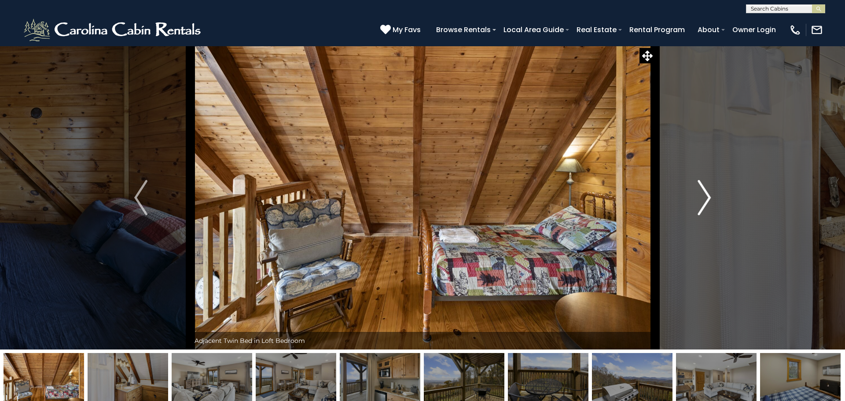
click at [704, 196] on img "Next" at bounding box center [704, 197] width 13 height 35
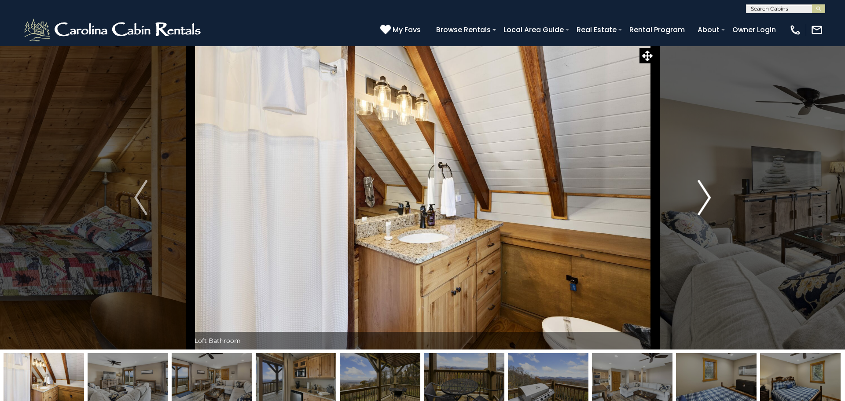
click at [704, 196] on img "Next" at bounding box center [704, 197] width 13 height 35
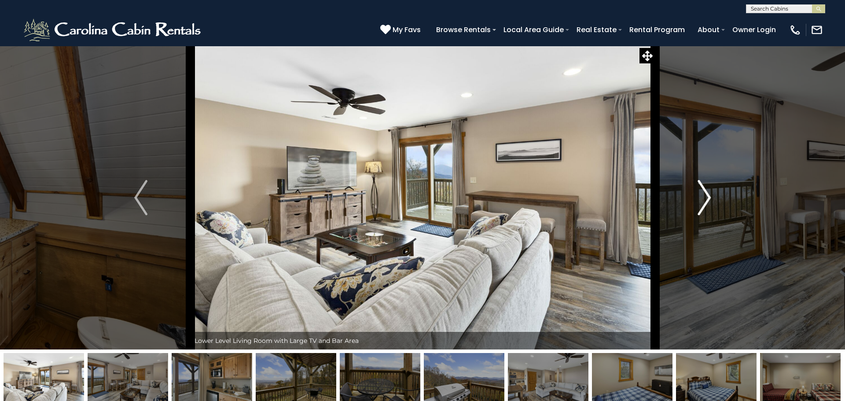
click at [704, 196] on img "Next" at bounding box center [704, 197] width 13 height 35
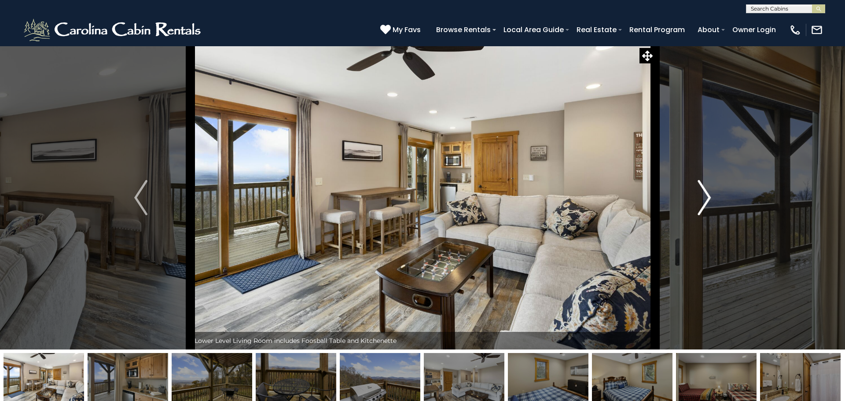
click at [704, 196] on img "Next" at bounding box center [704, 197] width 13 height 35
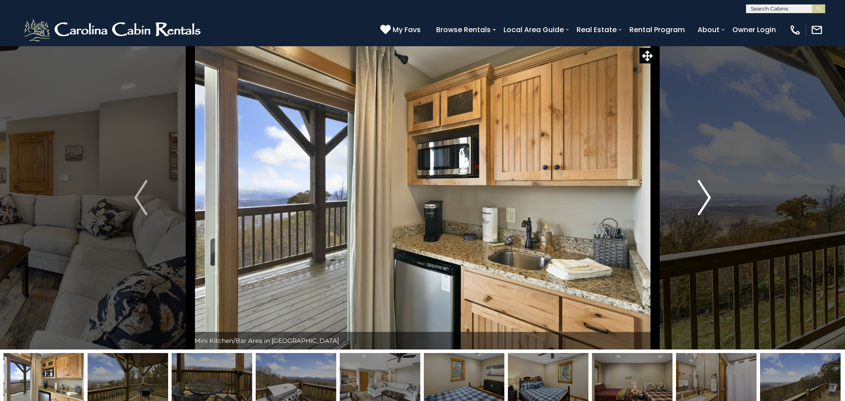
click at [704, 196] on img "Next" at bounding box center [704, 197] width 13 height 35
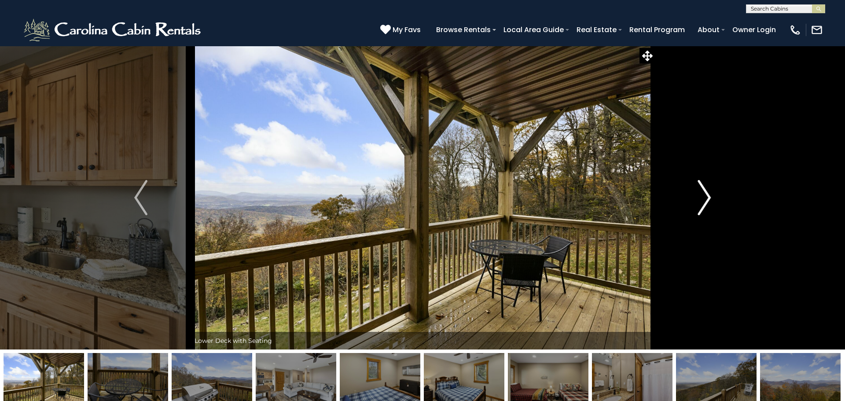
click at [704, 196] on img "Next" at bounding box center [704, 197] width 13 height 35
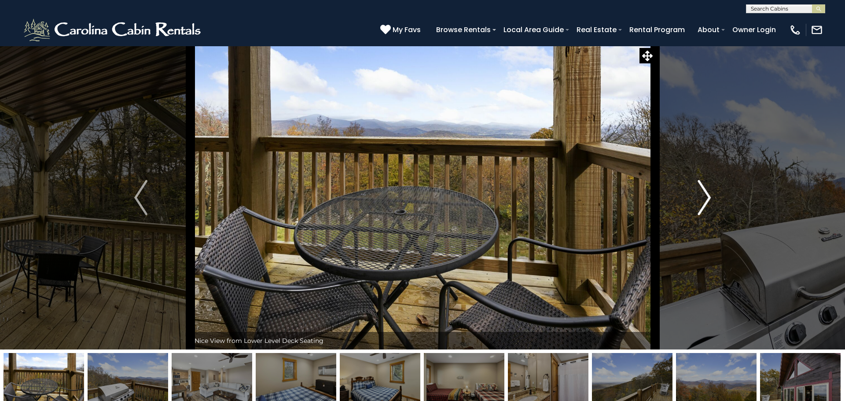
click at [704, 196] on img "Next" at bounding box center [704, 197] width 13 height 35
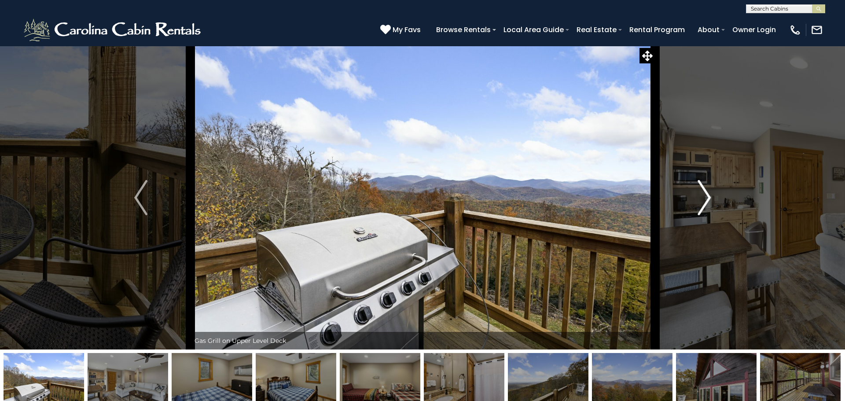
click at [704, 196] on img "Next" at bounding box center [704, 197] width 13 height 35
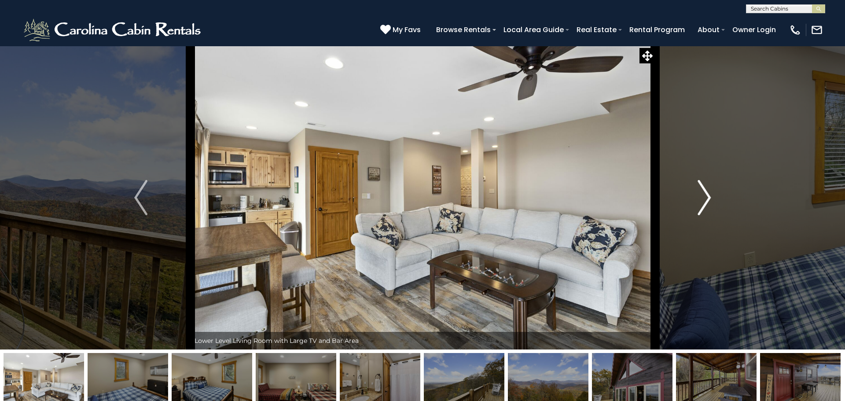
click at [704, 196] on img "Next" at bounding box center [704, 197] width 13 height 35
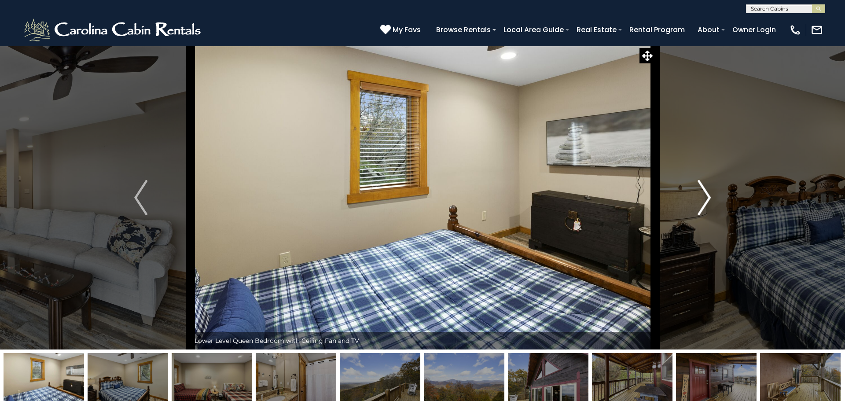
click at [704, 196] on img "Next" at bounding box center [704, 197] width 13 height 35
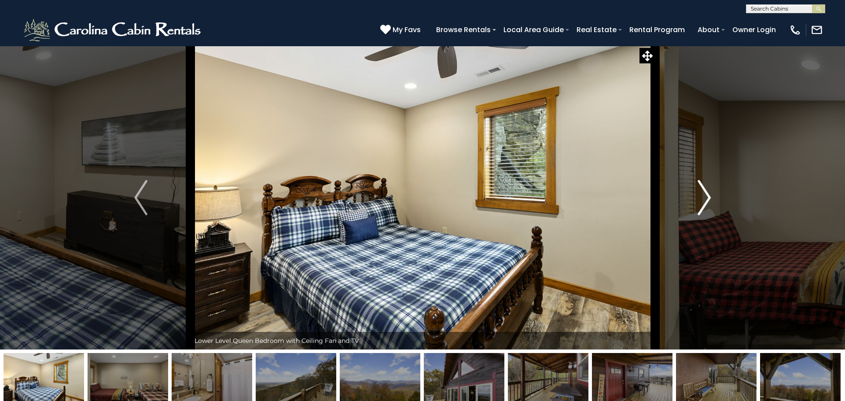
click at [704, 196] on img "Next" at bounding box center [704, 197] width 13 height 35
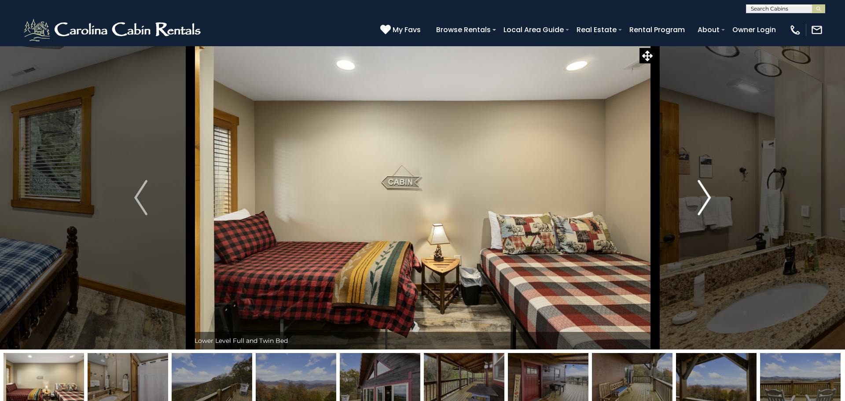
click at [704, 196] on img "Next" at bounding box center [704, 197] width 13 height 35
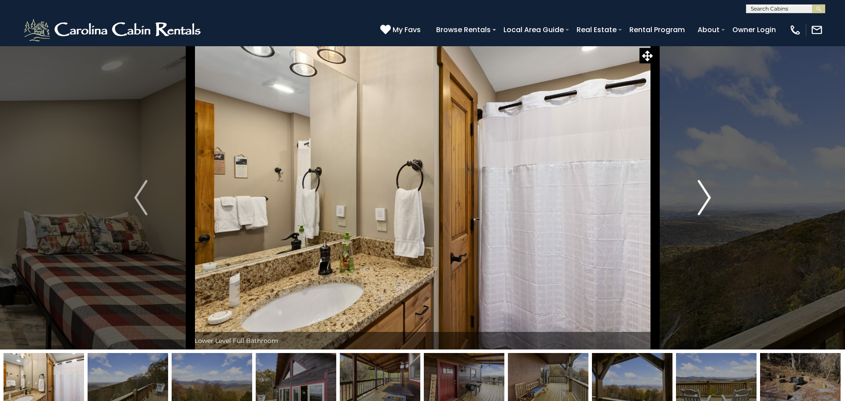
click at [704, 196] on img "Next" at bounding box center [704, 197] width 13 height 35
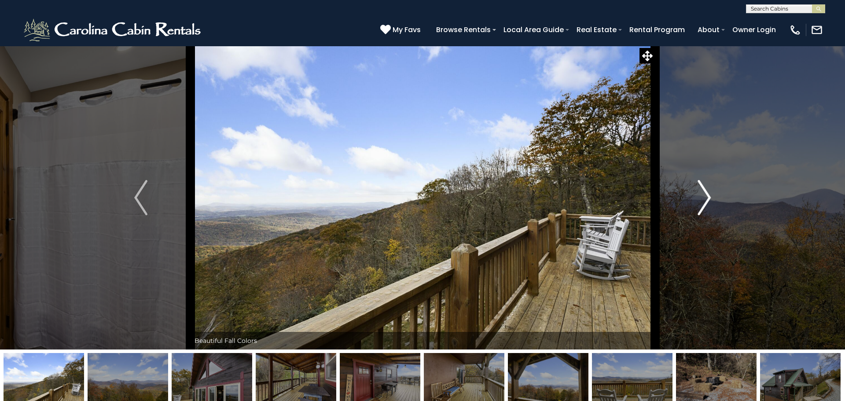
click at [704, 196] on img "Next" at bounding box center [704, 197] width 13 height 35
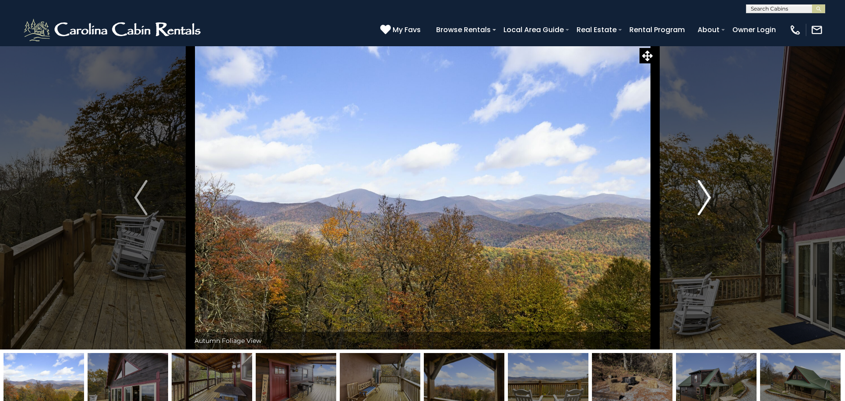
click at [704, 196] on img "Next" at bounding box center [704, 197] width 13 height 35
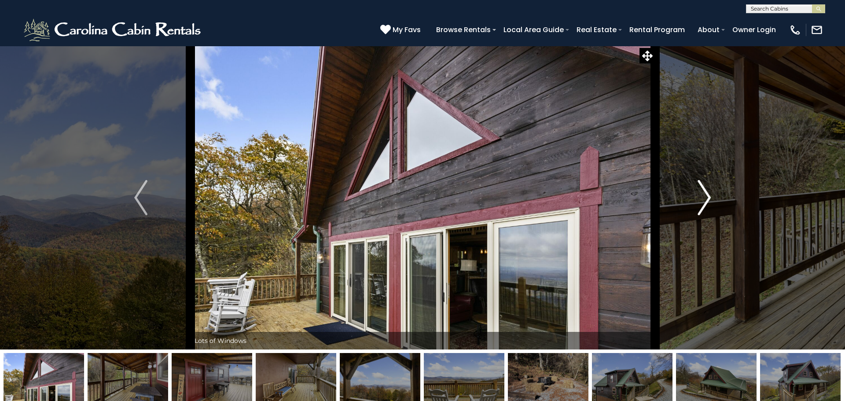
click at [704, 196] on img "Next" at bounding box center [704, 197] width 13 height 35
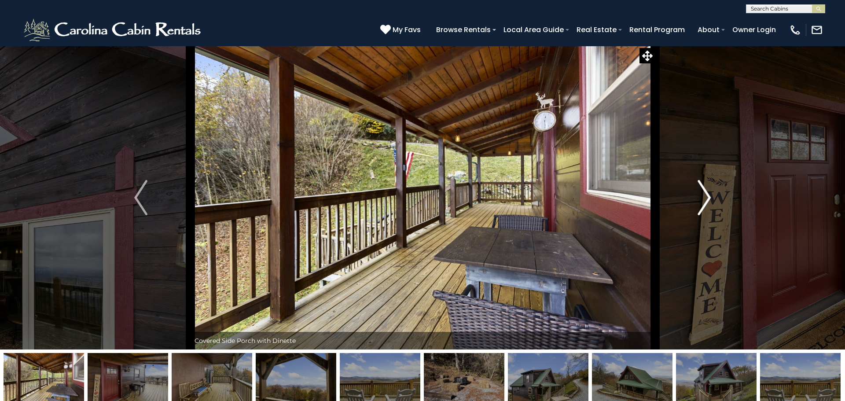
click at [704, 196] on img "Next" at bounding box center [704, 197] width 13 height 35
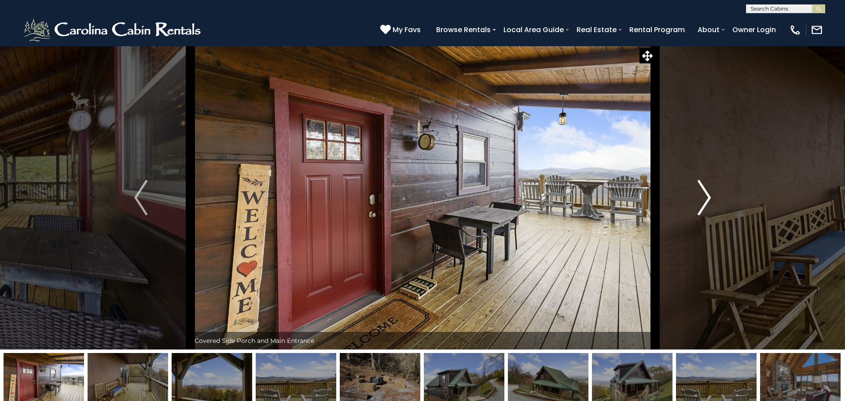
click at [704, 196] on img "Next" at bounding box center [704, 197] width 13 height 35
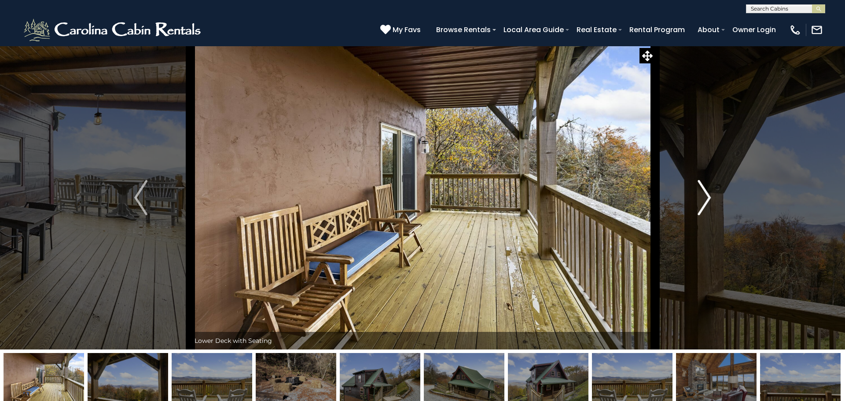
click at [704, 196] on img "Next" at bounding box center [704, 197] width 13 height 35
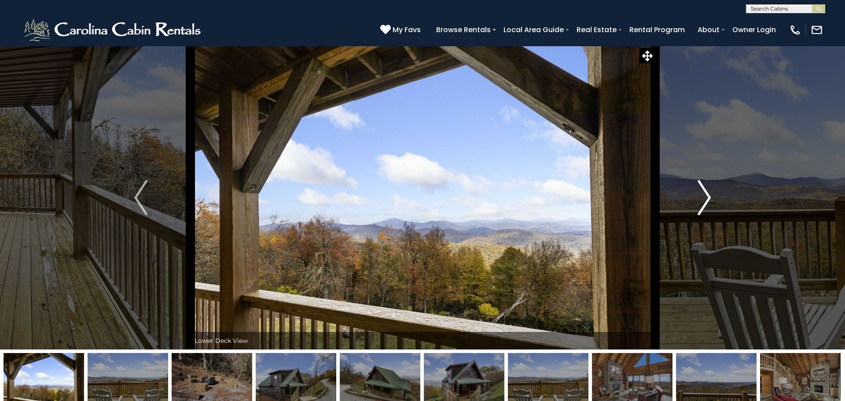
click at [704, 196] on img "Next" at bounding box center [704, 197] width 13 height 35
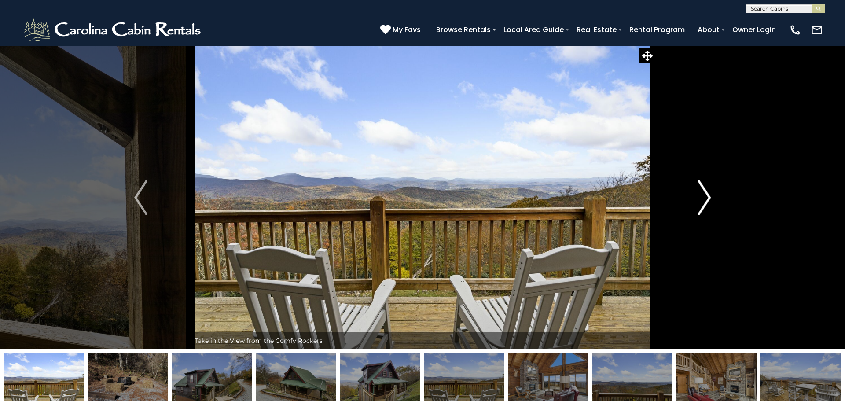
click at [704, 196] on img "Next" at bounding box center [704, 197] width 13 height 35
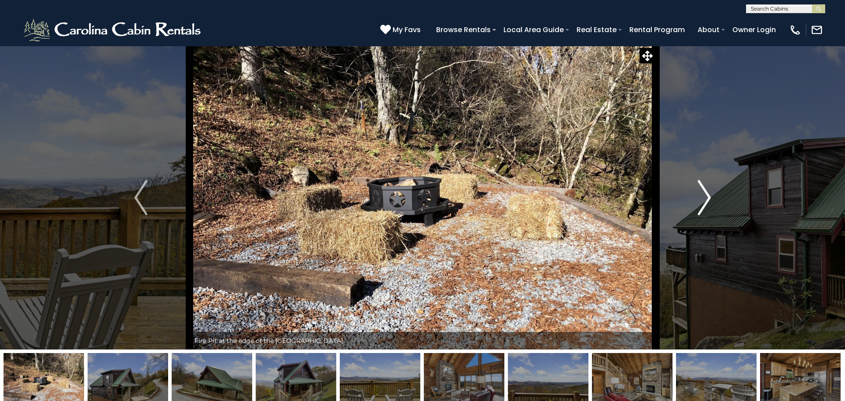
click at [704, 196] on img "Next" at bounding box center [704, 197] width 13 height 35
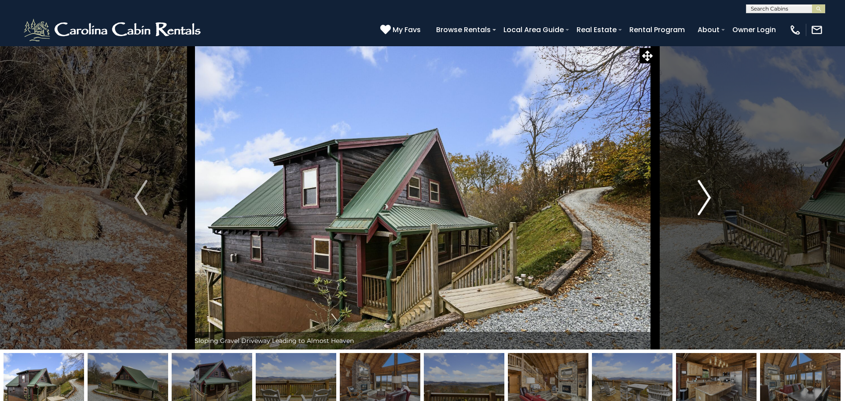
click at [704, 196] on img "Next" at bounding box center [704, 197] width 13 height 35
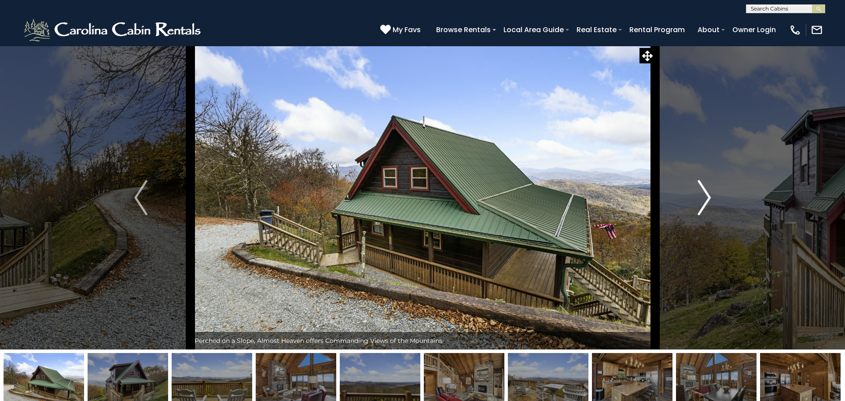
click at [704, 196] on img "Next" at bounding box center [704, 197] width 13 height 35
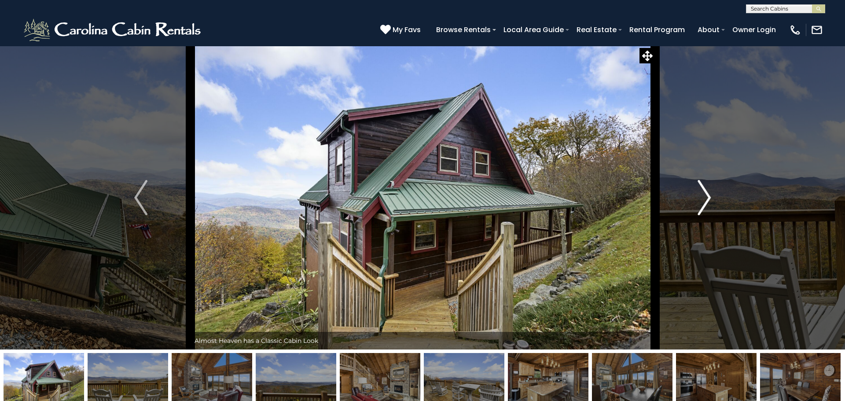
click at [704, 196] on img "Next" at bounding box center [704, 197] width 13 height 35
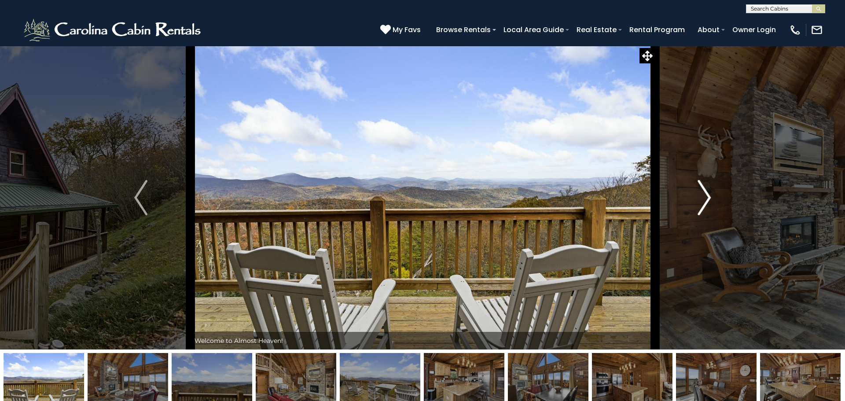
click at [704, 196] on img "Next" at bounding box center [704, 197] width 13 height 35
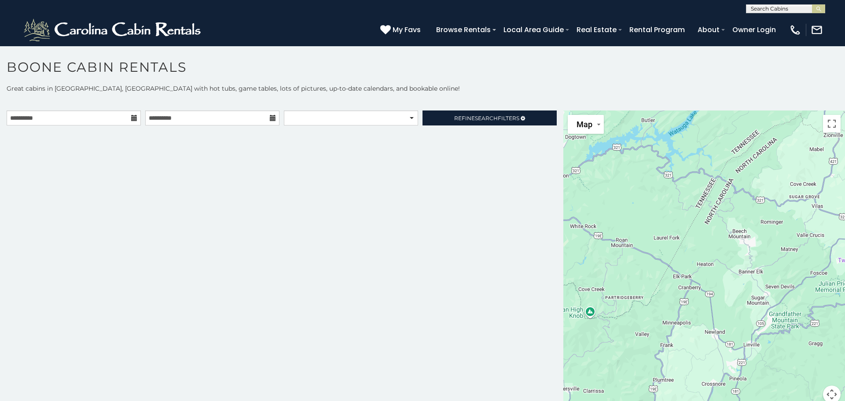
scroll to position [5, 0]
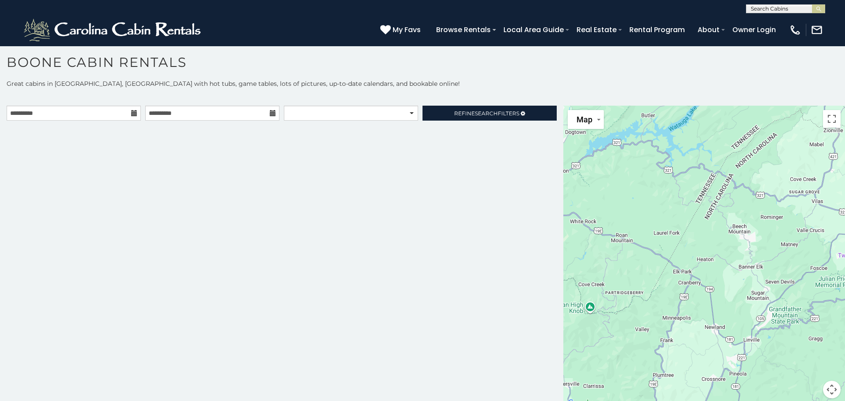
click at [560, 151] on div "**********" at bounding box center [281, 257] width 563 height 303
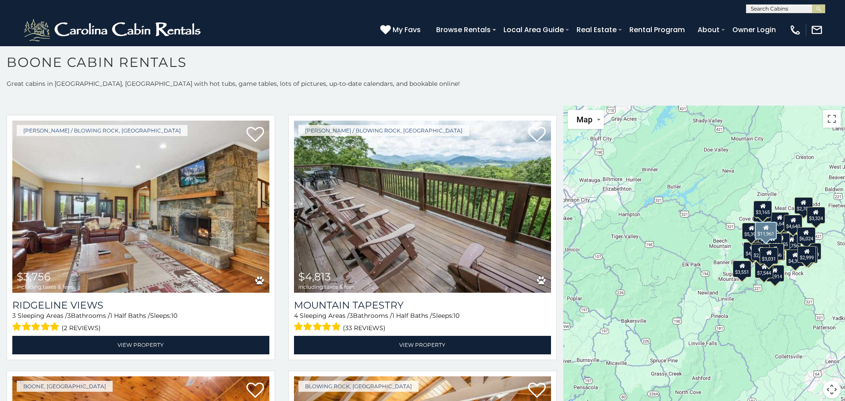
scroll to position [792, 0]
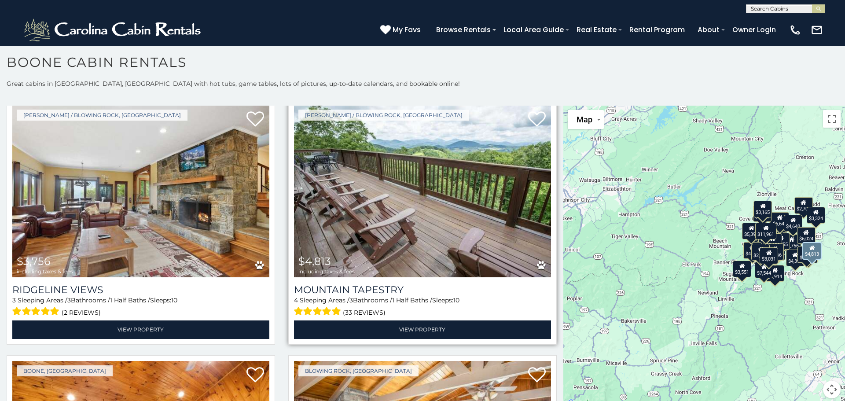
click at [525, 201] on img at bounding box center [422, 191] width 257 height 172
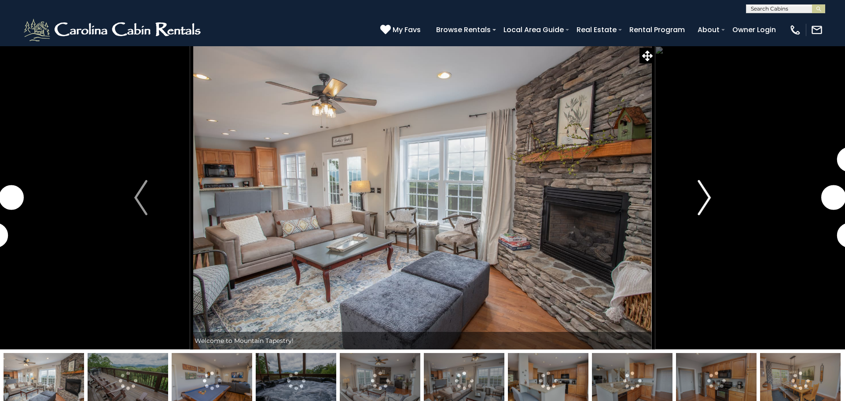
click at [704, 188] on img "Next" at bounding box center [704, 197] width 13 height 35
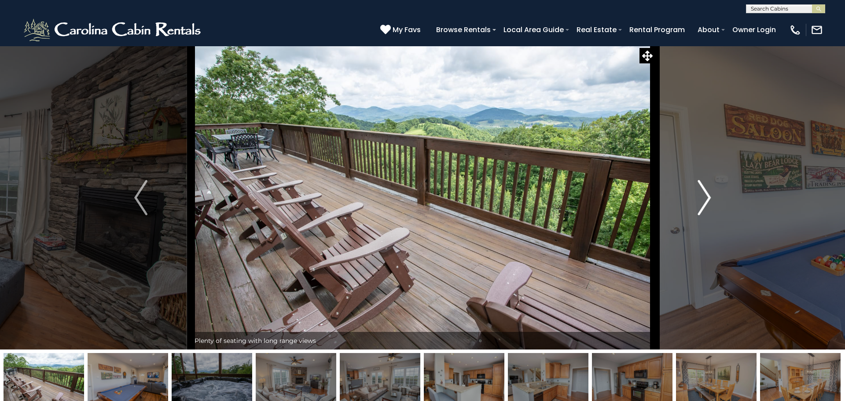
click at [704, 188] on img "Next" at bounding box center [704, 197] width 13 height 35
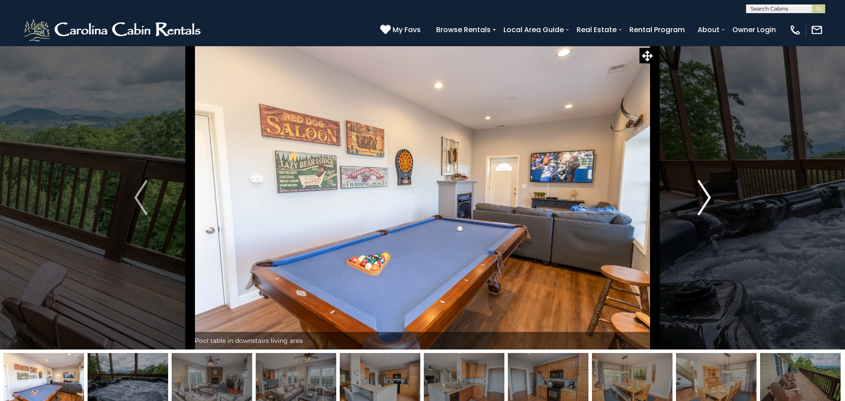
click at [704, 188] on img "Next" at bounding box center [704, 197] width 13 height 35
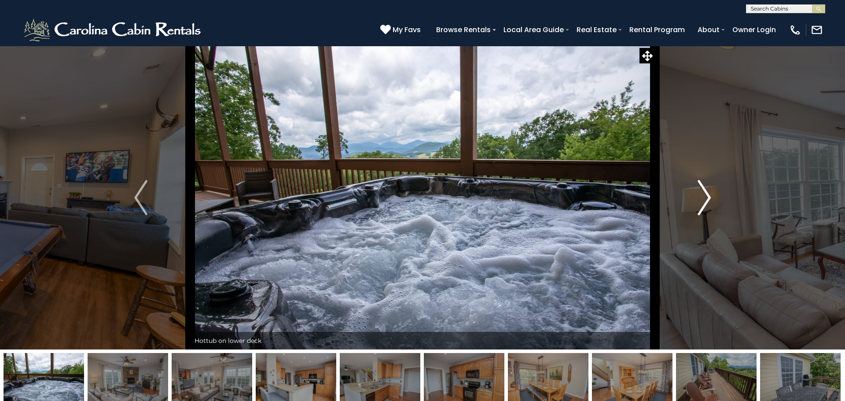
click at [704, 188] on img "Next" at bounding box center [704, 197] width 13 height 35
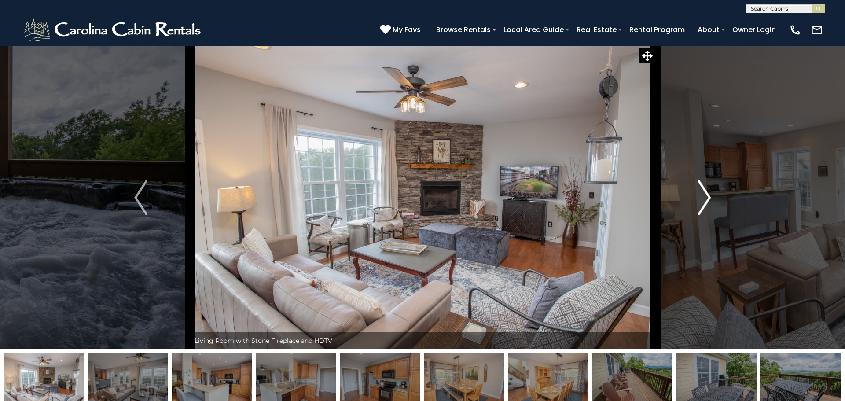
click at [704, 188] on img "Next" at bounding box center [704, 197] width 13 height 35
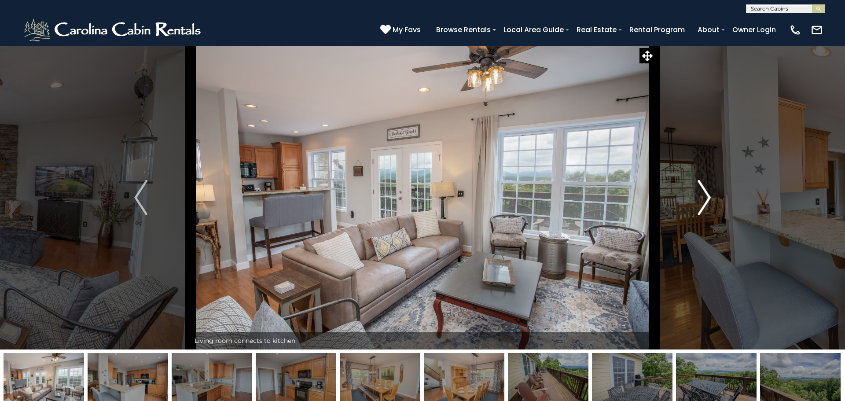
click at [704, 188] on img "Next" at bounding box center [704, 197] width 13 height 35
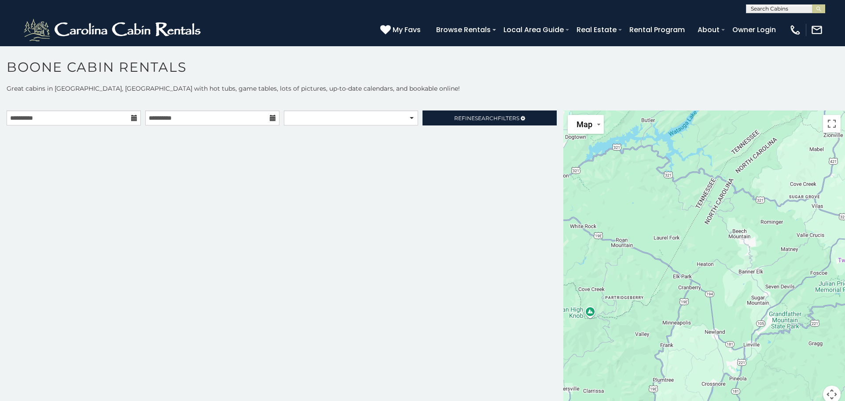
scroll to position [5, 0]
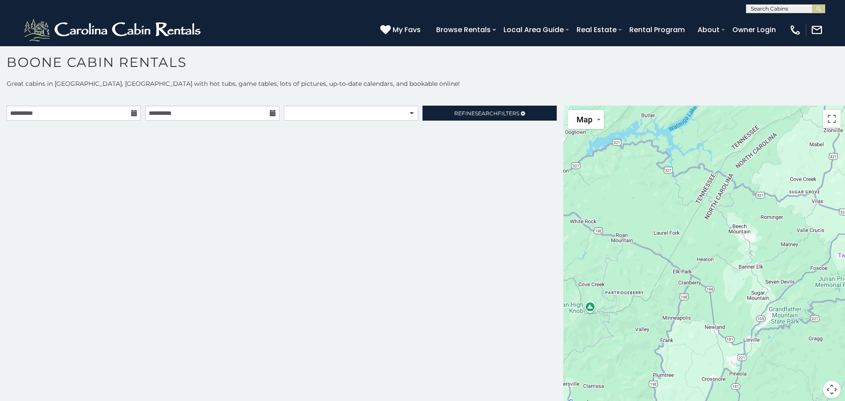
click at [560, 287] on div "**********" at bounding box center [281, 257] width 563 height 303
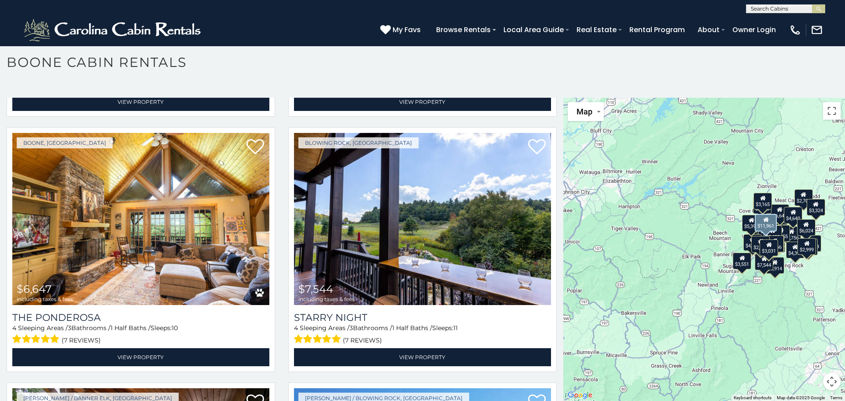
scroll to position [1285, 0]
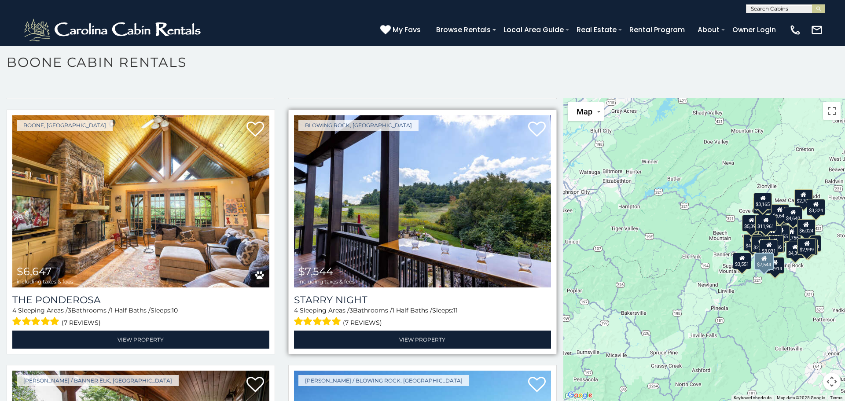
click at [459, 209] on img at bounding box center [422, 201] width 257 height 172
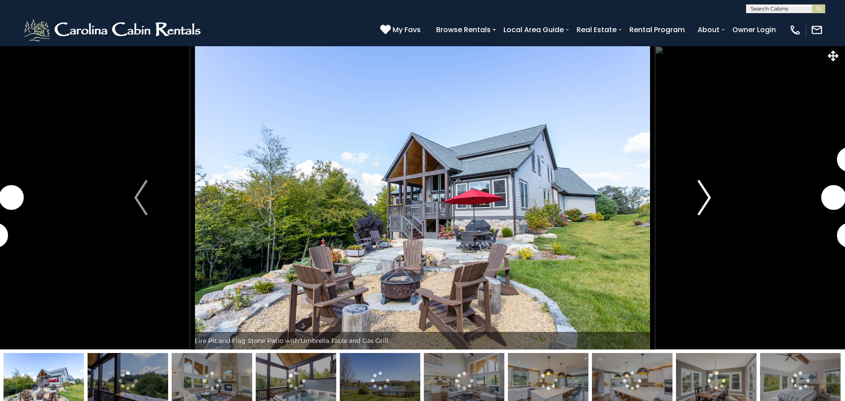
click at [694, 202] on button "Next" at bounding box center [704, 198] width 99 height 304
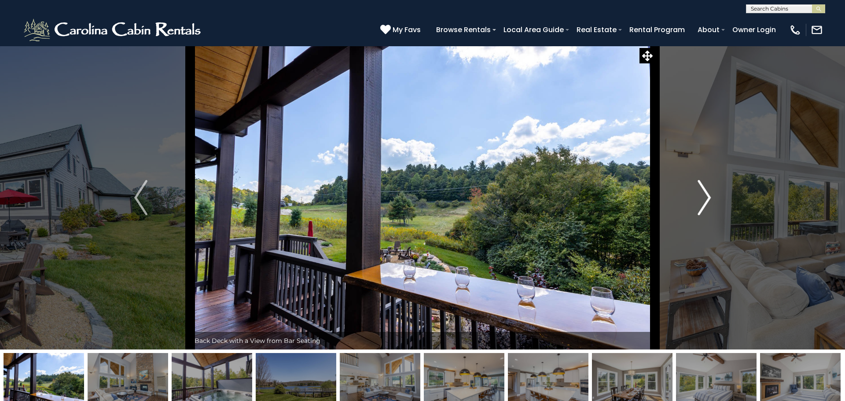
click at [694, 202] on button "Next" at bounding box center [704, 198] width 99 height 304
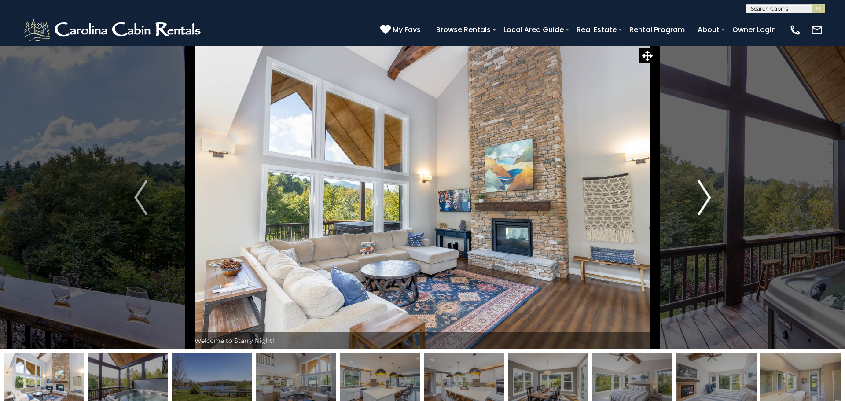
click at [694, 202] on button "Next" at bounding box center [704, 198] width 99 height 304
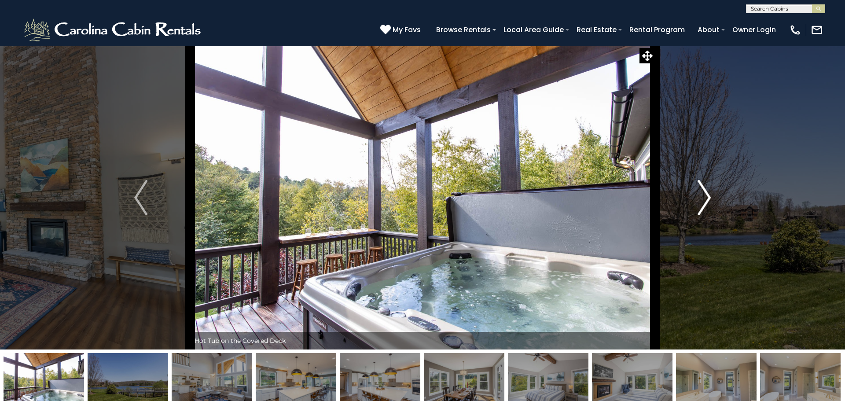
click at [694, 202] on button "Next" at bounding box center [704, 198] width 99 height 304
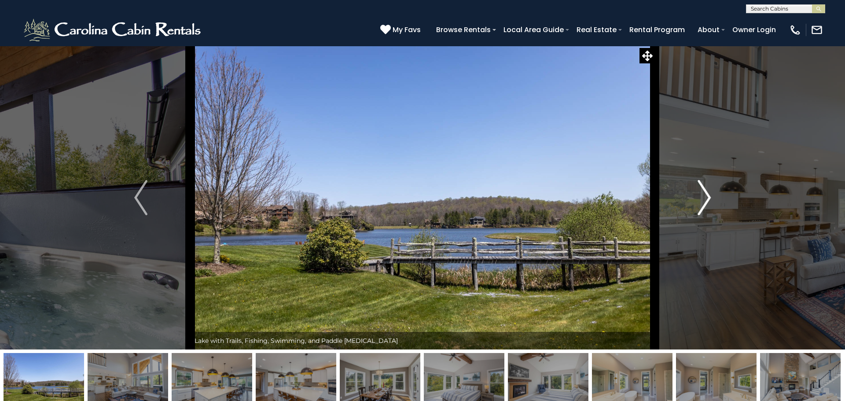
click at [694, 202] on button "Next" at bounding box center [704, 198] width 99 height 304
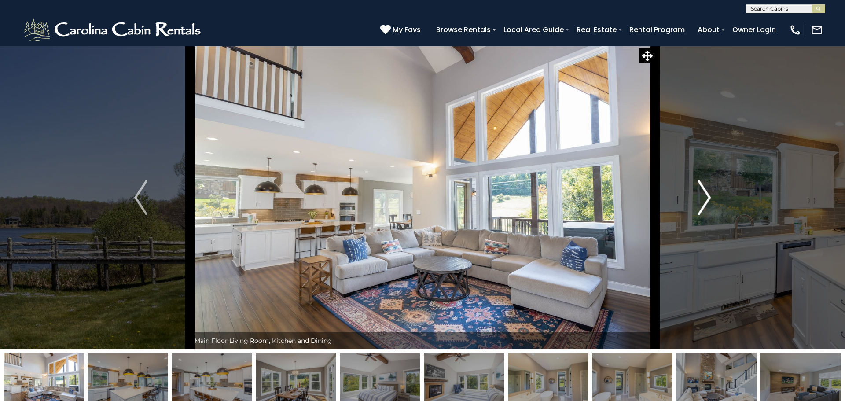
click at [694, 202] on button "Next" at bounding box center [704, 198] width 99 height 304
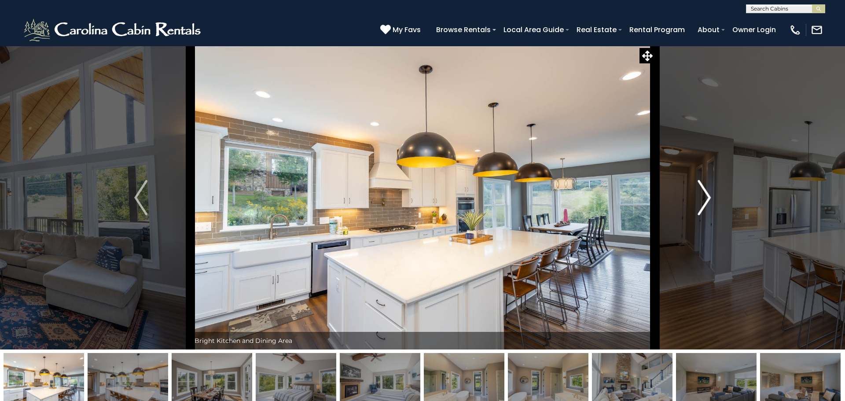
click at [694, 202] on button "Next" at bounding box center [704, 198] width 99 height 304
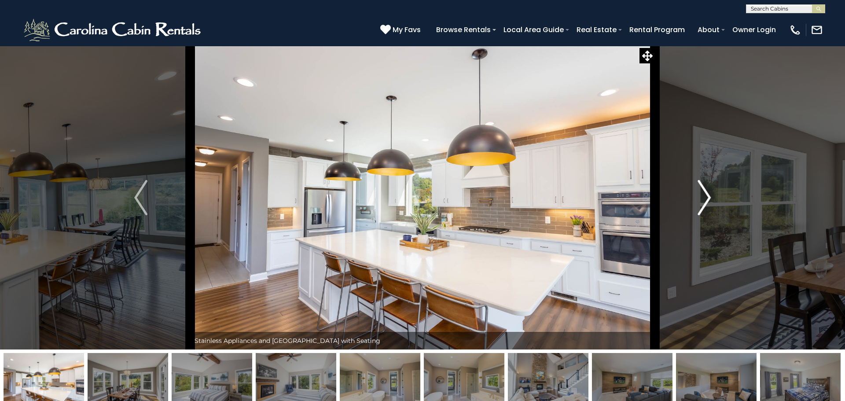
click at [694, 202] on button "Next" at bounding box center [704, 198] width 99 height 304
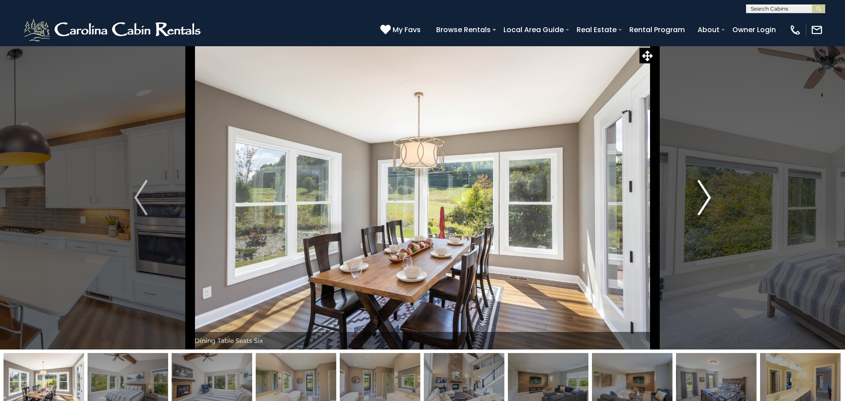
click at [694, 202] on button "Next" at bounding box center [704, 198] width 99 height 304
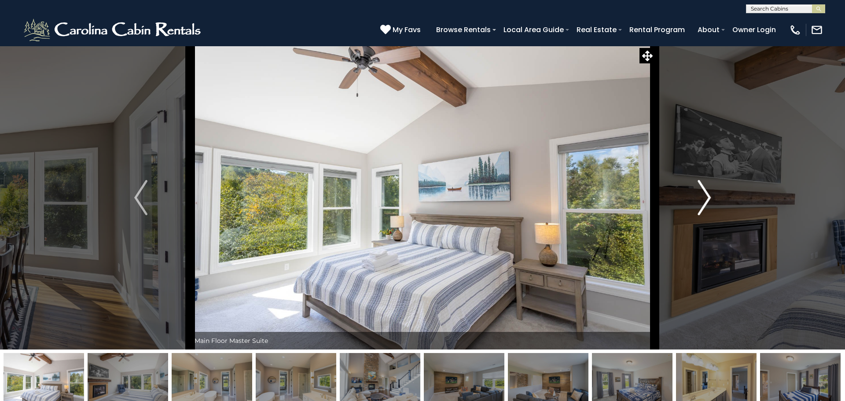
click at [694, 202] on button "Next" at bounding box center [704, 198] width 99 height 304
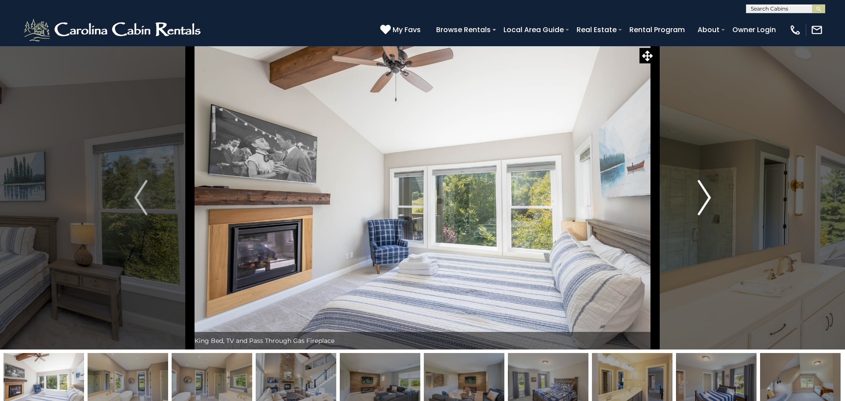
click at [694, 202] on button "Next" at bounding box center [704, 198] width 99 height 304
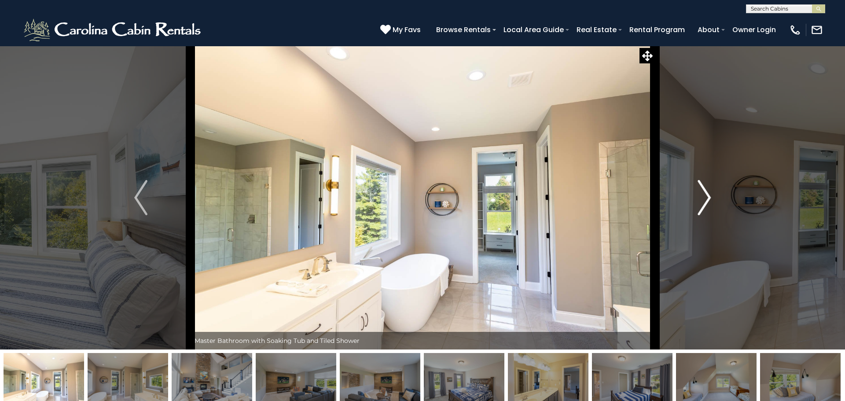
click at [694, 202] on button "Next" at bounding box center [704, 198] width 99 height 304
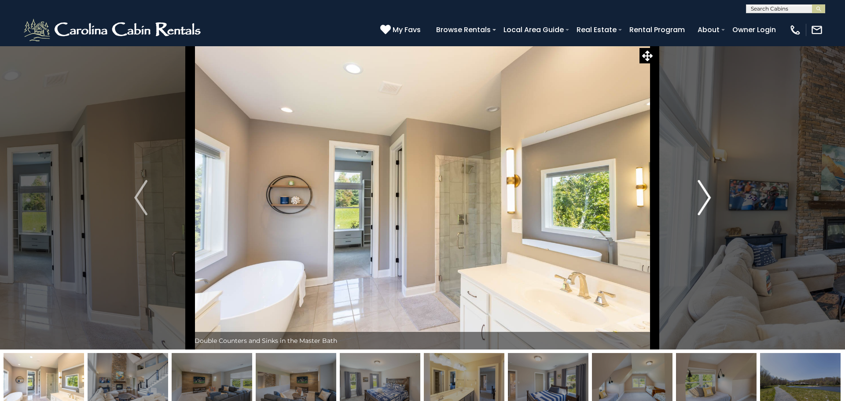
click at [694, 202] on button "Next" at bounding box center [704, 198] width 99 height 304
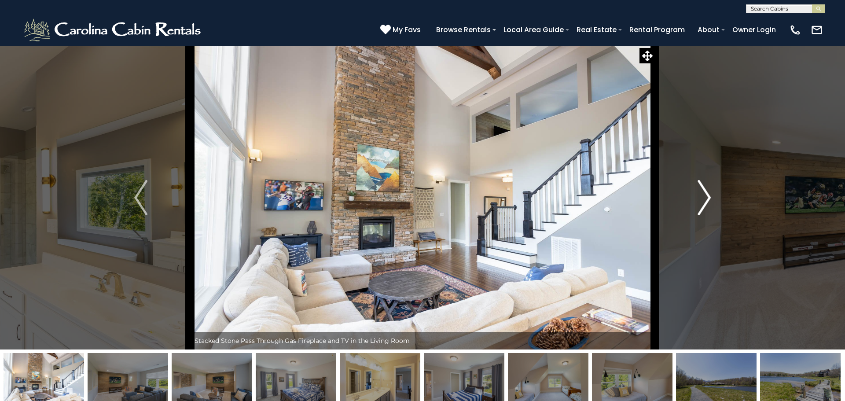
click at [694, 202] on button "Next" at bounding box center [704, 198] width 99 height 304
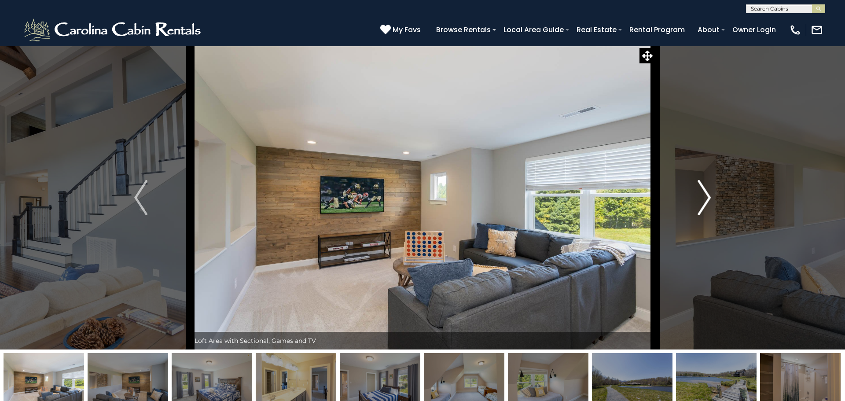
click at [694, 202] on button "Next" at bounding box center [704, 198] width 99 height 304
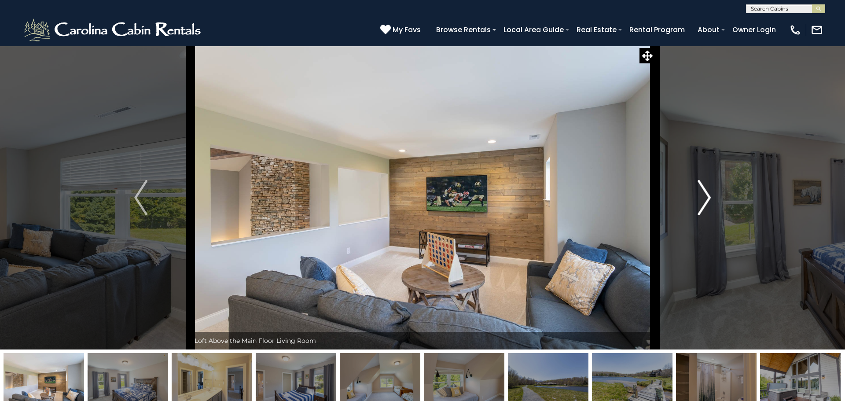
click at [694, 202] on button "Next" at bounding box center [704, 198] width 99 height 304
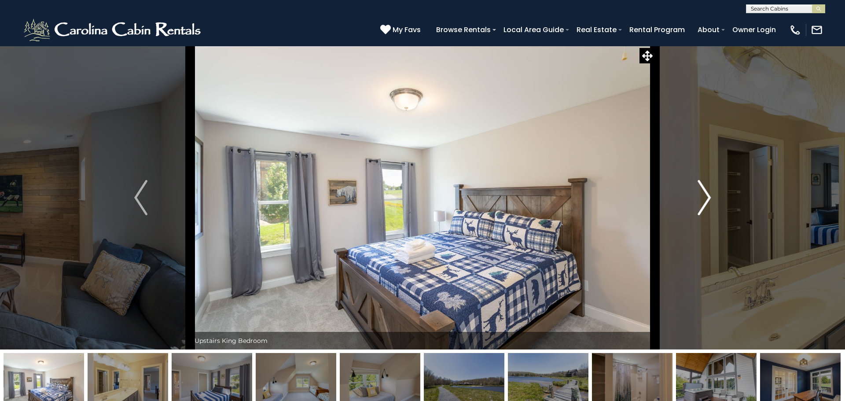
click at [694, 202] on button "Next" at bounding box center [704, 198] width 99 height 304
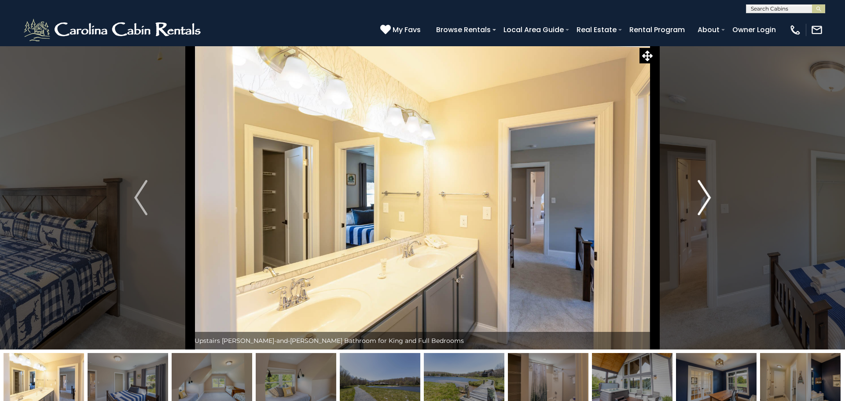
click at [694, 202] on button "Next" at bounding box center [704, 198] width 99 height 304
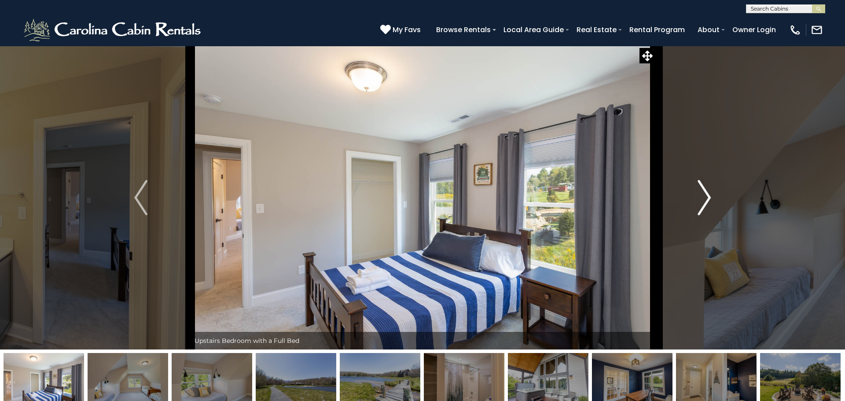
click at [694, 202] on button "Next" at bounding box center [704, 198] width 99 height 304
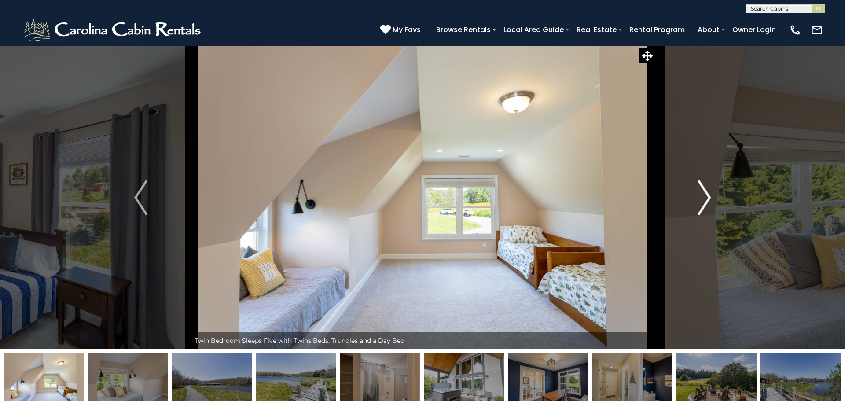
click at [694, 202] on button "Next" at bounding box center [704, 198] width 99 height 304
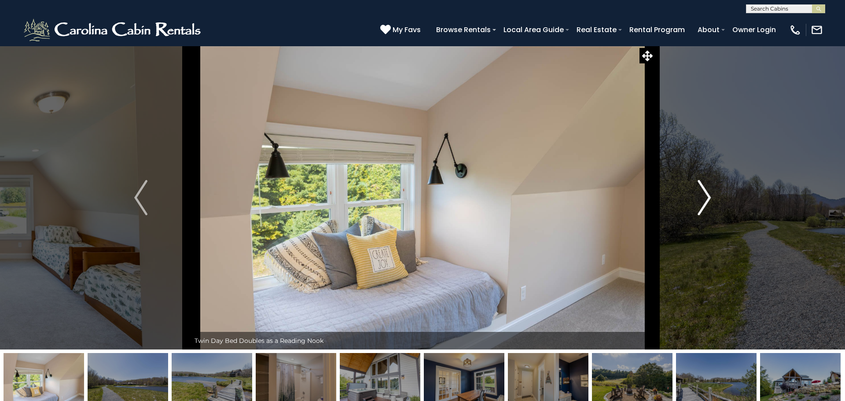
click at [694, 202] on button "Next" at bounding box center [704, 198] width 99 height 304
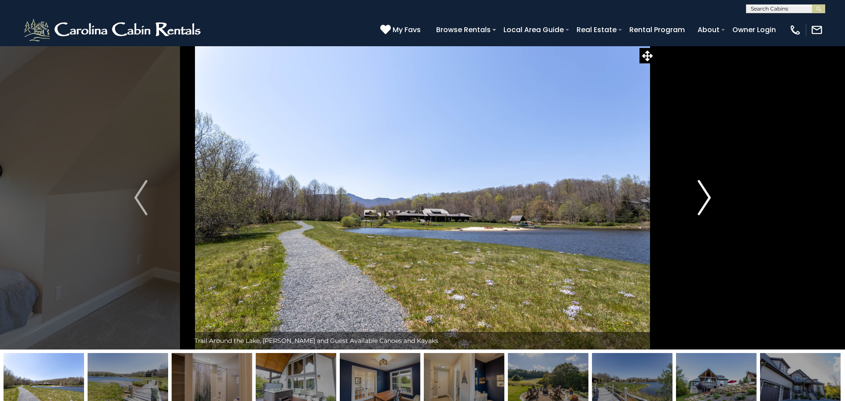
click at [694, 202] on button "Next" at bounding box center [704, 198] width 99 height 304
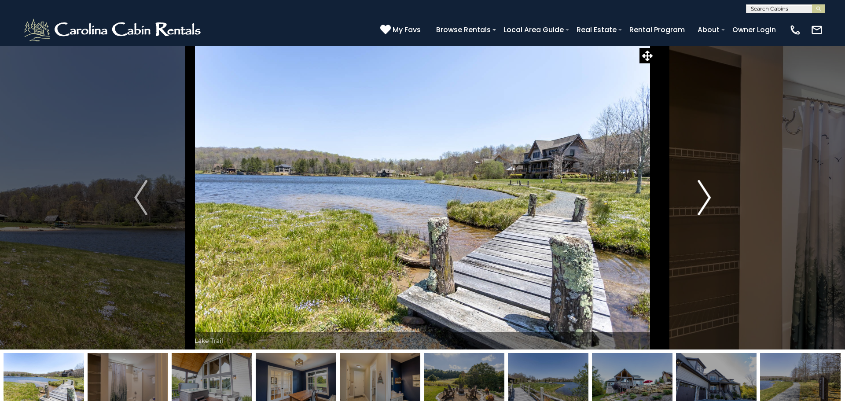
click at [694, 202] on button "Next" at bounding box center [704, 198] width 99 height 304
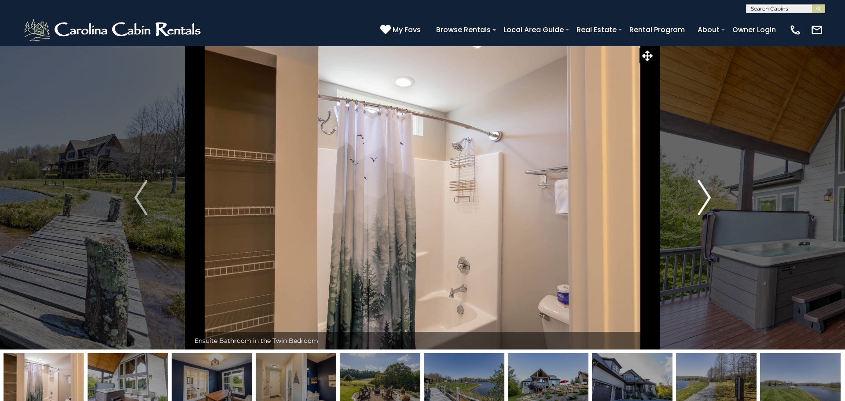
click at [694, 202] on button "Next" at bounding box center [704, 198] width 99 height 304
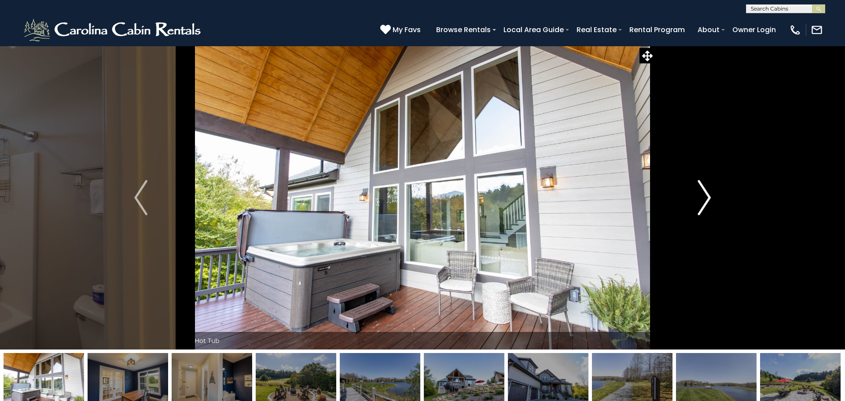
click at [694, 202] on button "Next" at bounding box center [704, 198] width 99 height 304
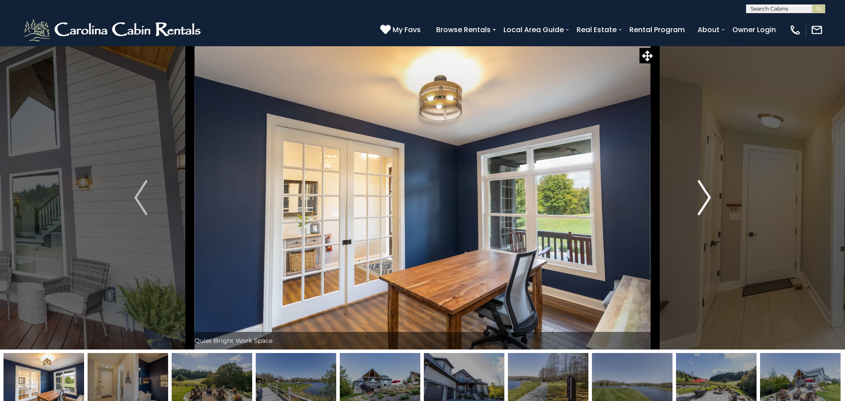
click at [694, 202] on button "Next" at bounding box center [704, 198] width 99 height 304
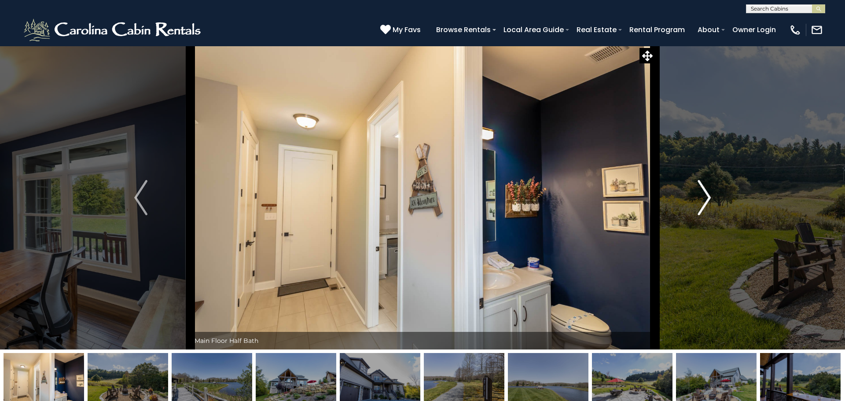
click at [694, 202] on button "Next" at bounding box center [704, 198] width 99 height 304
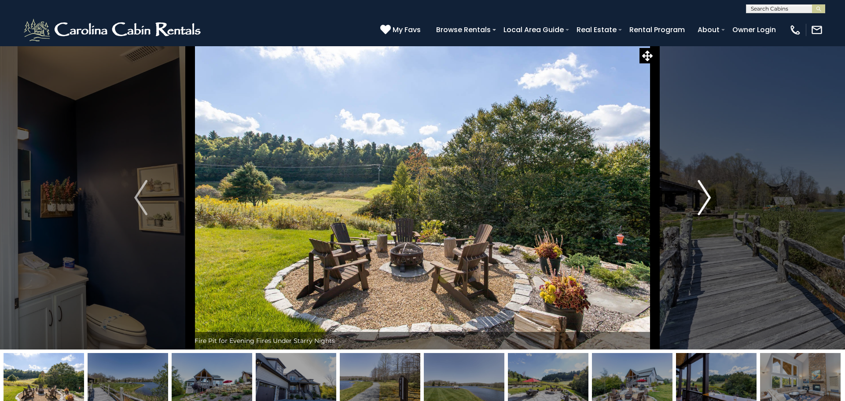
click at [694, 202] on button "Next" at bounding box center [704, 198] width 99 height 304
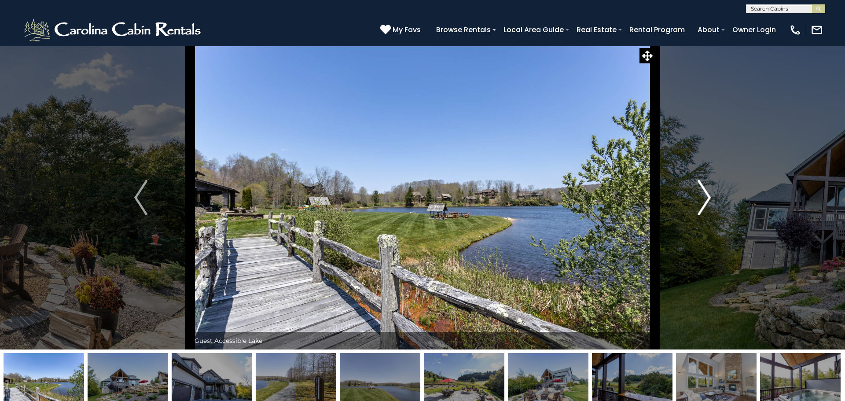
click at [694, 202] on button "Next" at bounding box center [704, 198] width 99 height 304
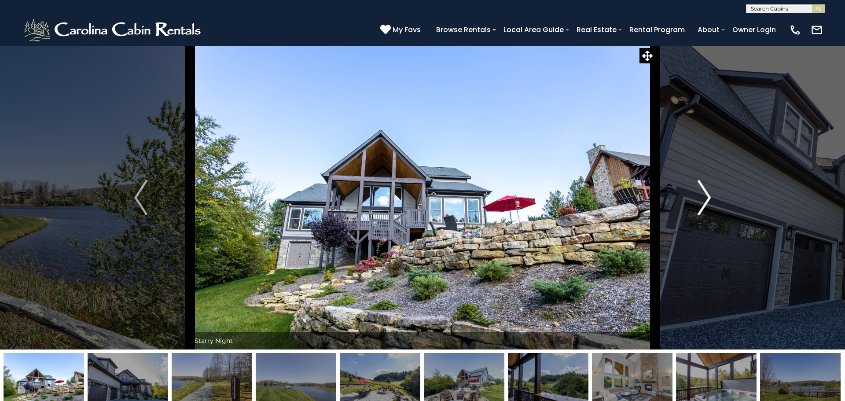
click at [694, 202] on button "Next" at bounding box center [704, 198] width 99 height 304
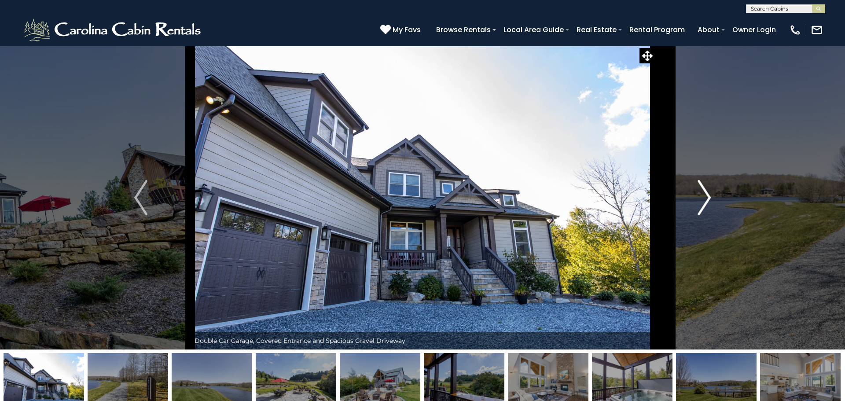
click at [694, 202] on button "Next" at bounding box center [704, 198] width 99 height 304
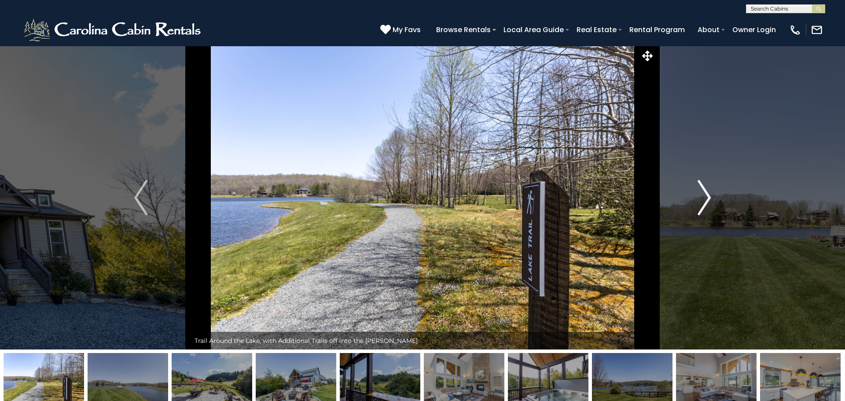
click at [694, 202] on button "Next" at bounding box center [704, 198] width 99 height 304
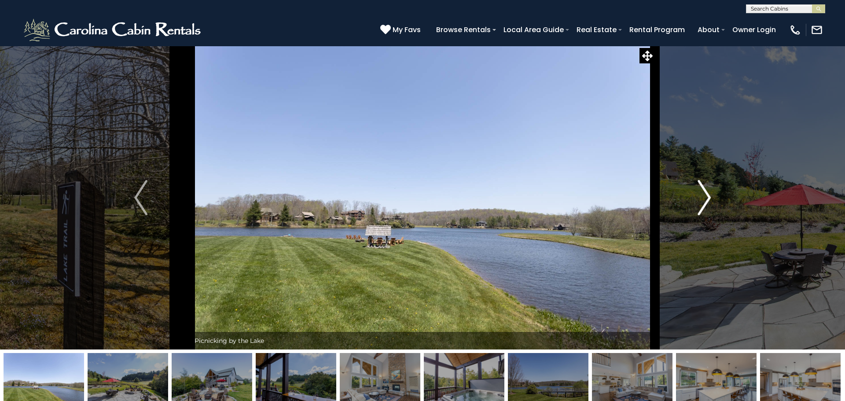
click at [694, 202] on button "Next" at bounding box center [704, 198] width 99 height 304
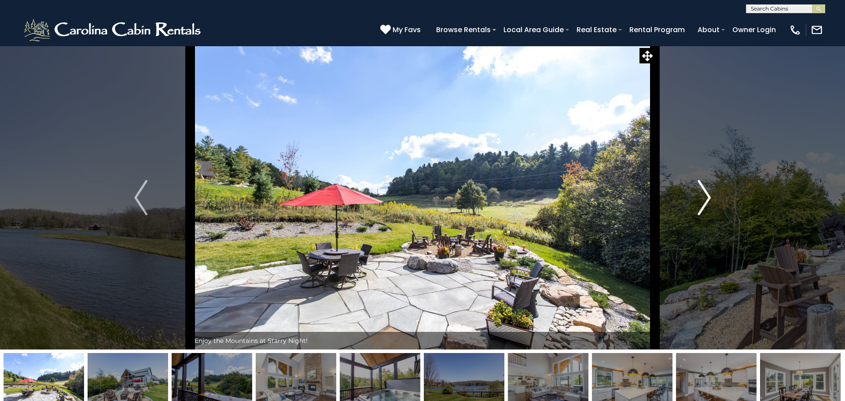
click at [694, 202] on button "Next" at bounding box center [704, 198] width 99 height 304
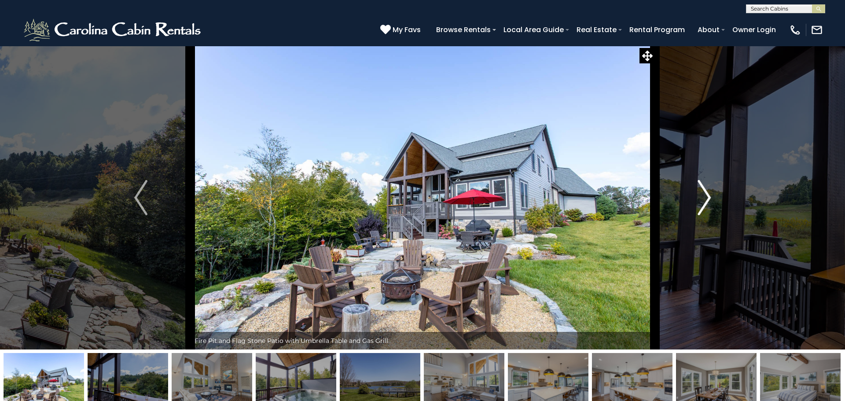
click at [694, 202] on button "Next" at bounding box center [704, 198] width 99 height 304
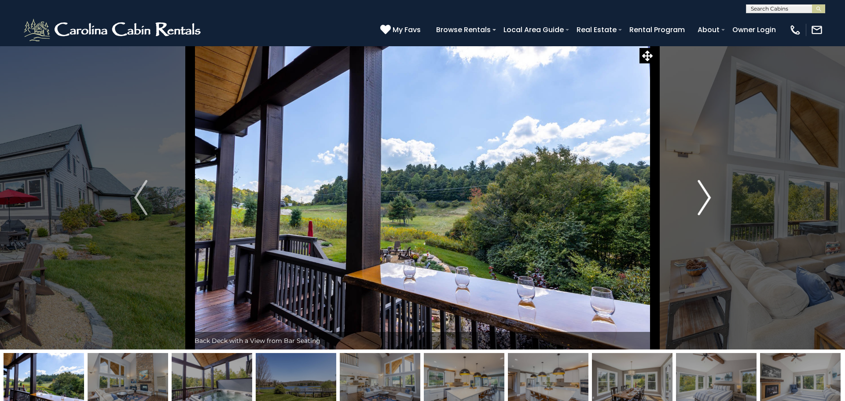
click at [694, 202] on button "Next" at bounding box center [704, 198] width 99 height 304
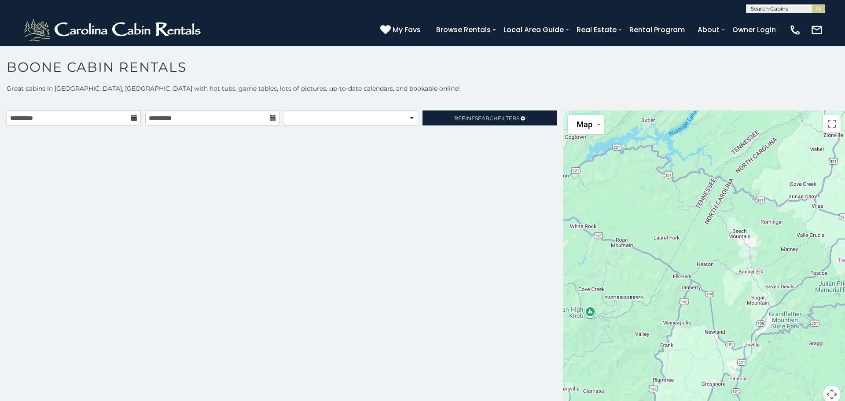
scroll to position [5, 0]
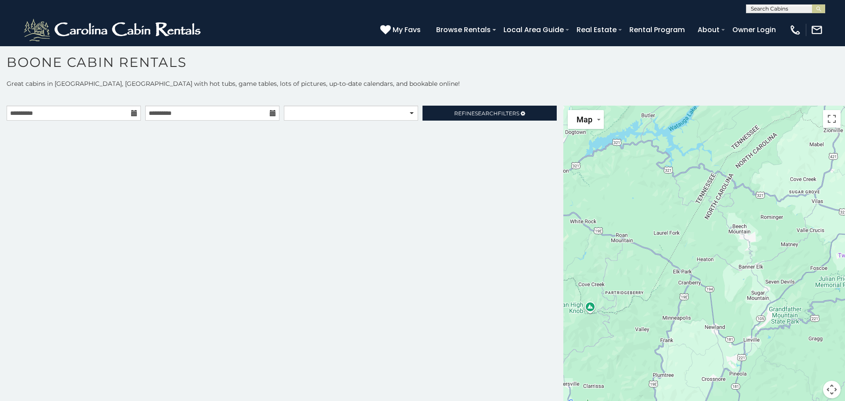
click at [562, 239] on div "**********" at bounding box center [281, 257] width 563 height 303
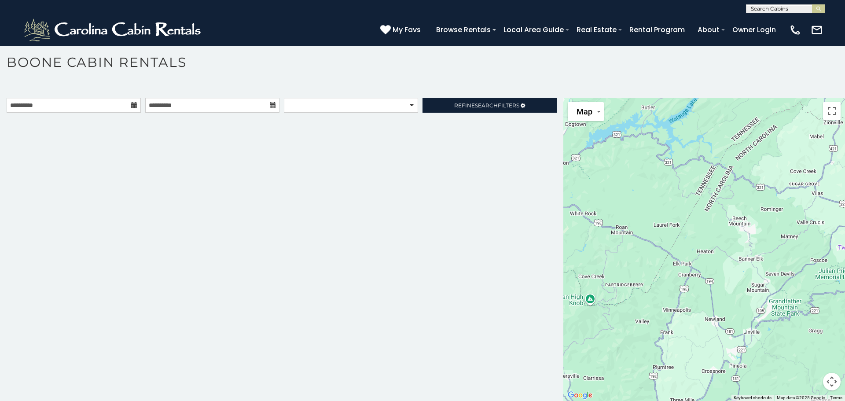
click at [560, 280] on div "**********" at bounding box center [281, 249] width 563 height 303
click at [558, 280] on div "**********" at bounding box center [281, 249] width 563 height 303
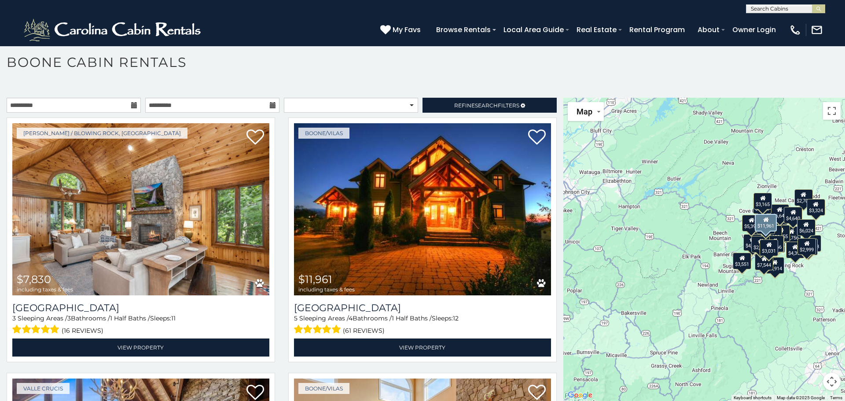
click at [561, 333] on div "[PERSON_NAME]/Vilas $11,961 including taxes & fees [GEOGRAPHIC_DATA] 5 Sleeping…" at bounding box center [423, 243] width 282 height 250
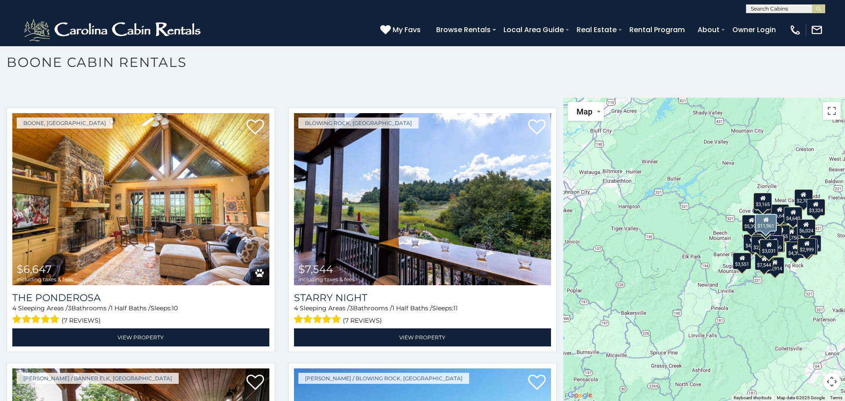
scroll to position [1285, 0]
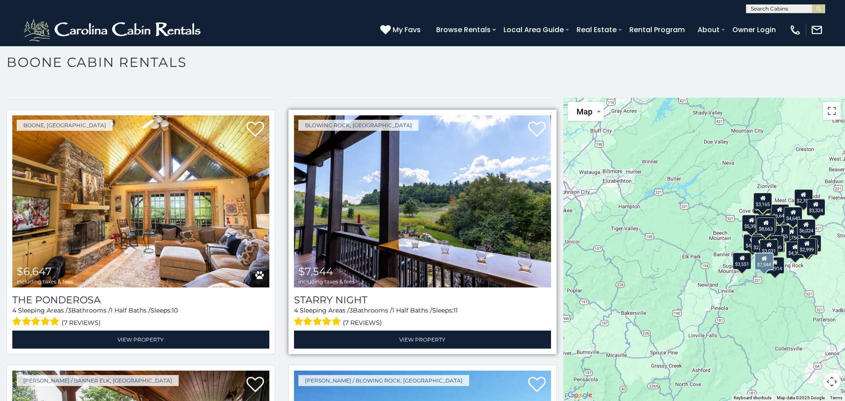
click at [495, 234] on img at bounding box center [422, 201] width 257 height 172
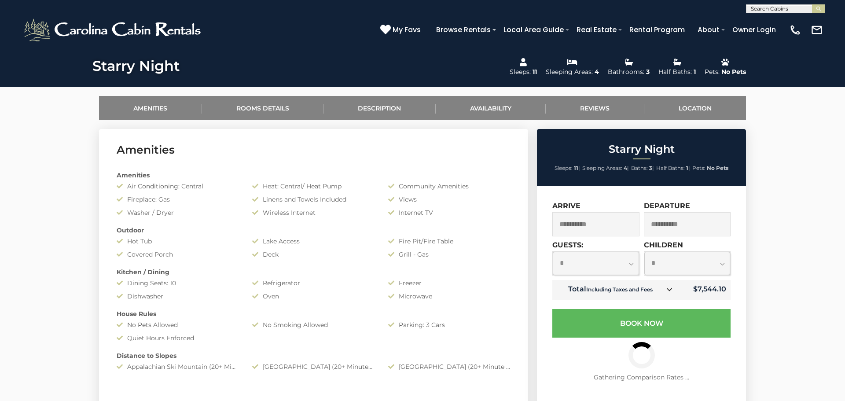
scroll to position [370, 0]
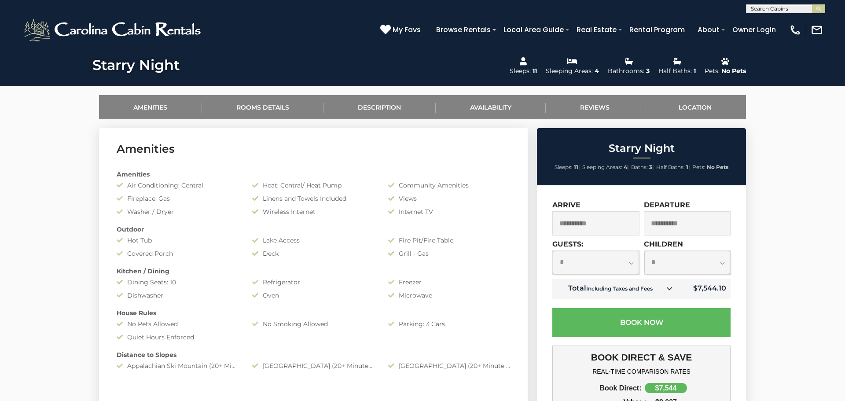
click at [631, 264] on select "**********" at bounding box center [596, 262] width 86 height 23
click at [553, 251] on select "**********" at bounding box center [596, 262] width 86 height 23
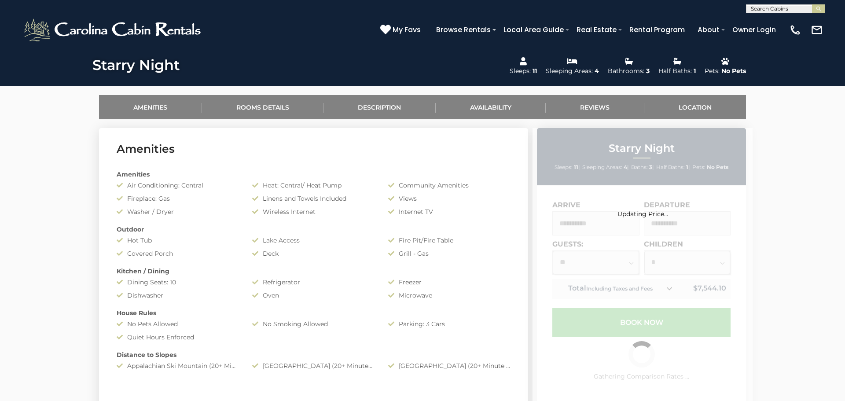
select select "**"
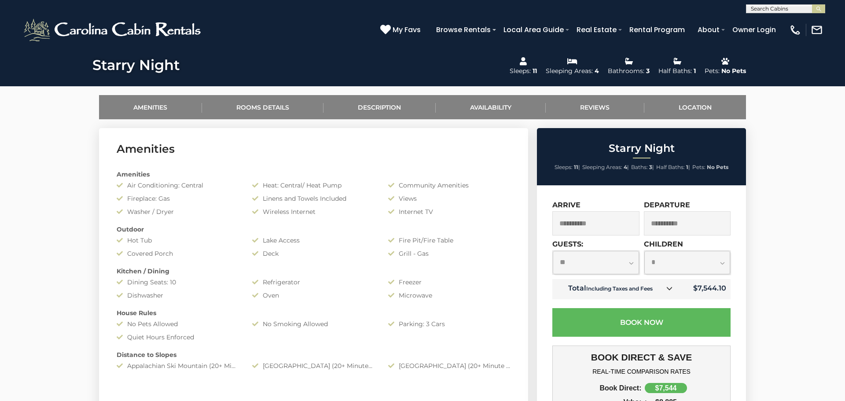
click at [749, 335] on div "Starry Night Sleeps: 11 | Sleeping Areas: 4 | Baths: 3 | Half Baths: 1 | Pets: …" at bounding box center [642, 351] width 220 height 446
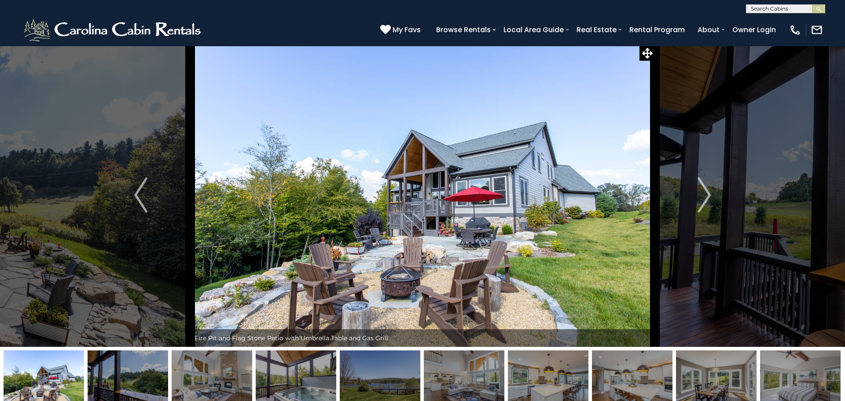
scroll to position [0, 0]
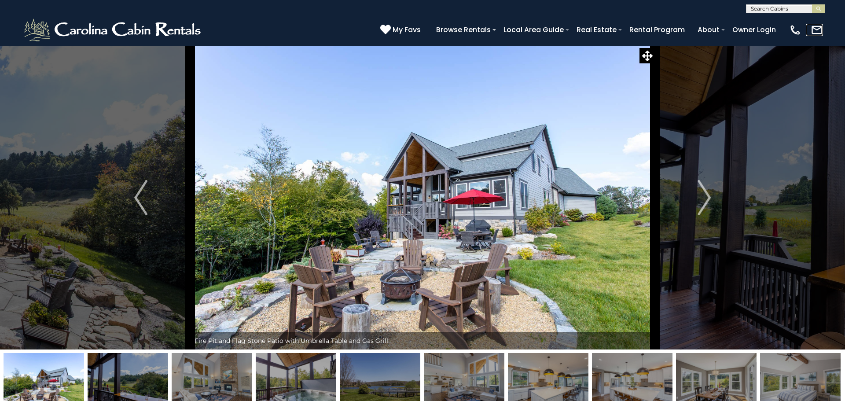
click at [817, 30] on img at bounding box center [817, 30] width 12 height 12
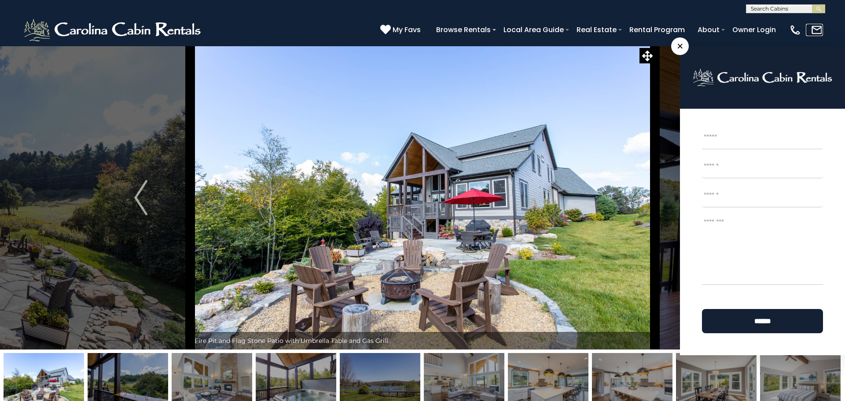
click at [817, 30] on img at bounding box center [817, 30] width 12 height 12
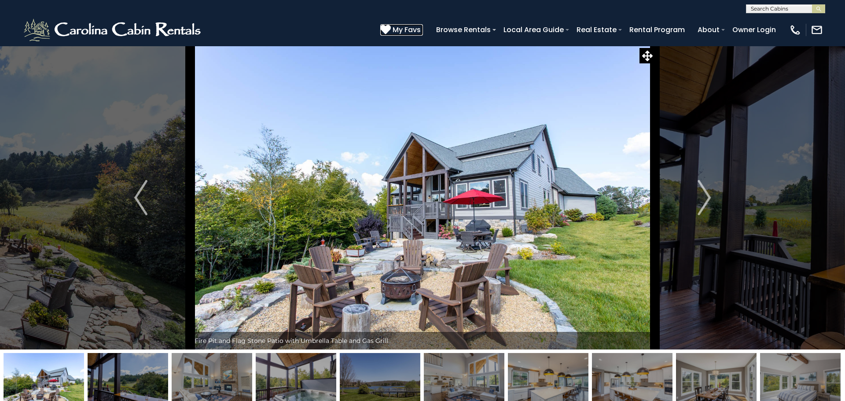
click at [387, 30] on icon at bounding box center [385, 29] width 11 height 11
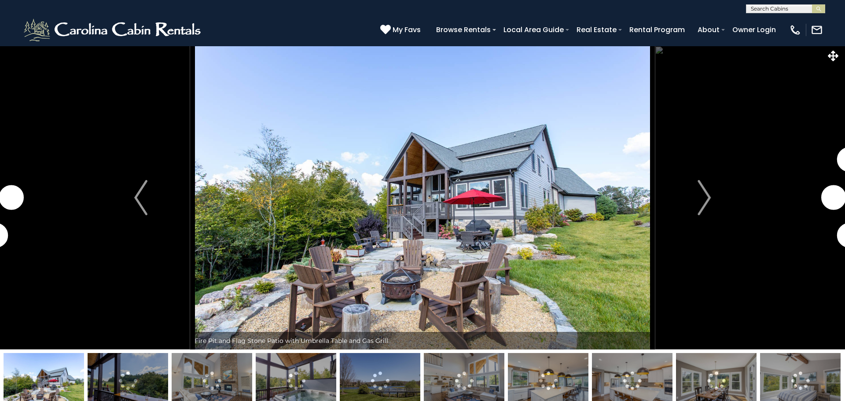
select select "**"
